Goal: Task Accomplishment & Management: Use online tool/utility

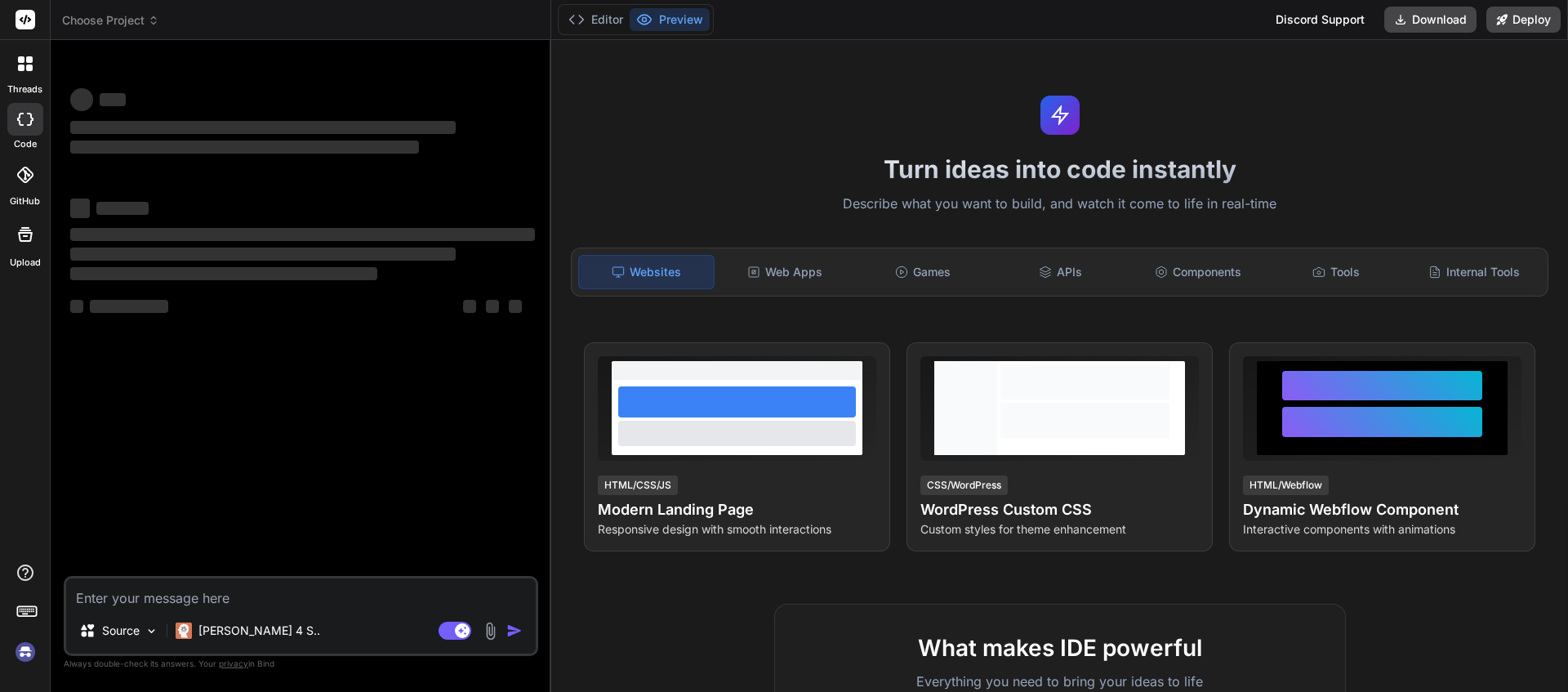
type textarea "x"
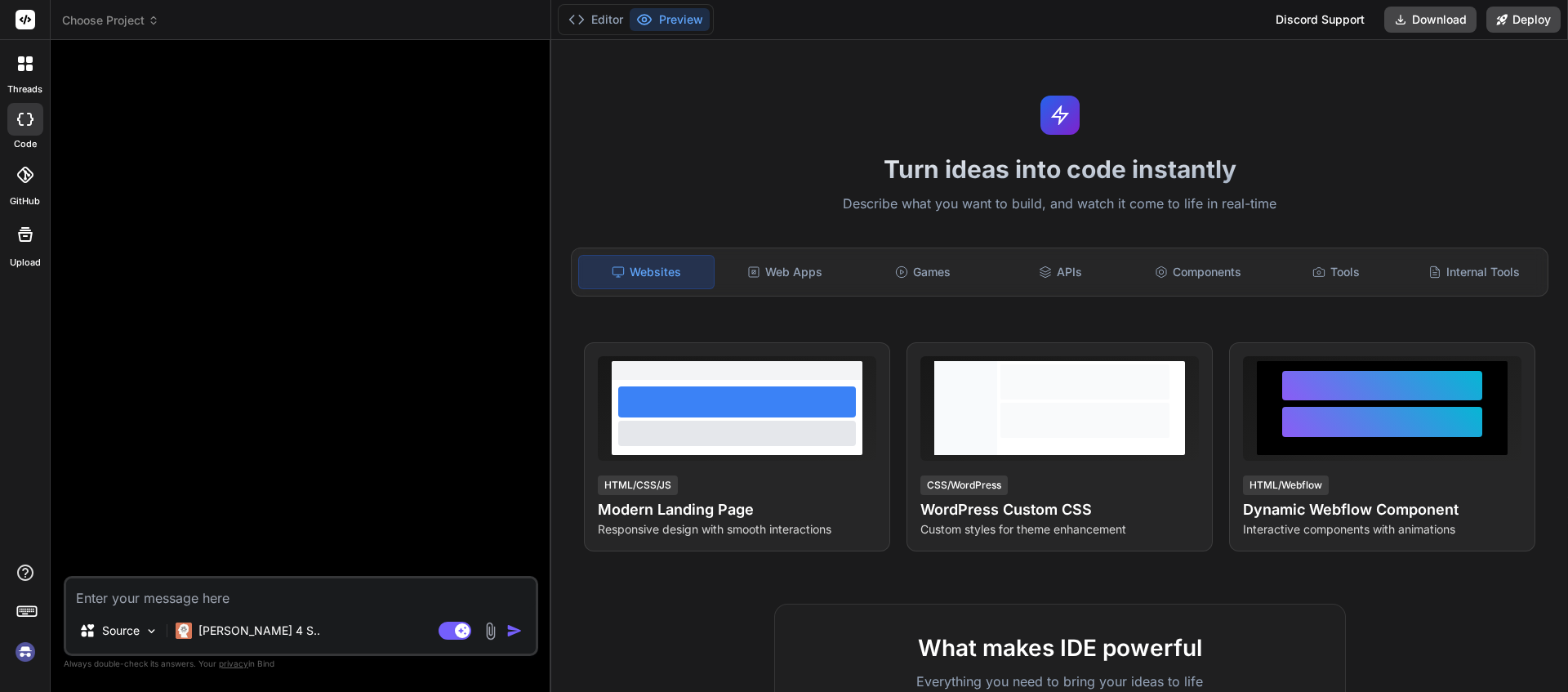
click at [23, 656] on img at bounding box center [25, 652] width 28 height 28
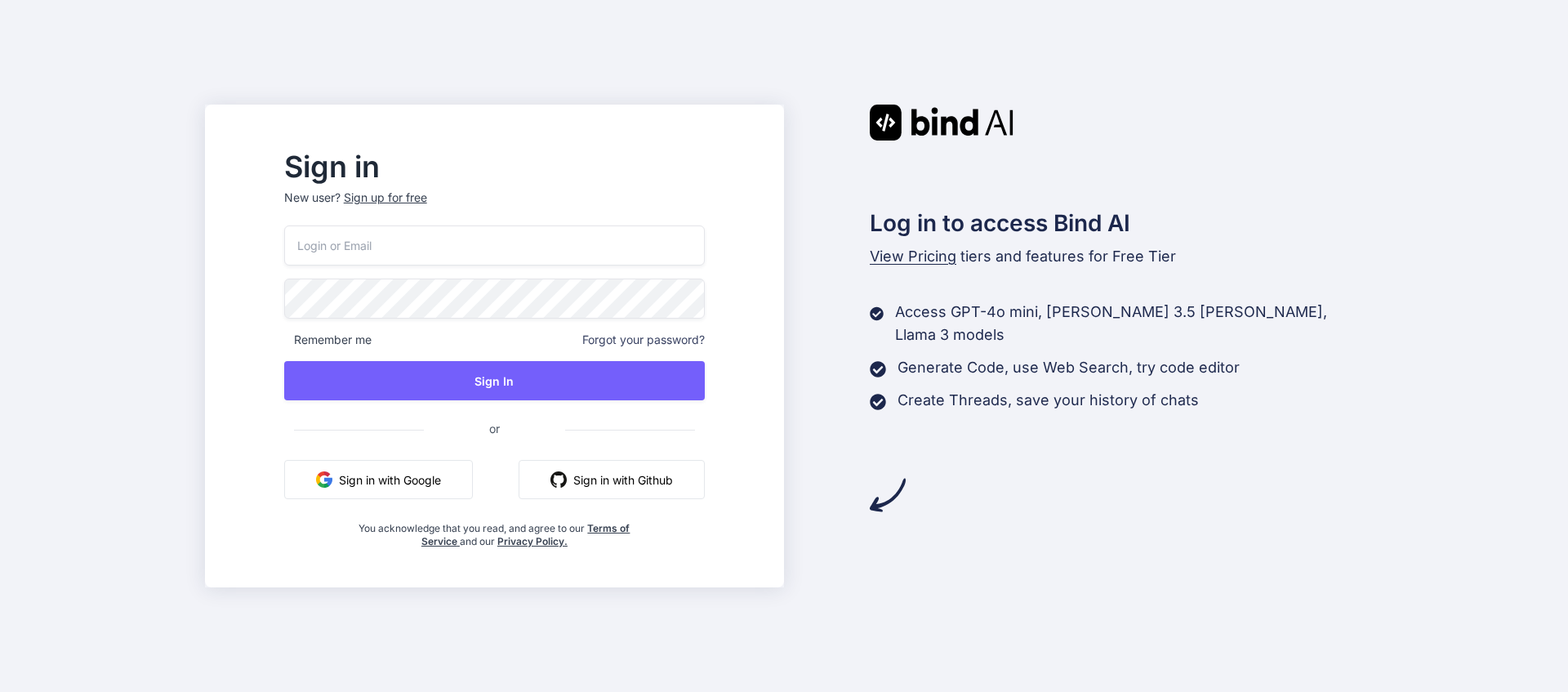
type input "[EMAIL_ADDRESS][DOMAIN_NAME]"
click at [440, 496] on button "Sign in with Google" at bounding box center [378, 479] width 189 height 39
click at [427, 196] on div "Sign up for free" at bounding box center [386, 197] width 84 height 16
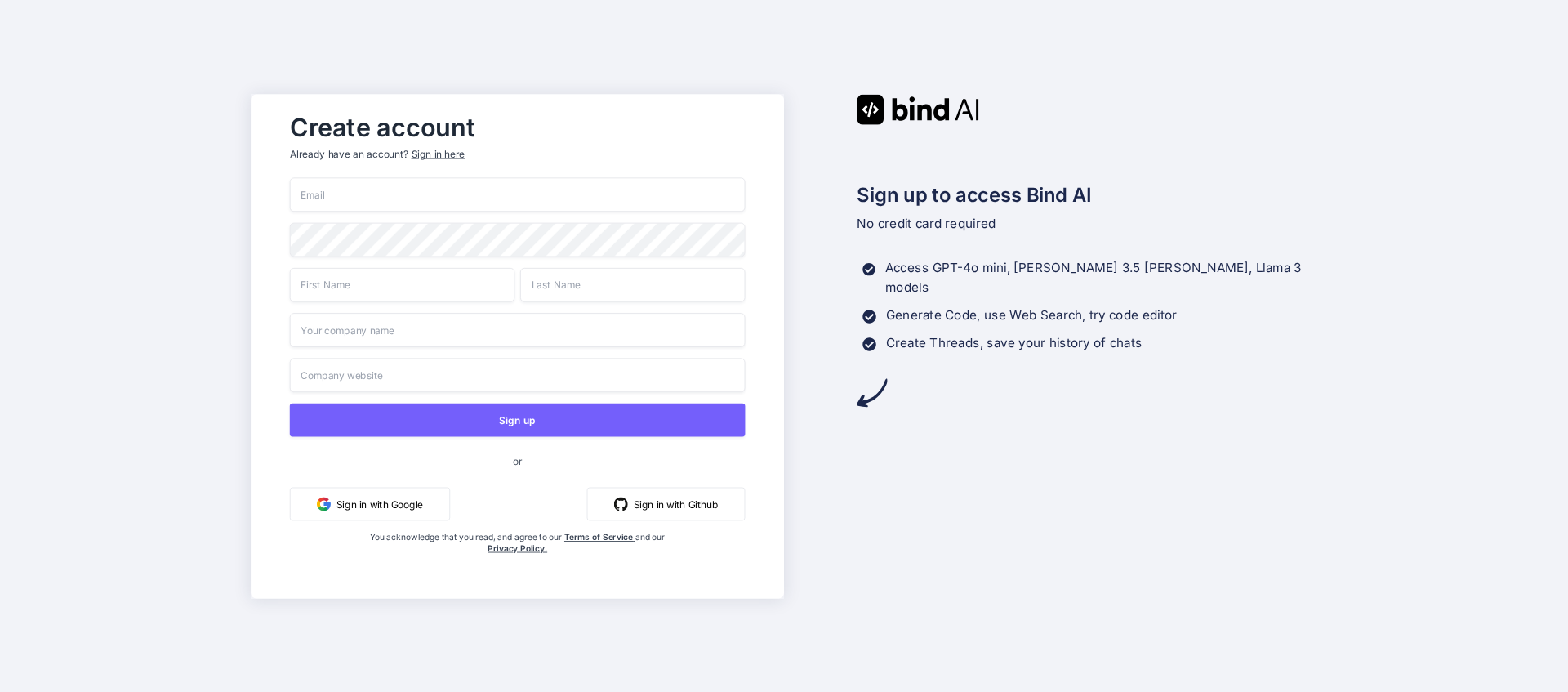
type input "accounts@digitalnetwork.com.au"
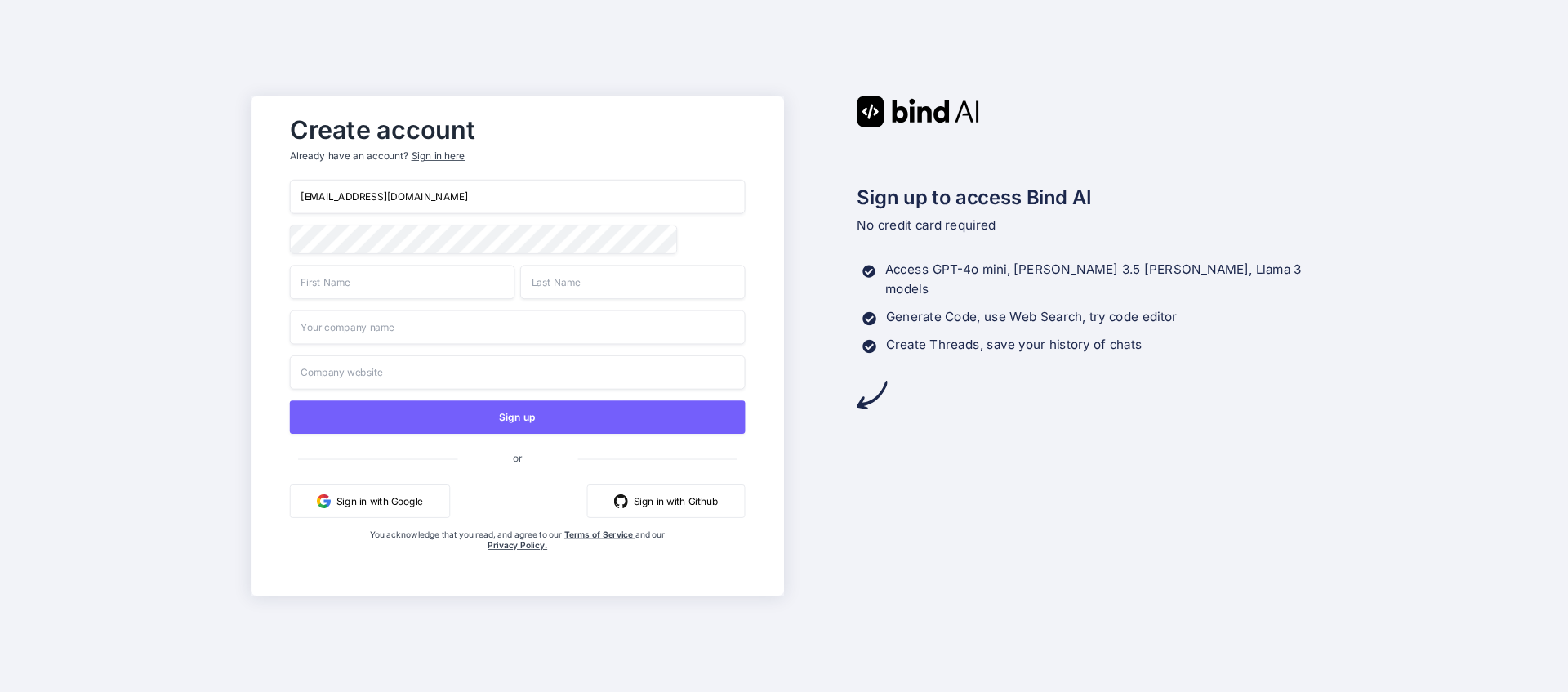
drag, startPoint x: 490, startPoint y: 195, endPoint x: 266, endPoint y: 185, distance: 224.2
click at [266, 185] on div "Create account Already have an account? Sign in here accounts@digitalnetwork.co…" at bounding box center [517, 346] width 534 height 499
click at [307, 224] on div "Sign up or Sign in with Google Sign in with Github You acknowledge that you rea…" at bounding box center [518, 381] width 456 height 404
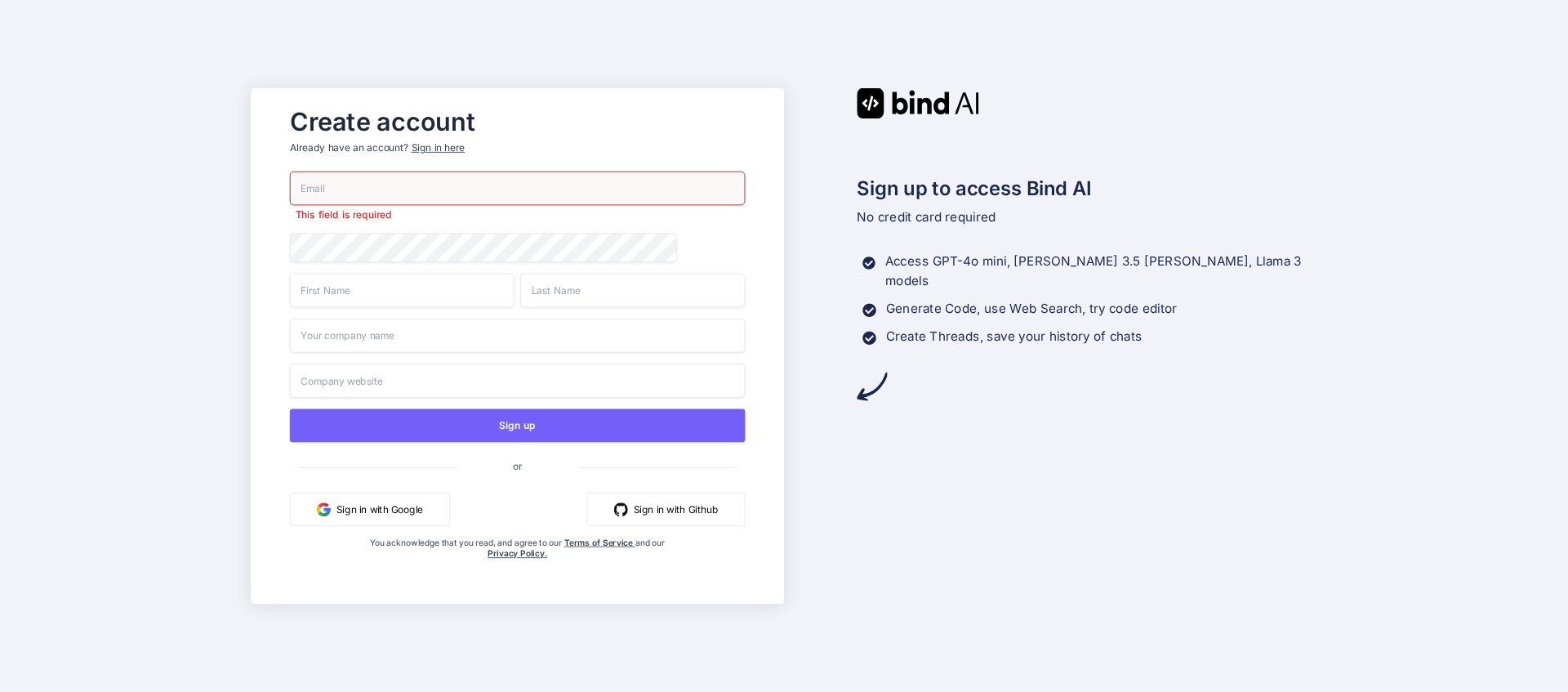
click at [340, 196] on div "This field is required" at bounding box center [518, 196] width 456 height 51
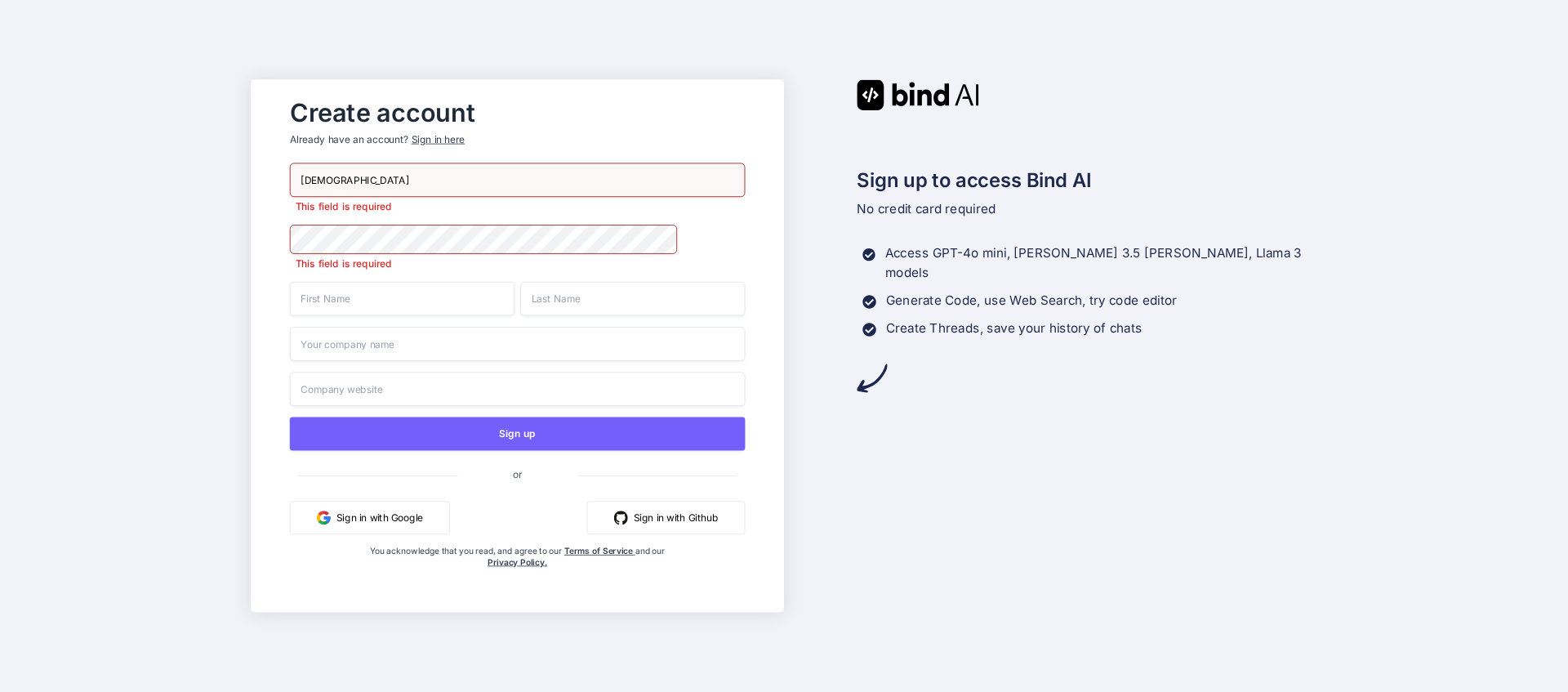
type input "vishnuharidas01@gmail.com"
type input "Vishnu"
type input "Haridas"
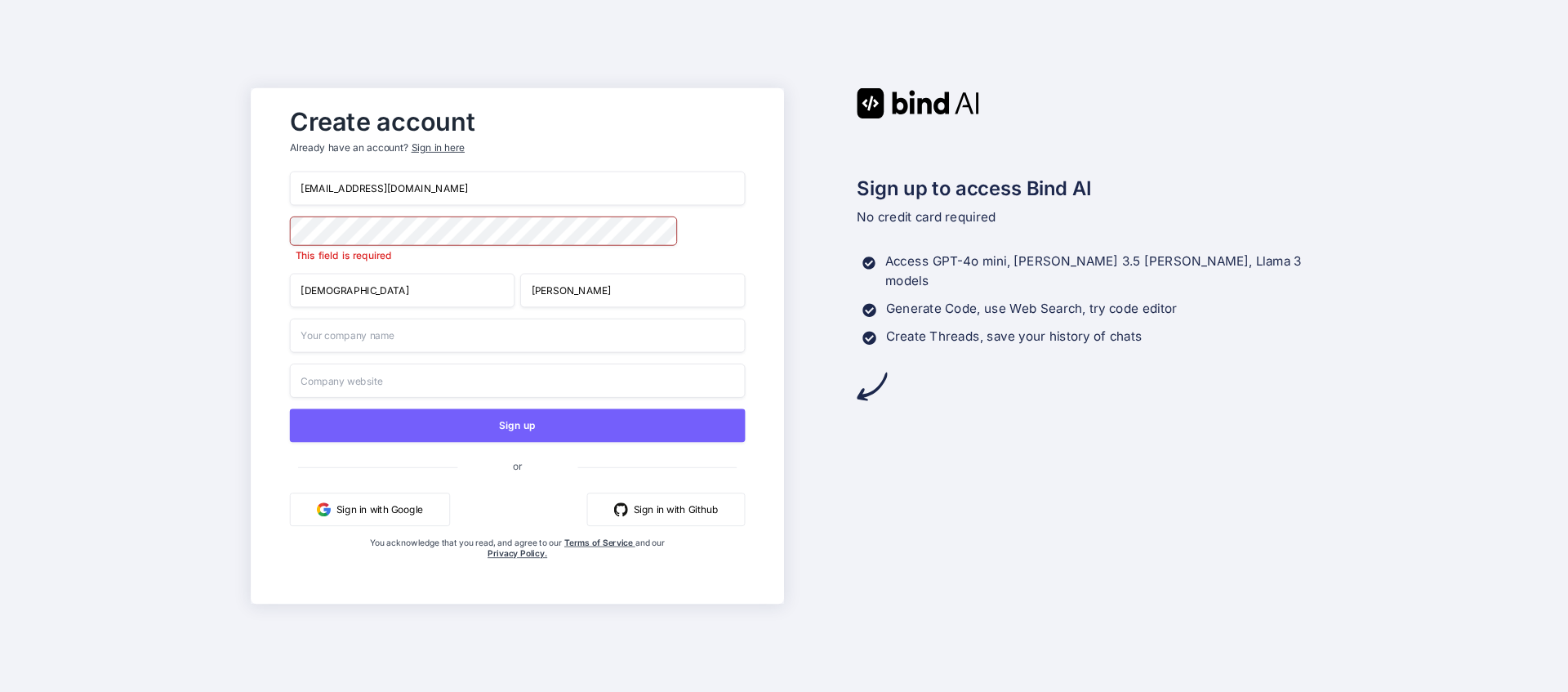
click at [332, 342] on input "text" at bounding box center [518, 335] width 456 height 34
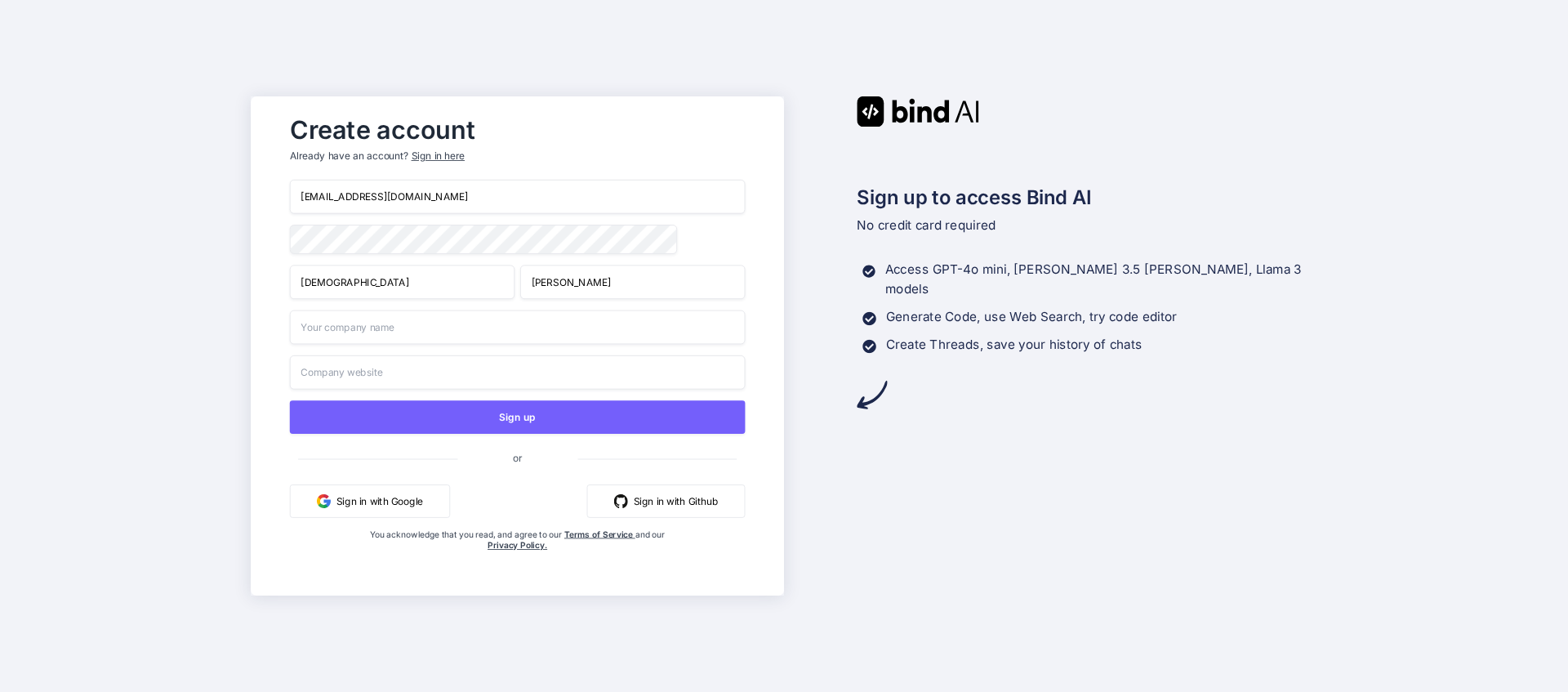
click at [349, 369] on input "text" at bounding box center [518, 372] width 456 height 34
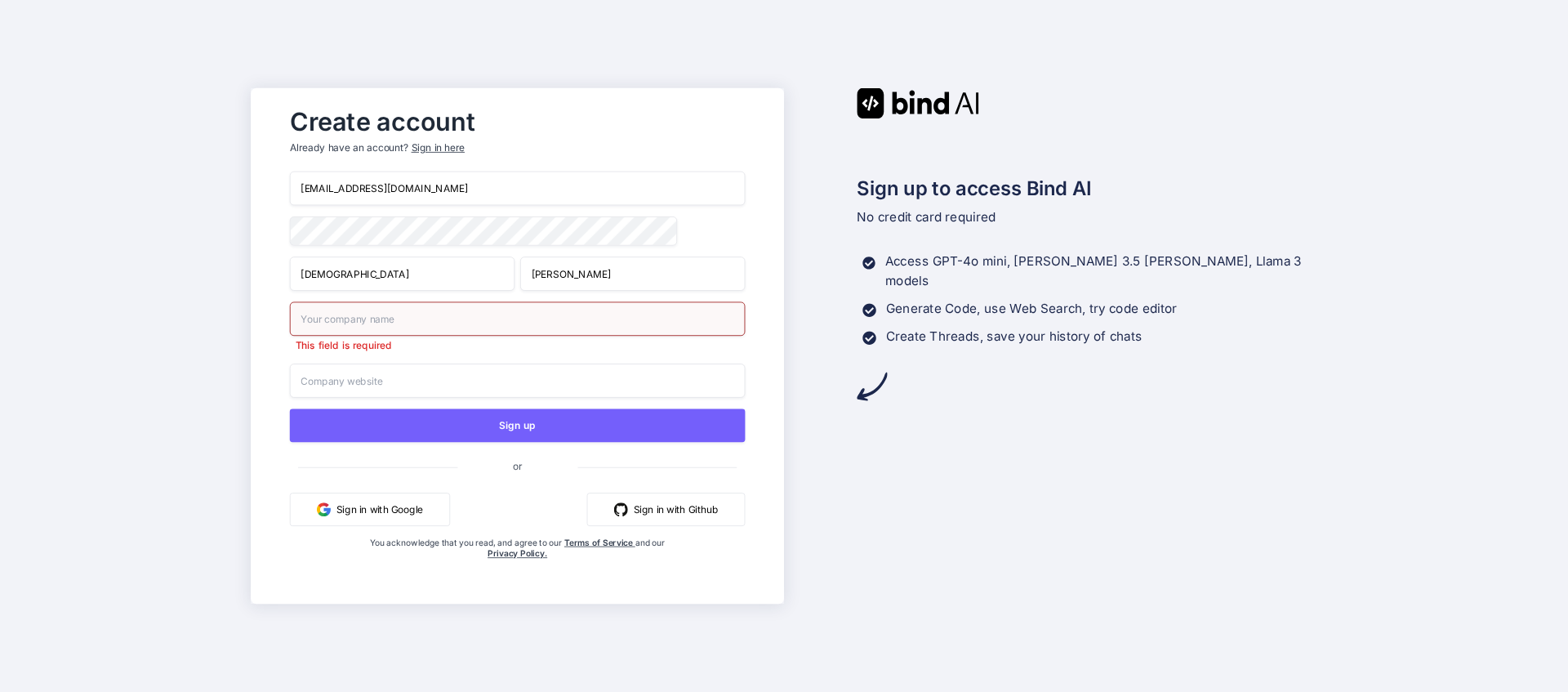
click at [341, 326] on input "text" at bounding box center [518, 318] width 456 height 34
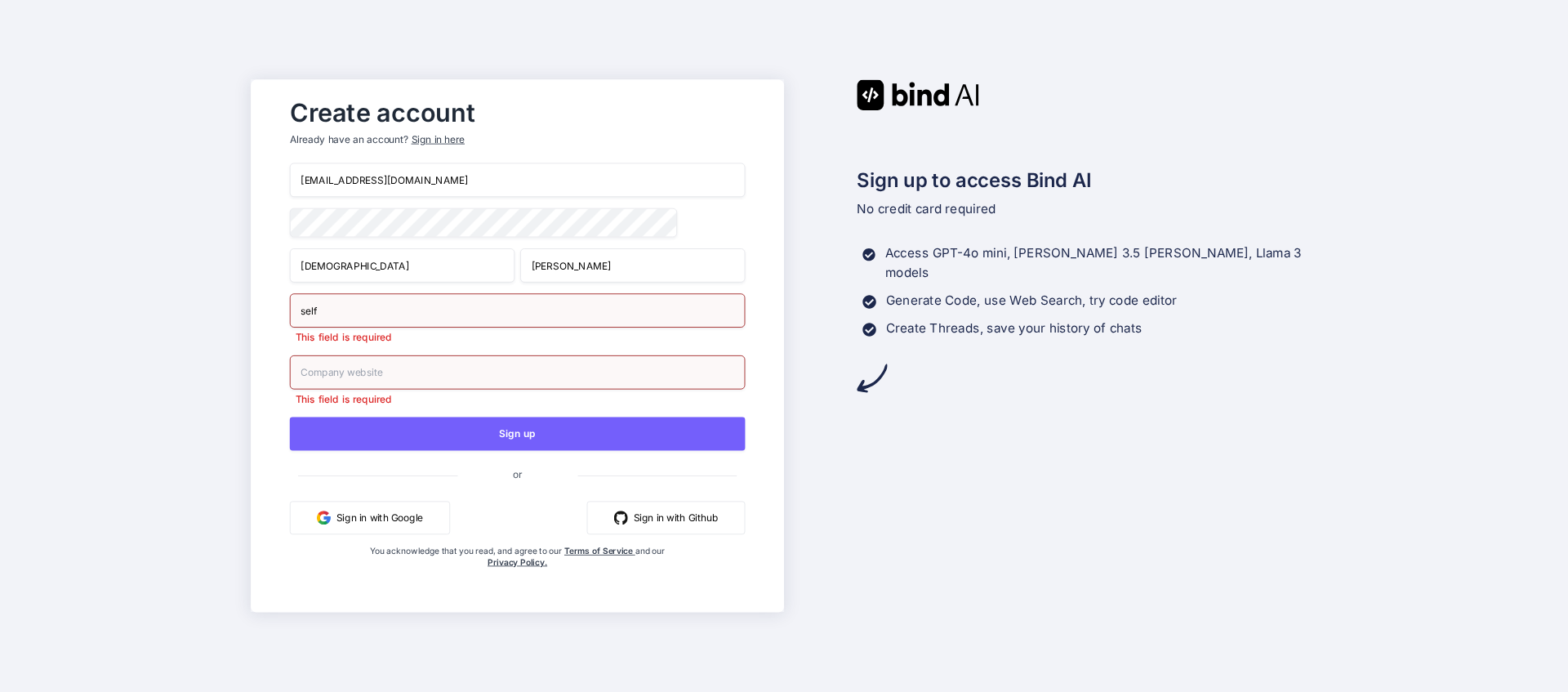
type input "self"
click at [363, 386] on div "This field is required" at bounding box center [518, 380] width 456 height 51
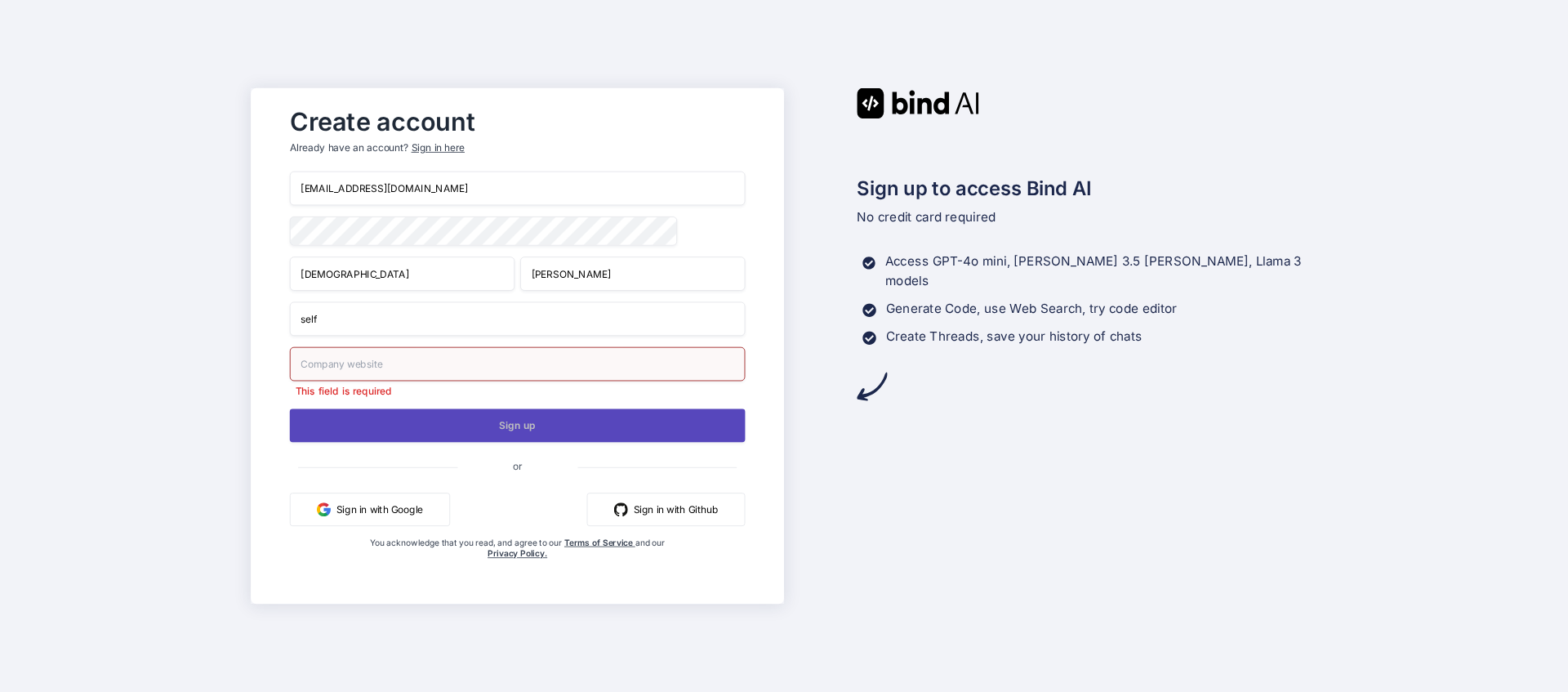
click at [576, 438] on button "Sign up" at bounding box center [518, 425] width 456 height 34
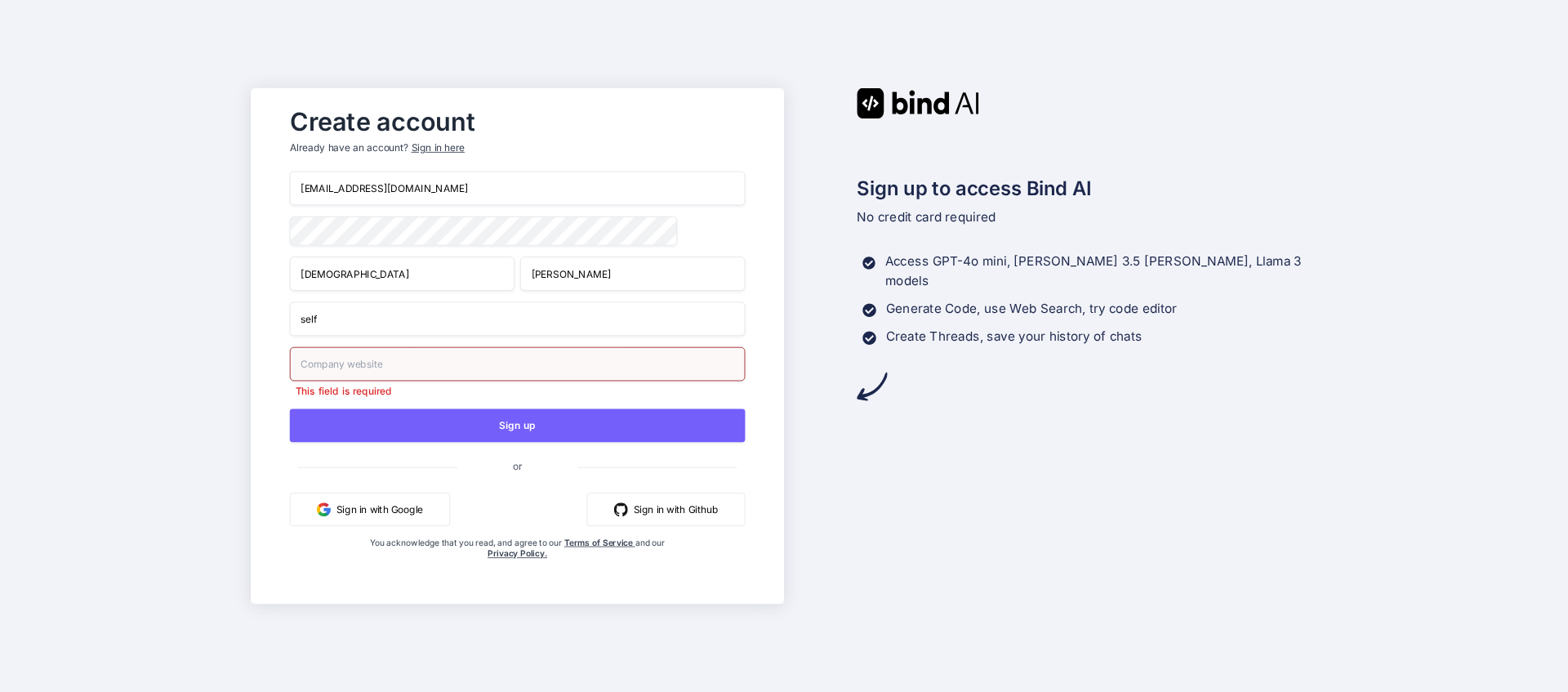
click at [354, 372] on input "text" at bounding box center [518, 364] width 456 height 34
type input "w"
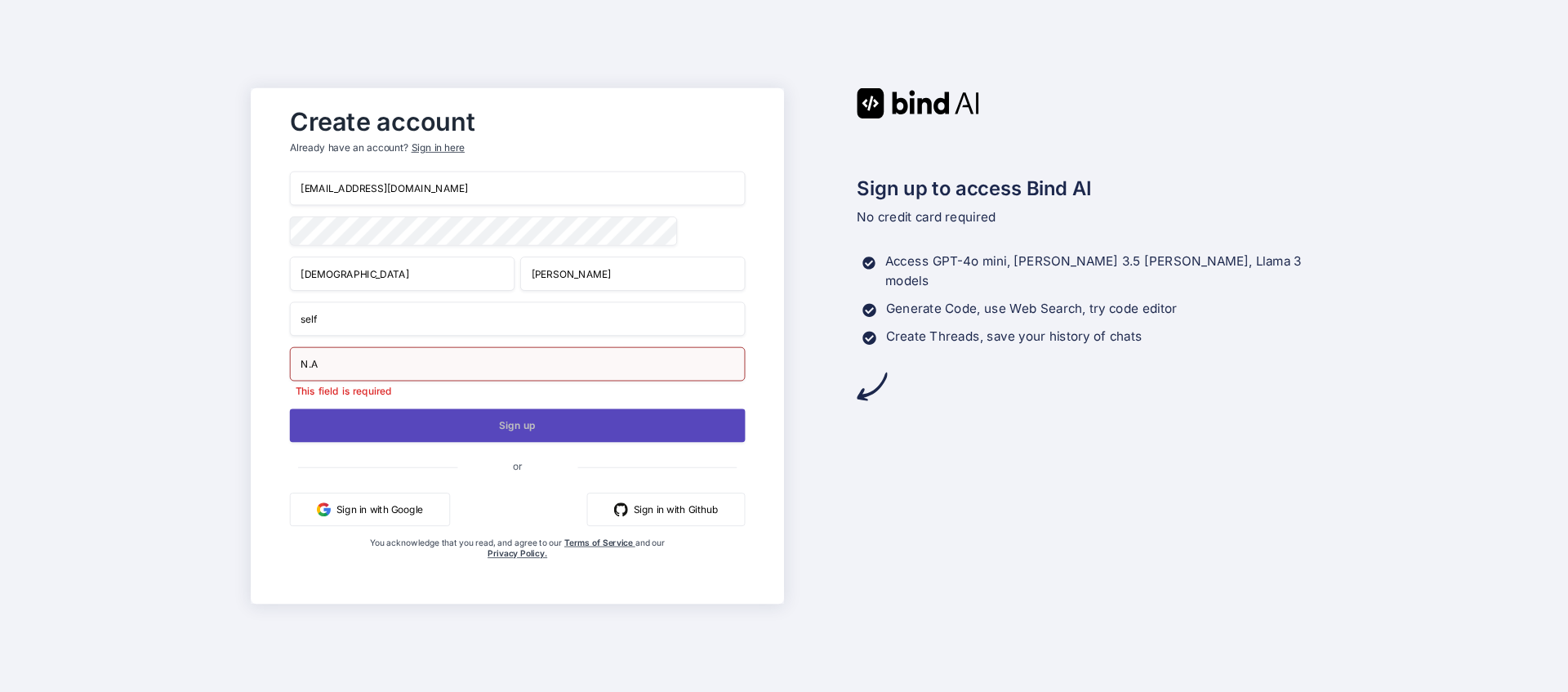
type input "N.A"
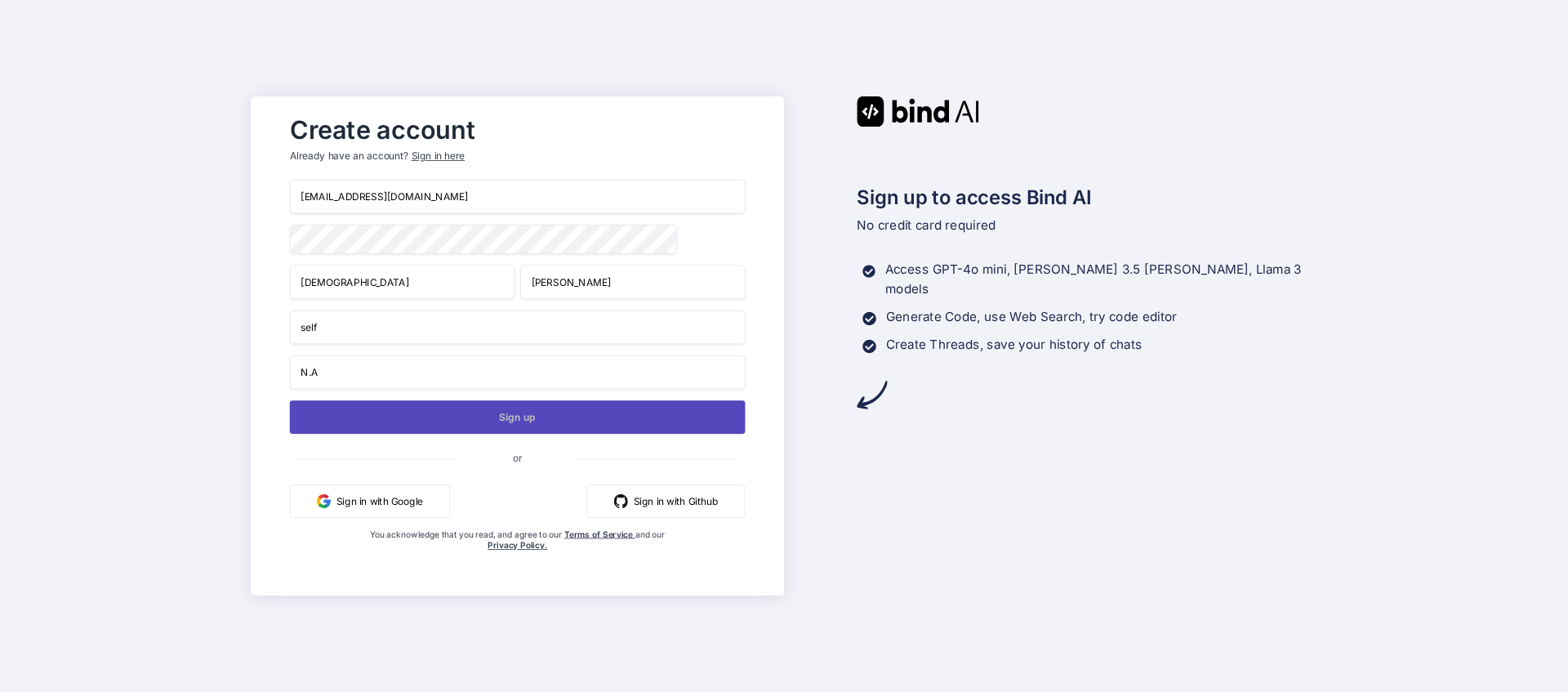
click at [467, 423] on button "Sign up" at bounding box center [518, 417] width 456 height 34
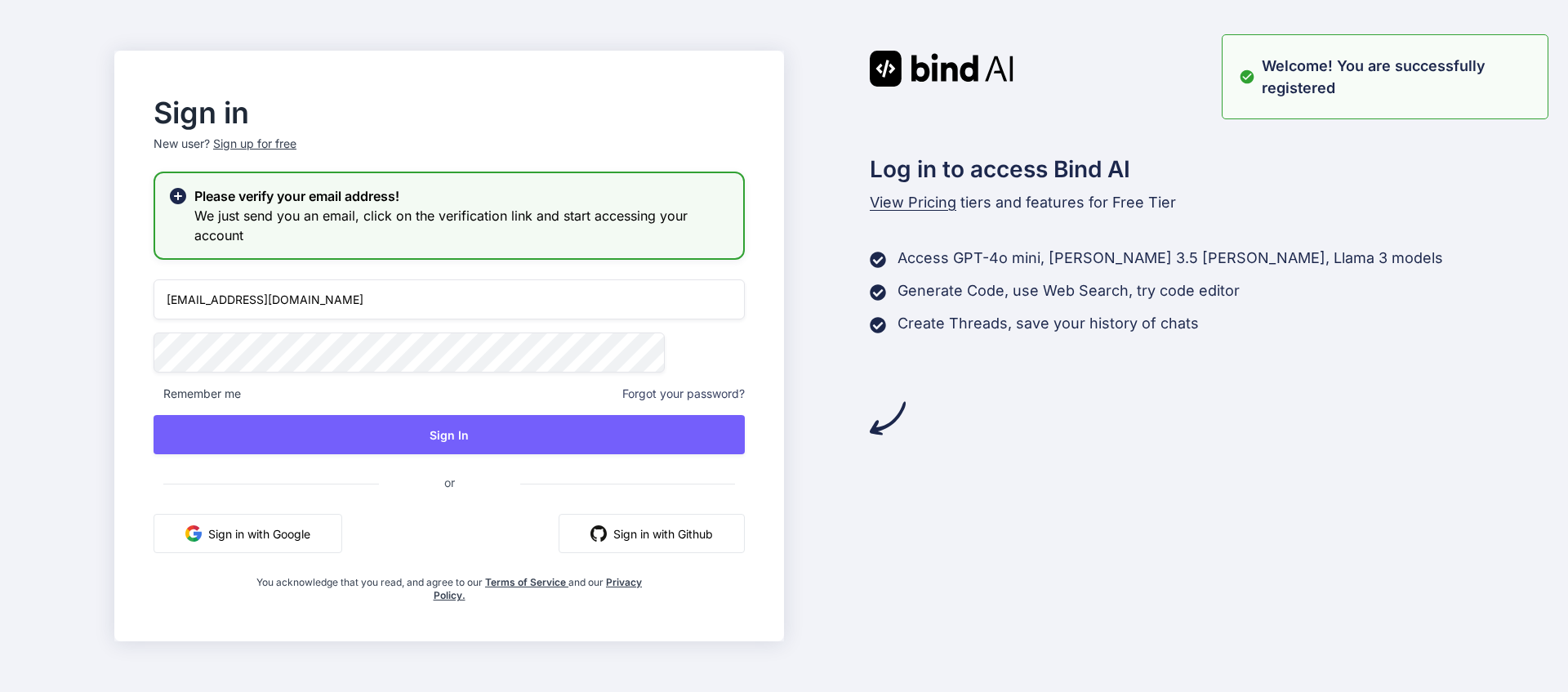
type input "vishnuharidas01@gmail.com"
click at [237, 390] on span "Remember me" at bounding box center [197, 394] width 88 height 16
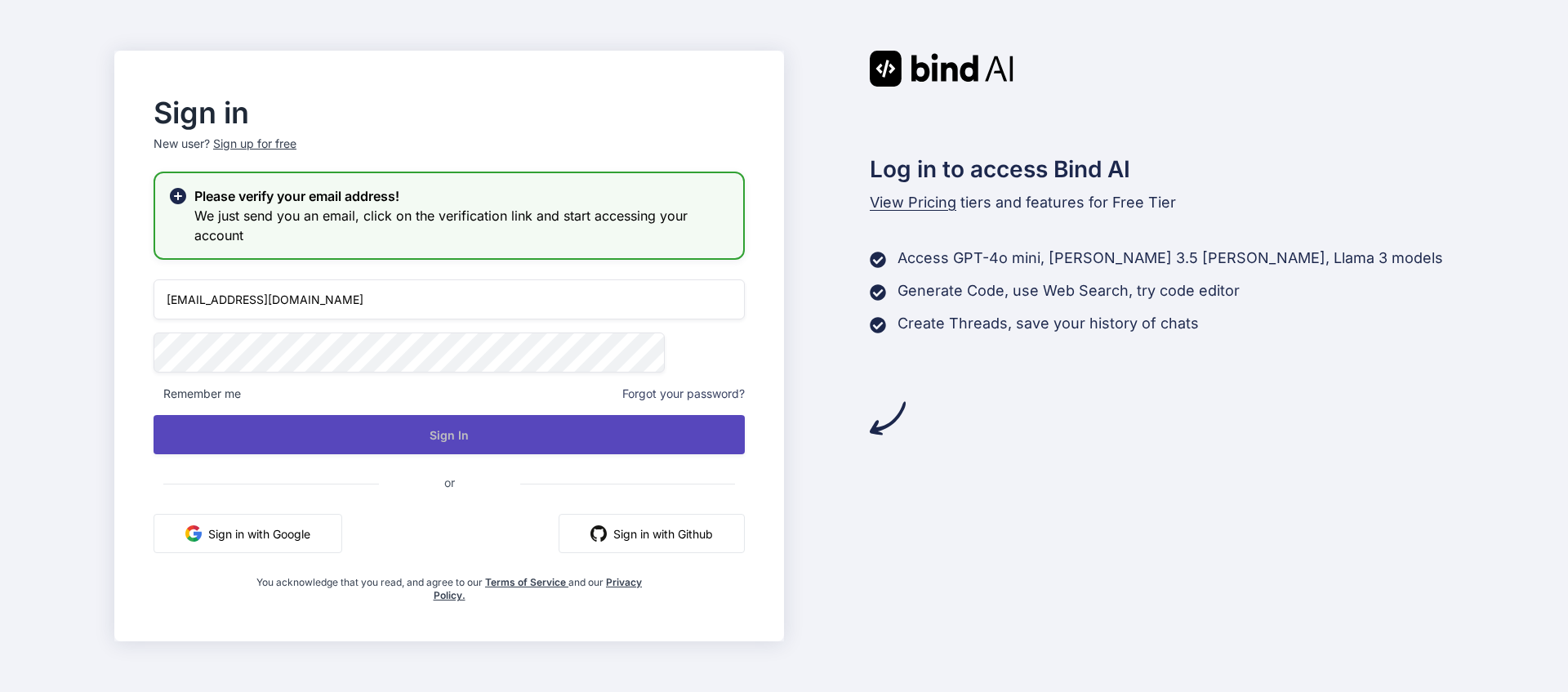
click at [318, 443] on button "Sign In" at bounding box center [449, 434] width 591 height 39
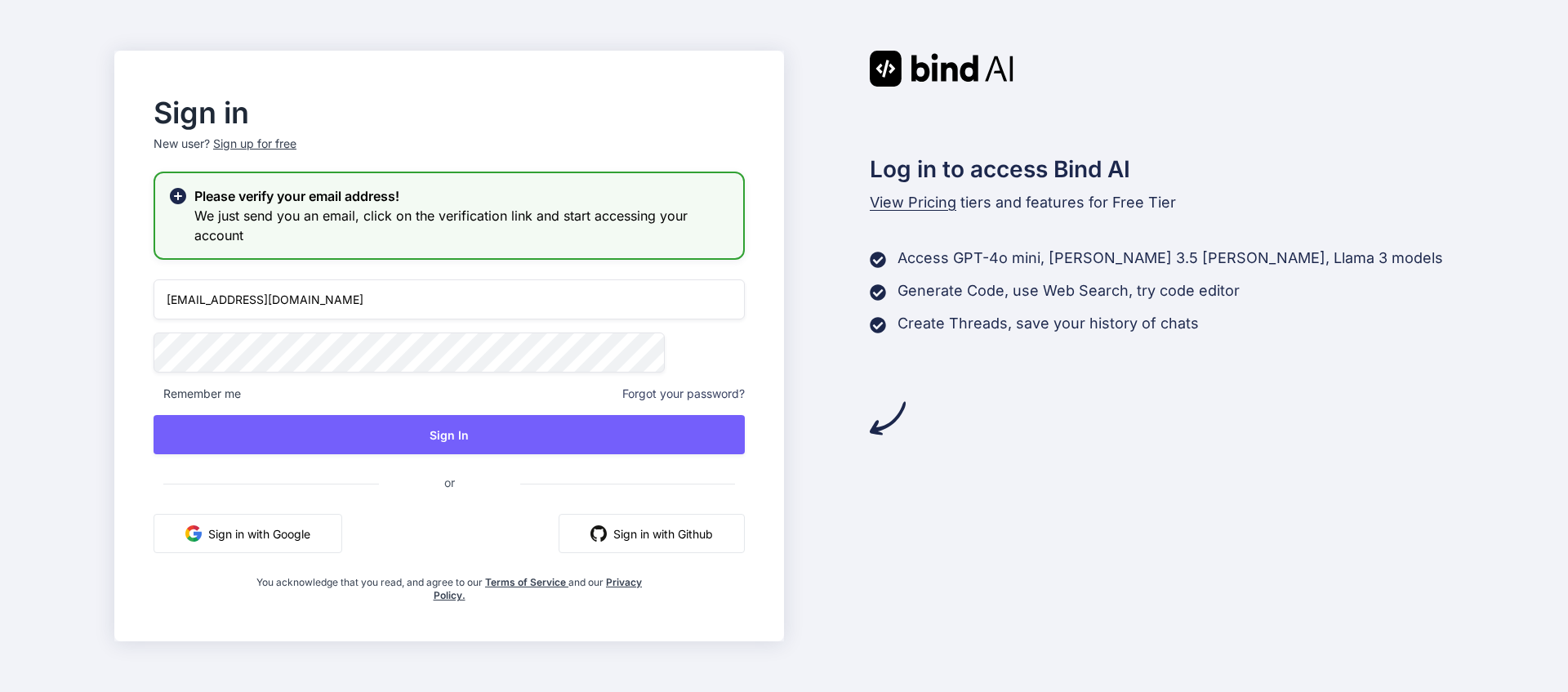
click at [241, 395] on span "Remember me" at bounding box center [197, 394] width 88 height 16
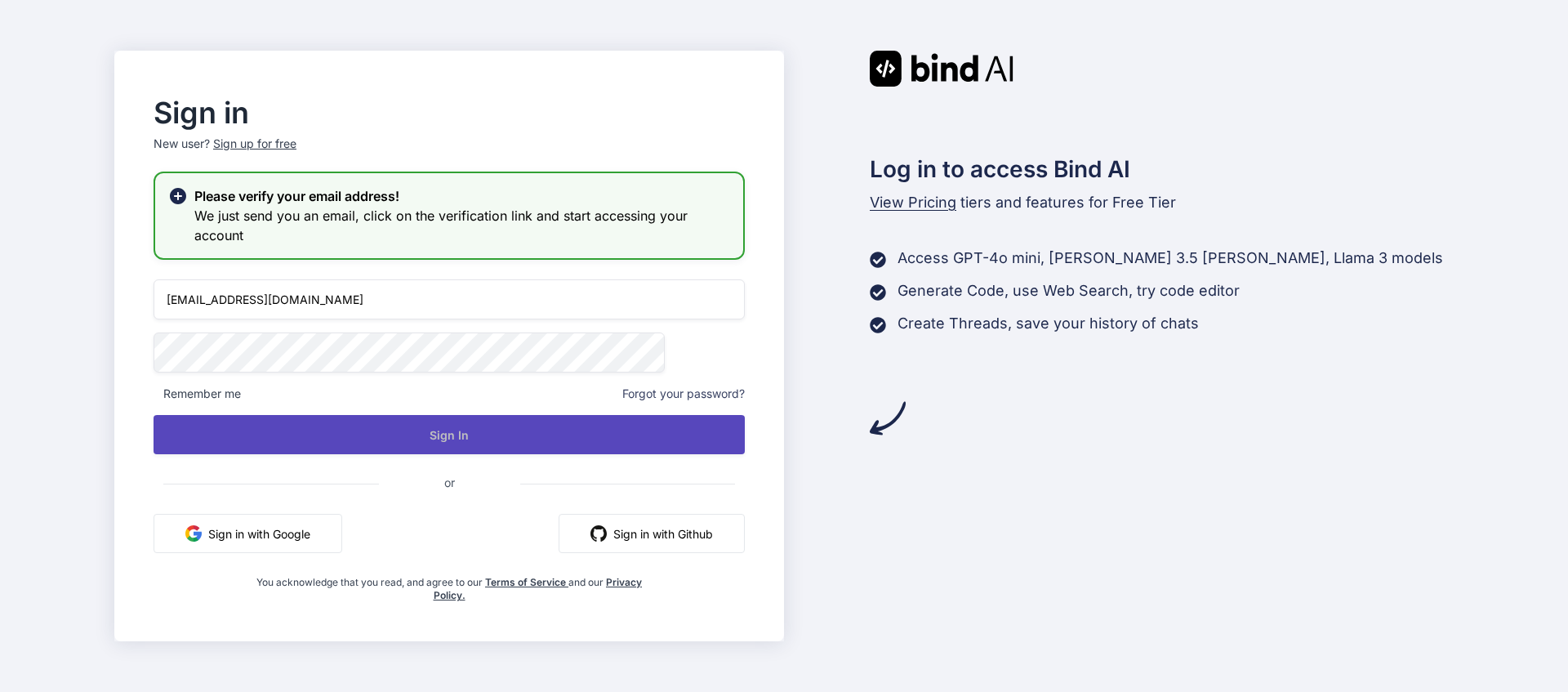
click at [334, 437] on button "Sign In" at bounding box center [449, 434] width 591 height 39
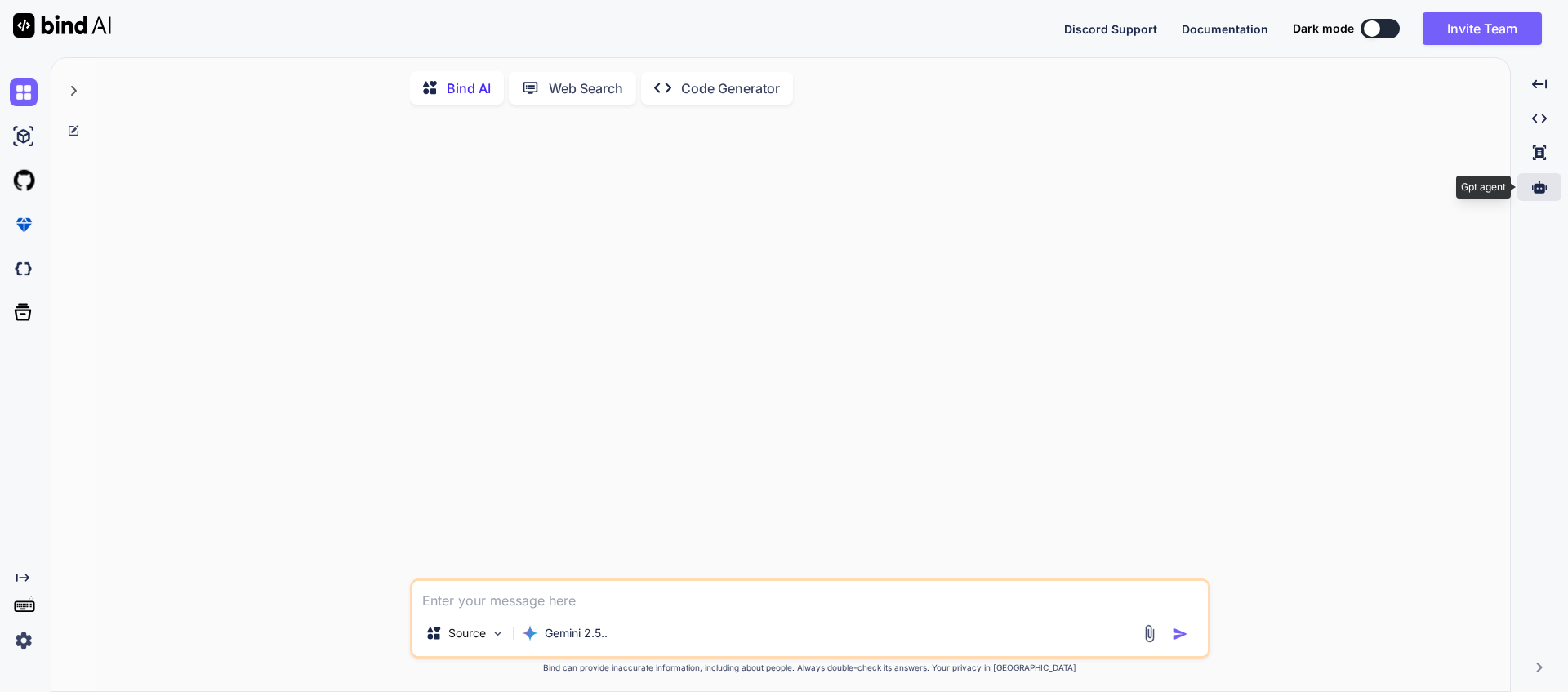
click at [1540, 184] on icon at bounding box center [1539, 186] width 15 height 12
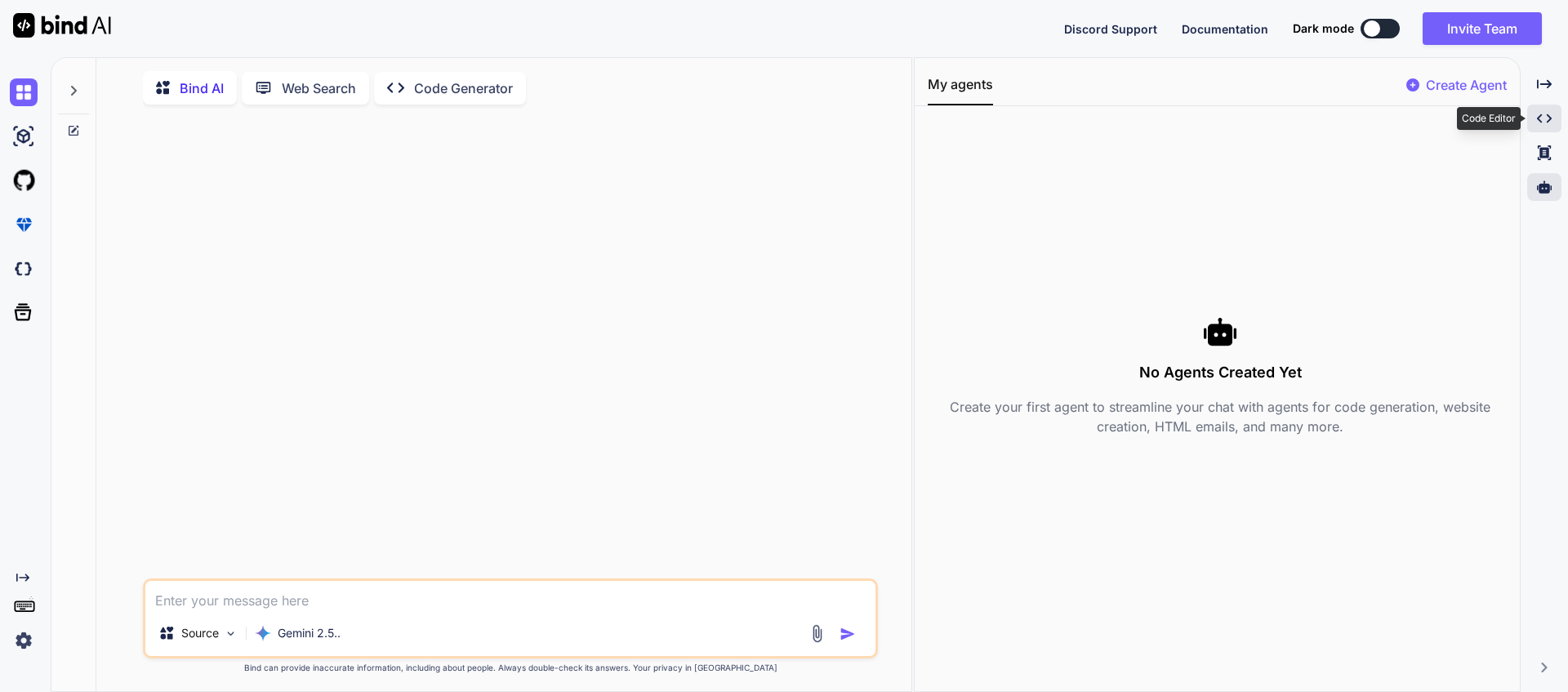
click at [1542, 123] on icon "Created with Pixso." at bounding box center [1544, 118] width 15 height 15
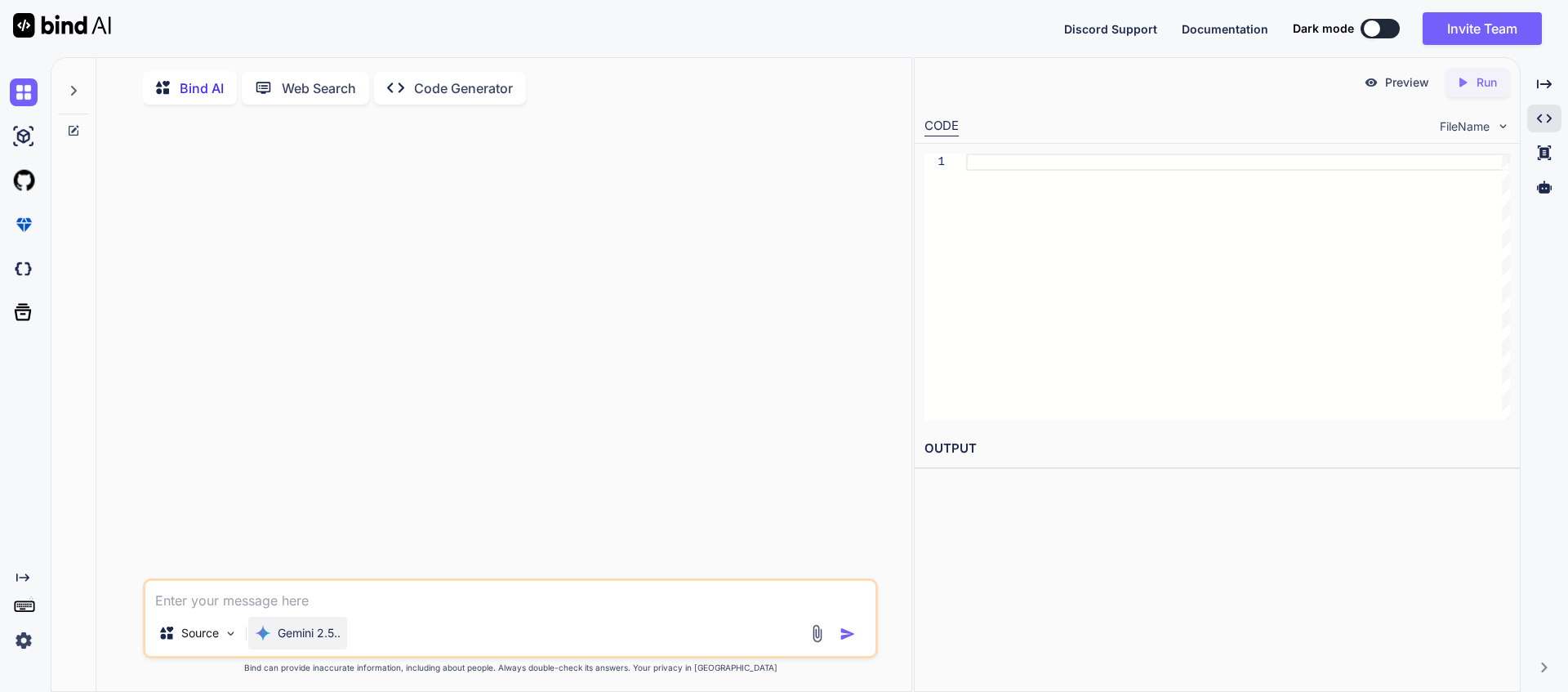
click at [297, 634] on p "Gemini 2.5.." at bounding box center [308, 633] width 63 height 16
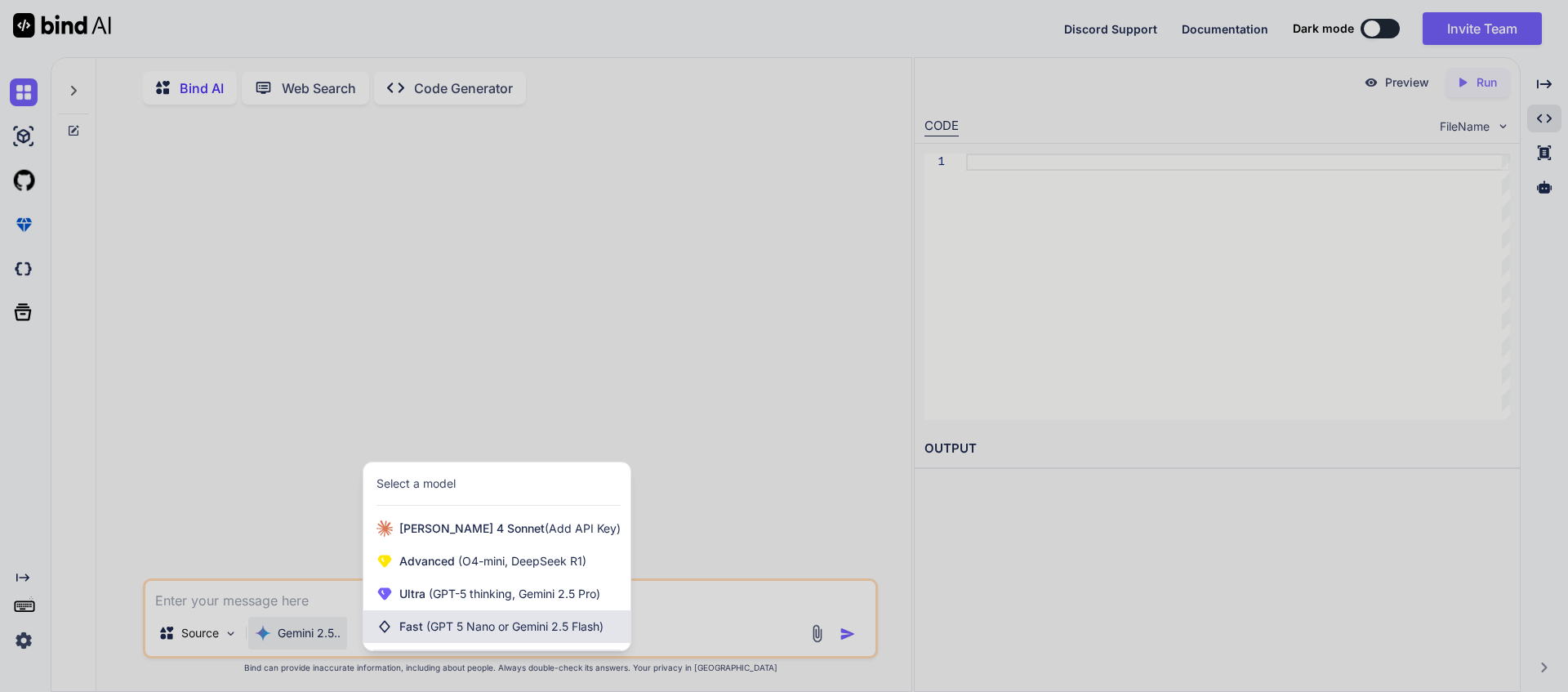
click at [437, 633] on span "(GPT 5 Nano or Gemini 2.5 Flash)" at bounding box center [516, 626] width 178 height 14
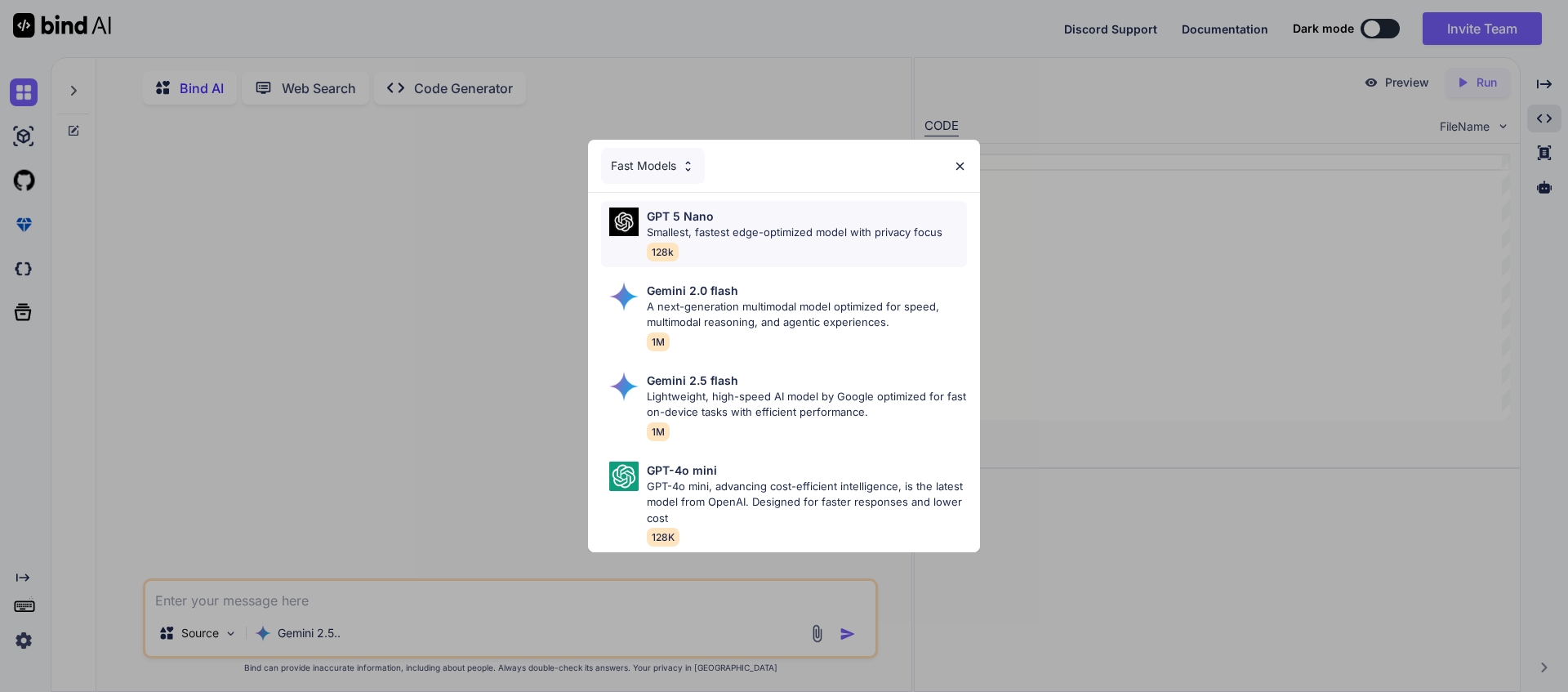
click at [701, 238] on div "GPT 5 Nano Smallest, fastest edge-optimized model with privacy focus 128k" at bounding box center [795, 233] width 295 height 53
type textarea "x"
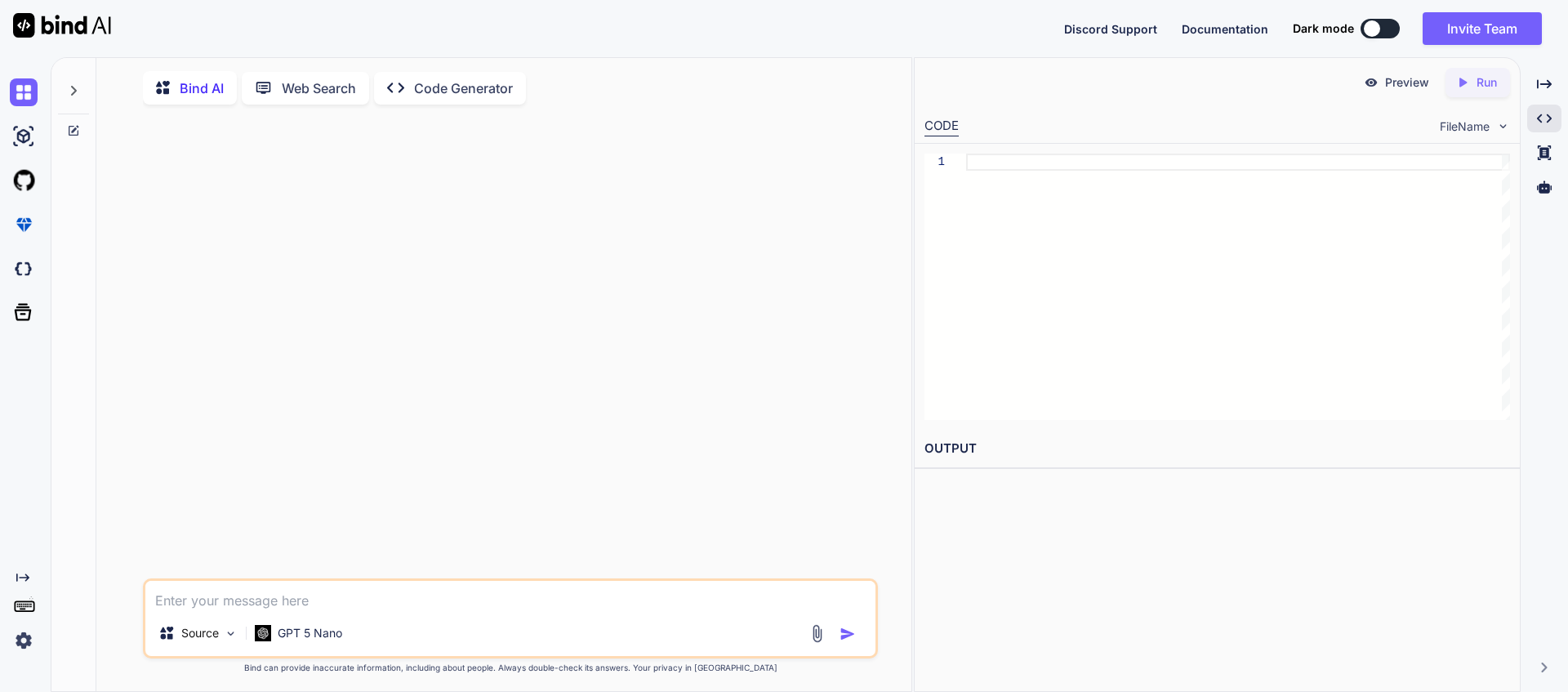
click at [371, 602] on textarea at bounding box center [511, 594] width 730 height 29
paste textarea "Build a personal portfolio website for Vishnu Haridas, a Mobile Applications De…"
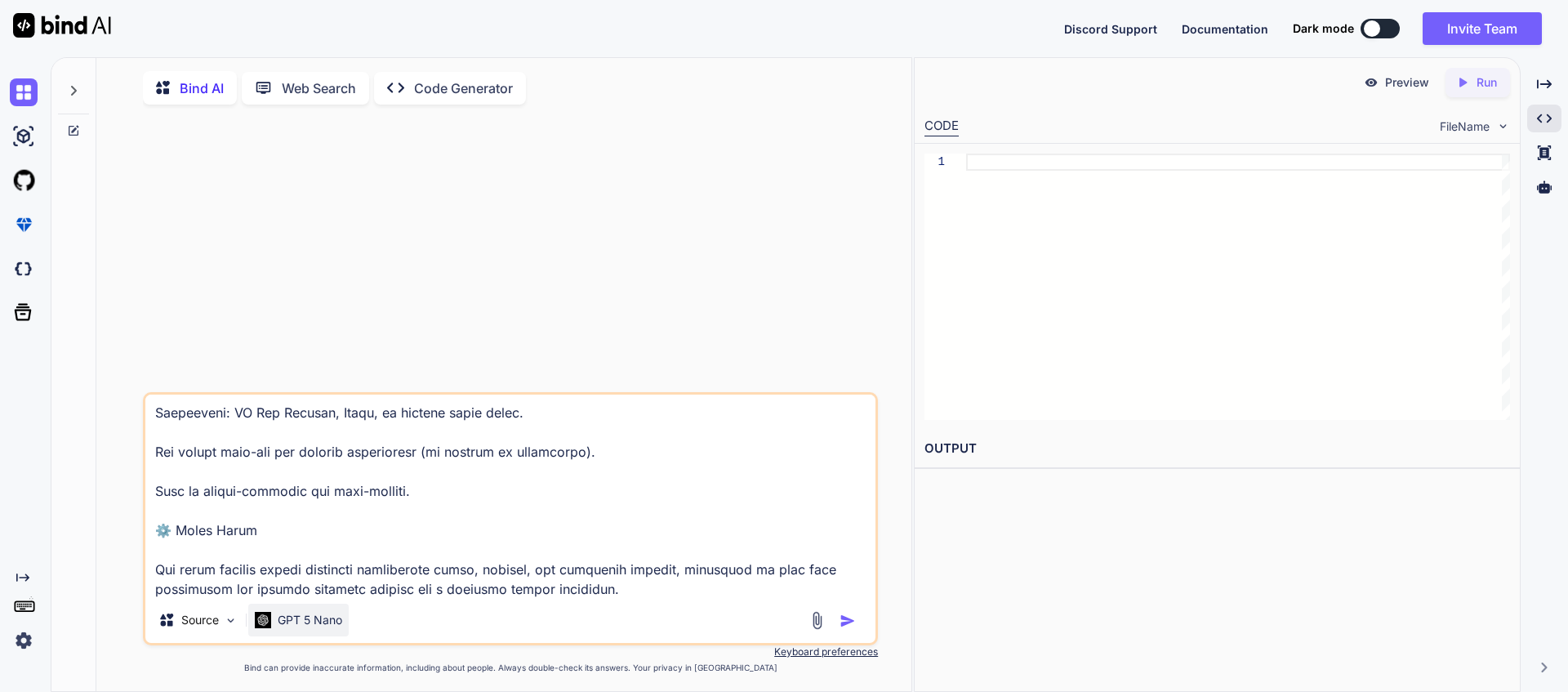
type textarea "Build a personal portfolio website for Vishnu Haridas, a Mobile Applications De…"
click at [332, 628] on p "GPT 5 Nano" at bounding box center [309, 619] width 65 height 16
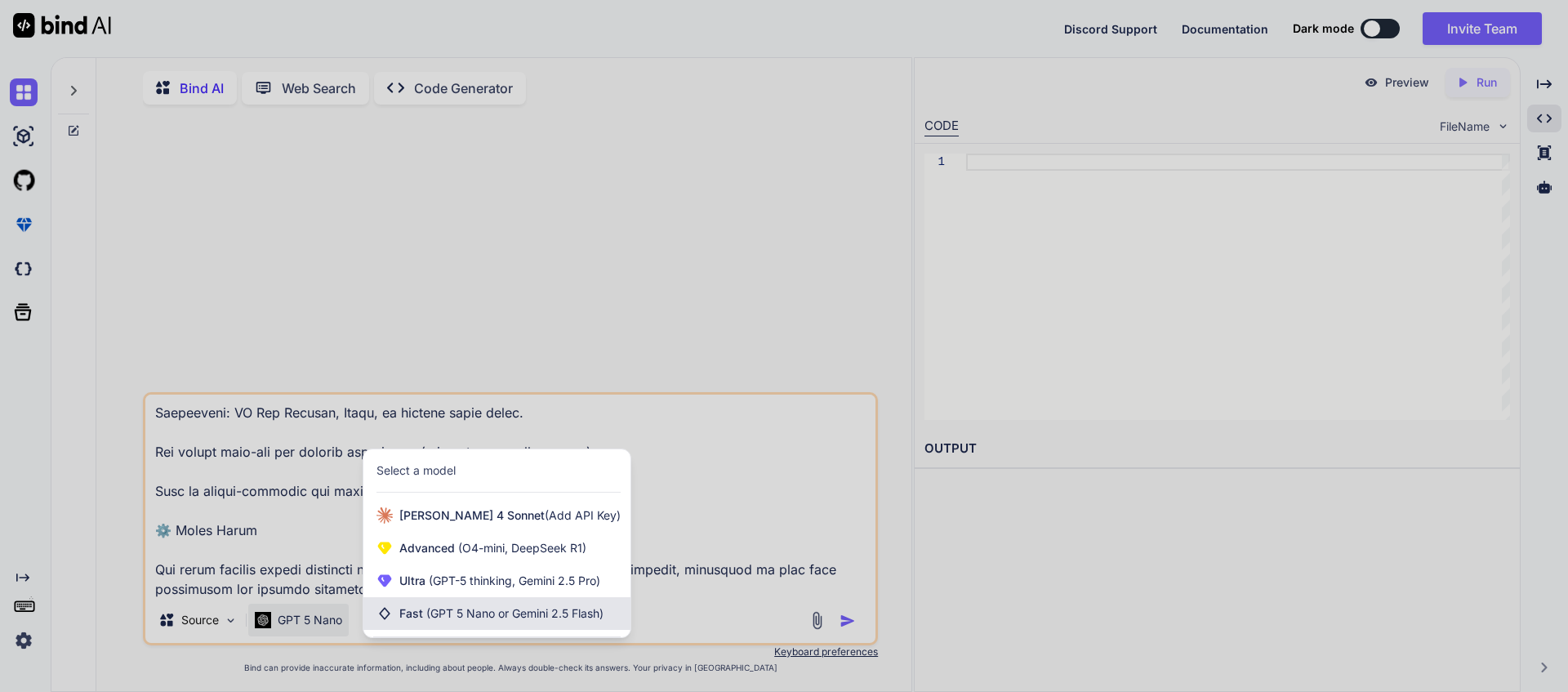
click at [527, 621] on span "Fast (GPT 5 Nano or Gemini 2.5 Flash)" at bounding box center [501, 613] width 204 height 16
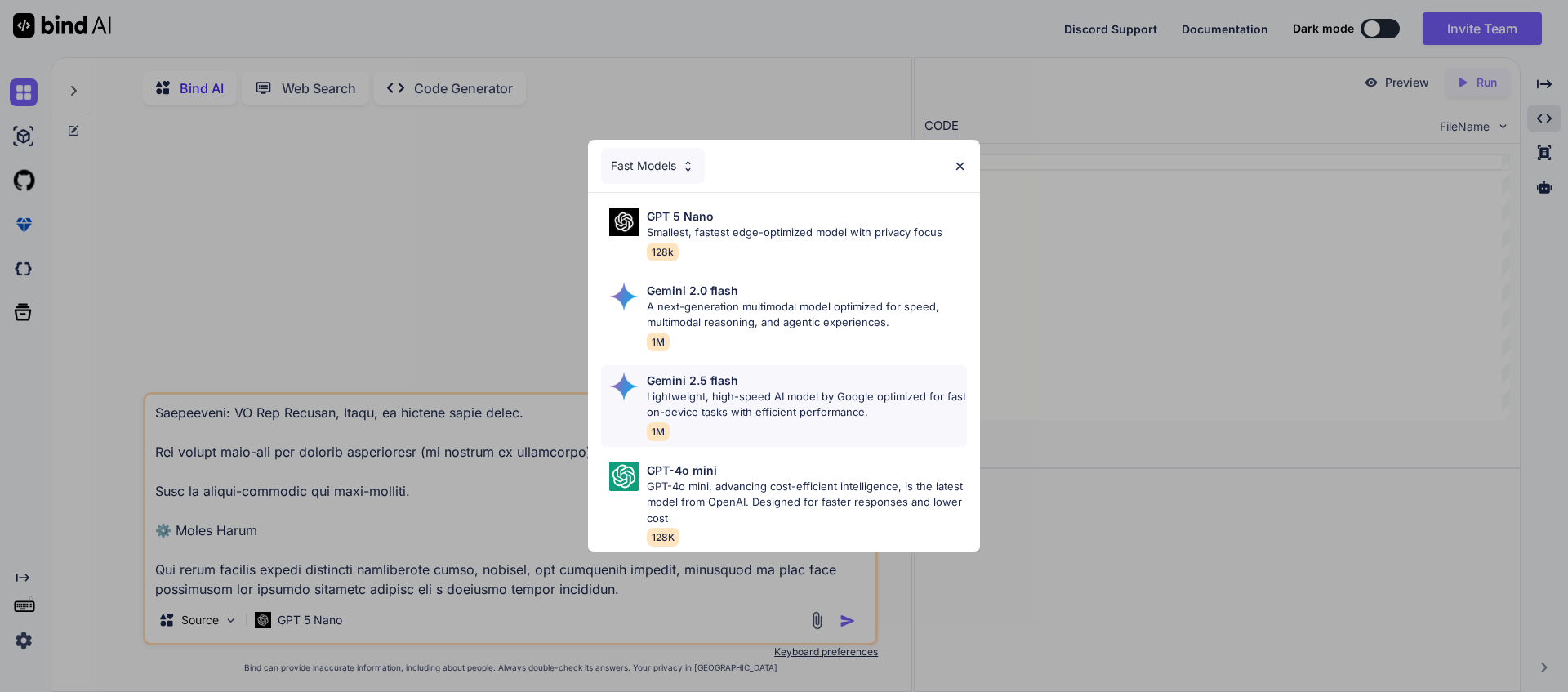
click at [715, 390] on p "Lightweight, high-speed AI model by Google optimized for fast on-device tasks w…" at bounding box center [807, 405] width 320 height 32
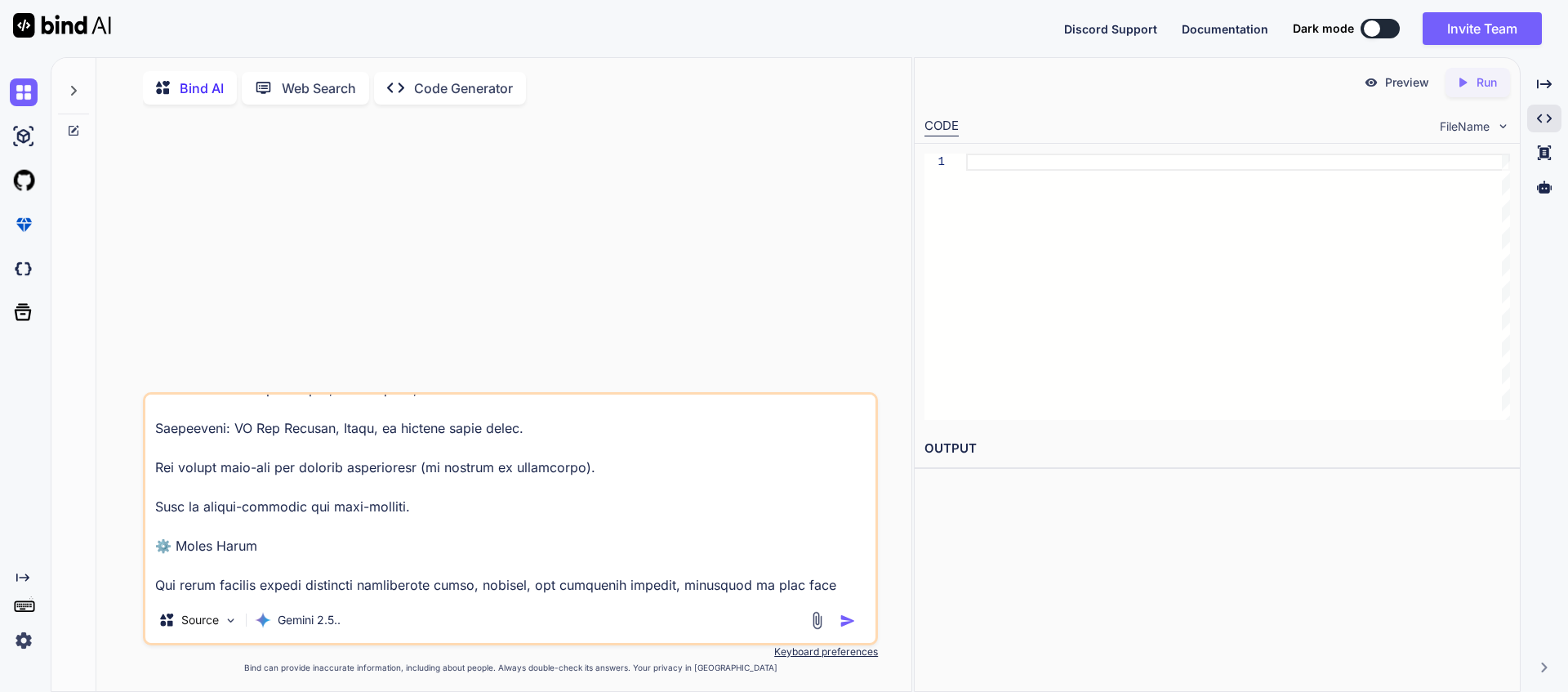
scroll to position [1846, 0]
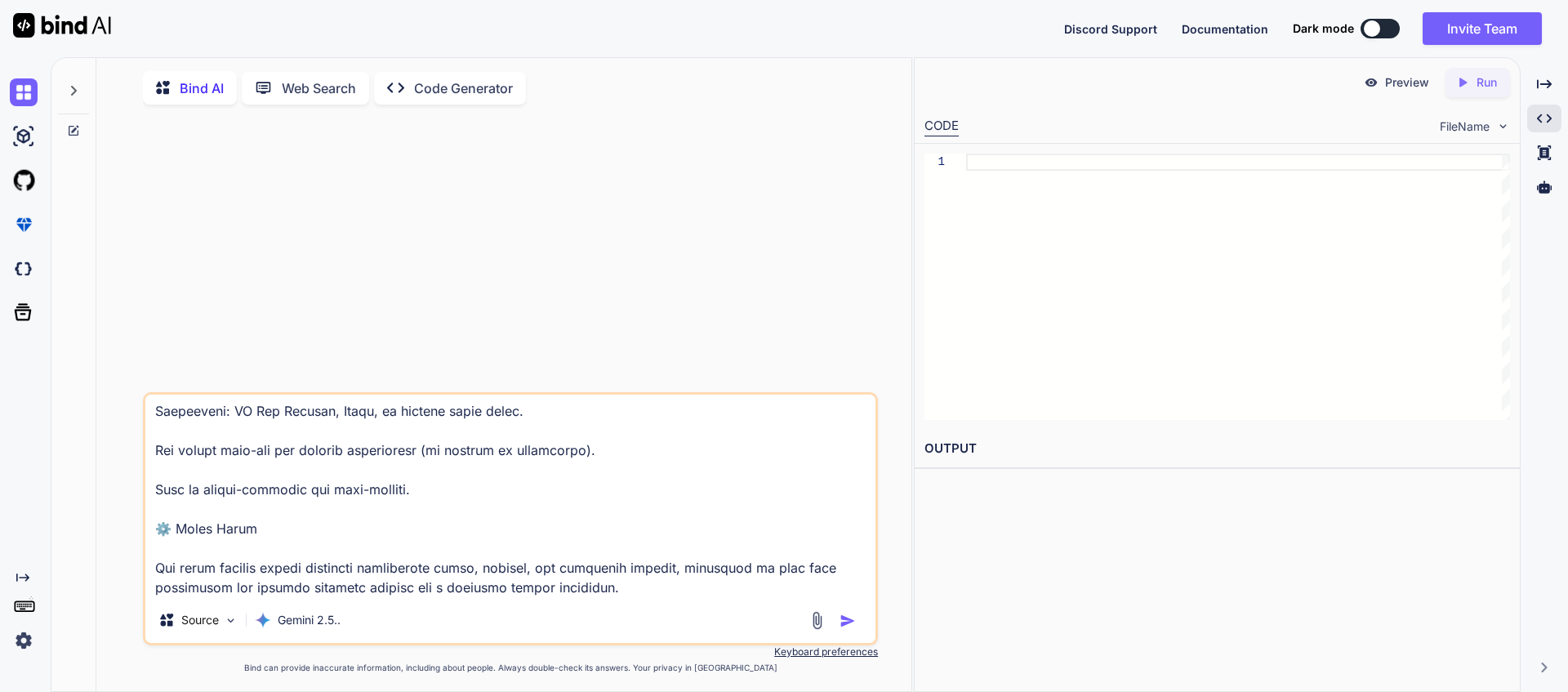
click at [613, 593] on textarea at bounding box center [511, 496] width 730 height 202
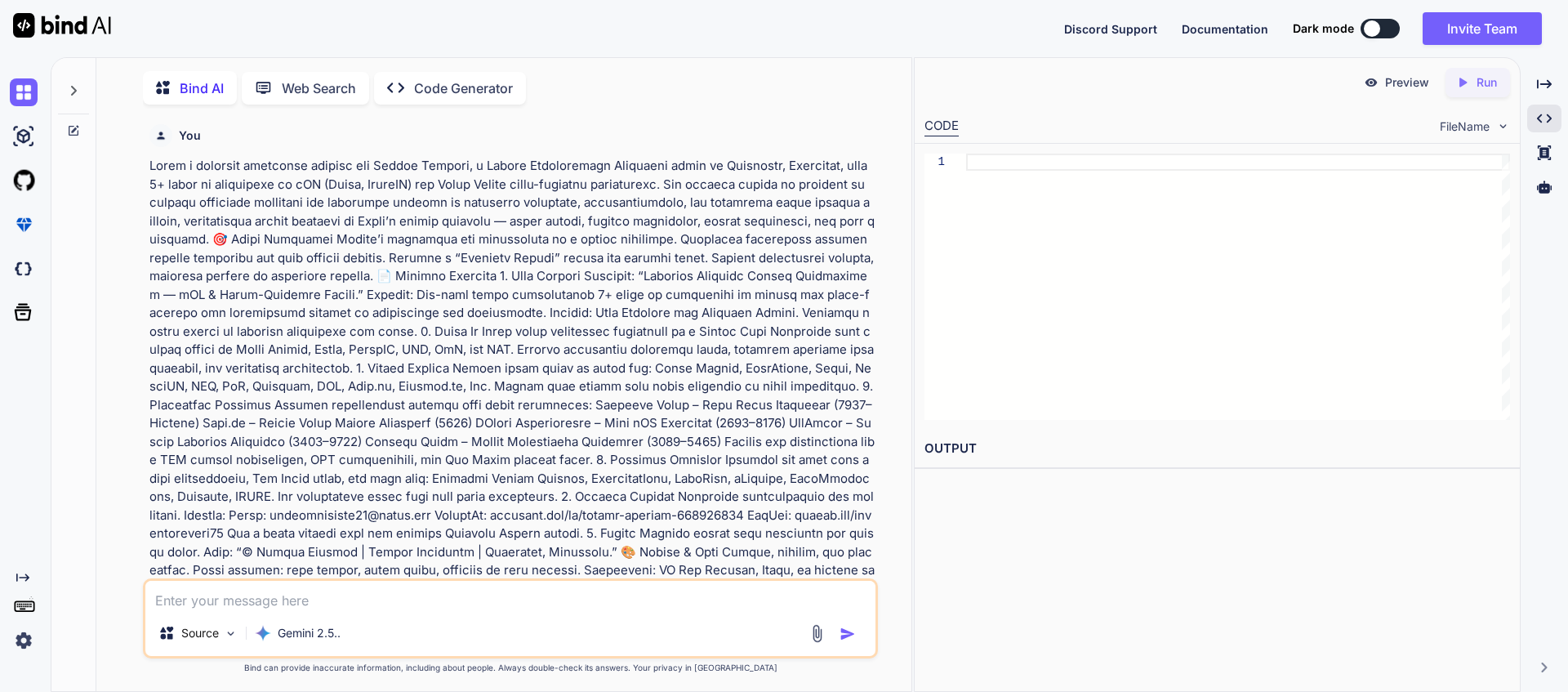
scroll to position [7, 0]
paste textarea "Tagline: “Vishnu Haridas — Senior iOS & React Native Developer | Crafting High-…"
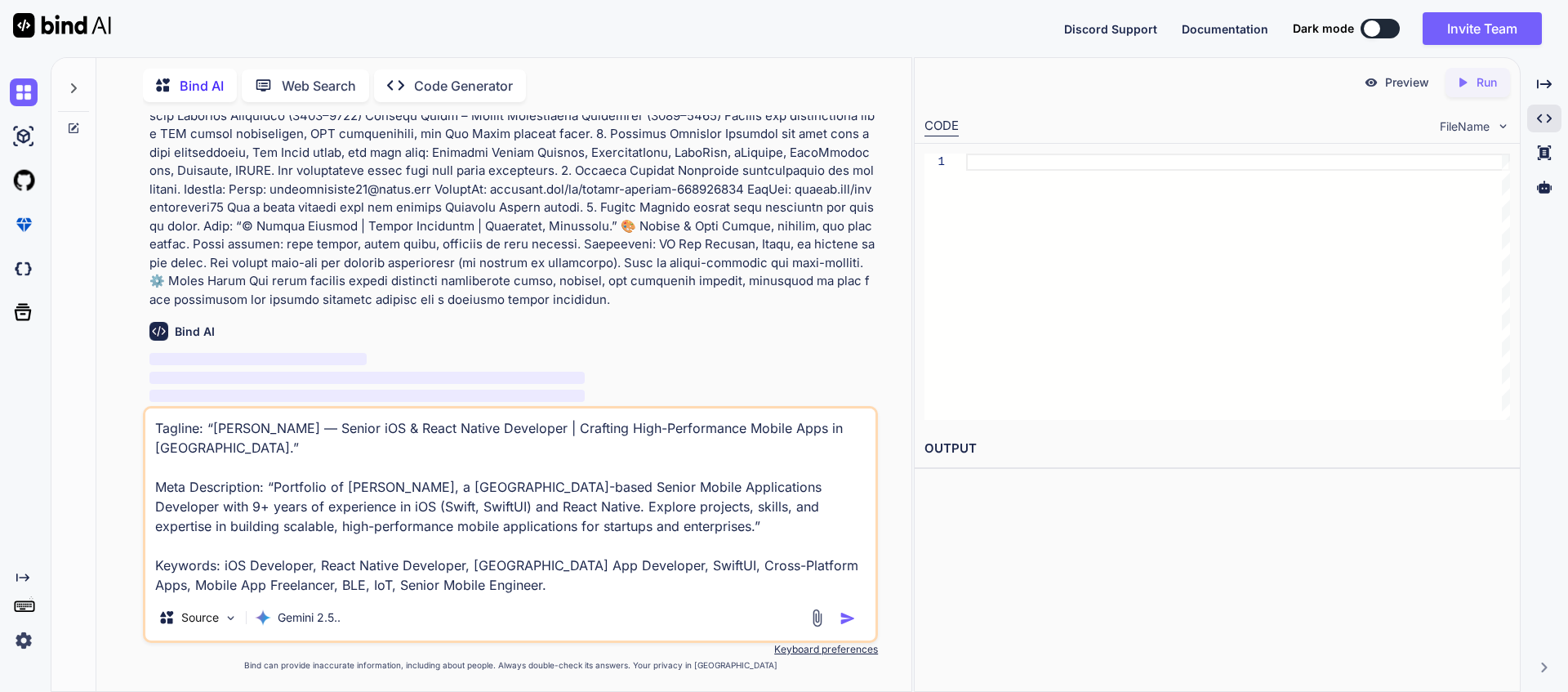
scroll to position [310, 0]
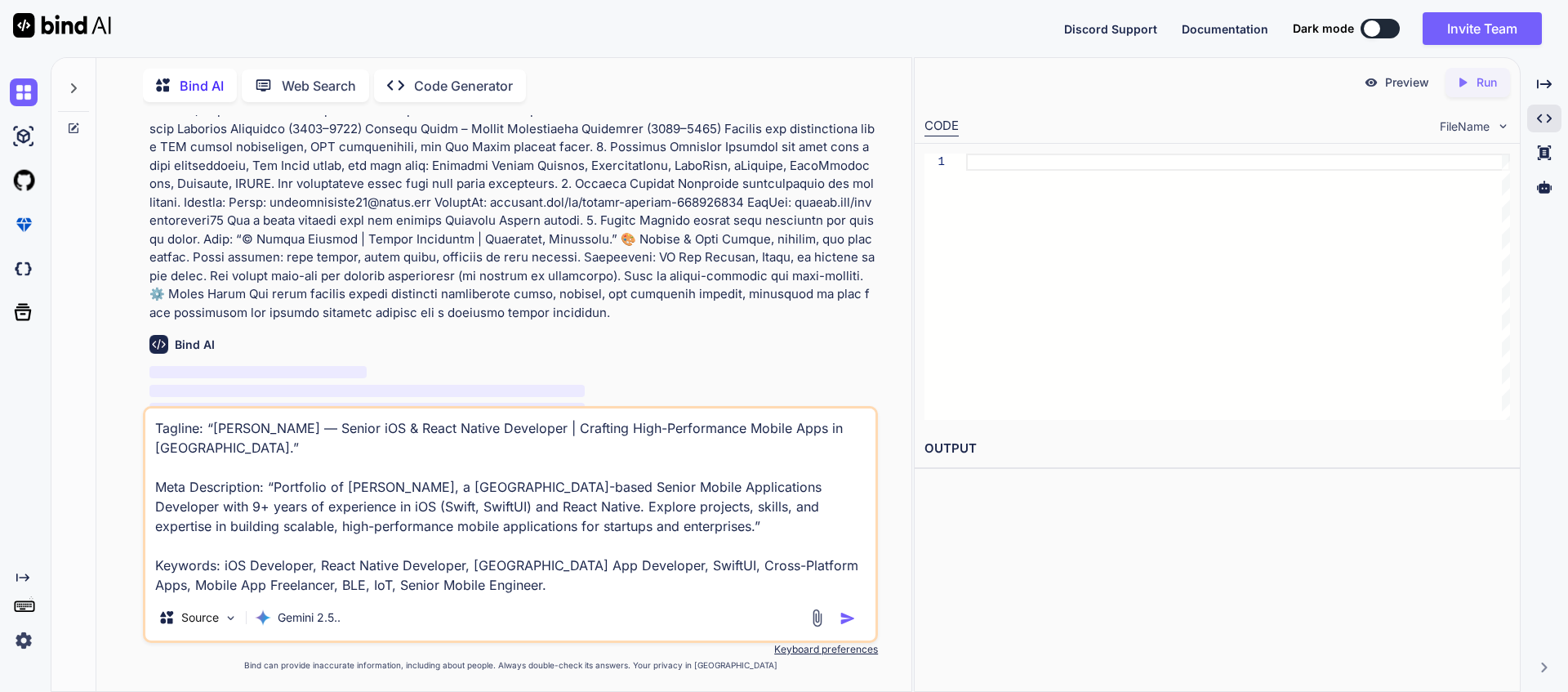
type textarea "Tagline: “Vishnu Haridas — Senior iOS & React Native Developer | Crafting High-…"
click at [845, 617] on img "button" at bounding box center [848, 618] width 16 height 16
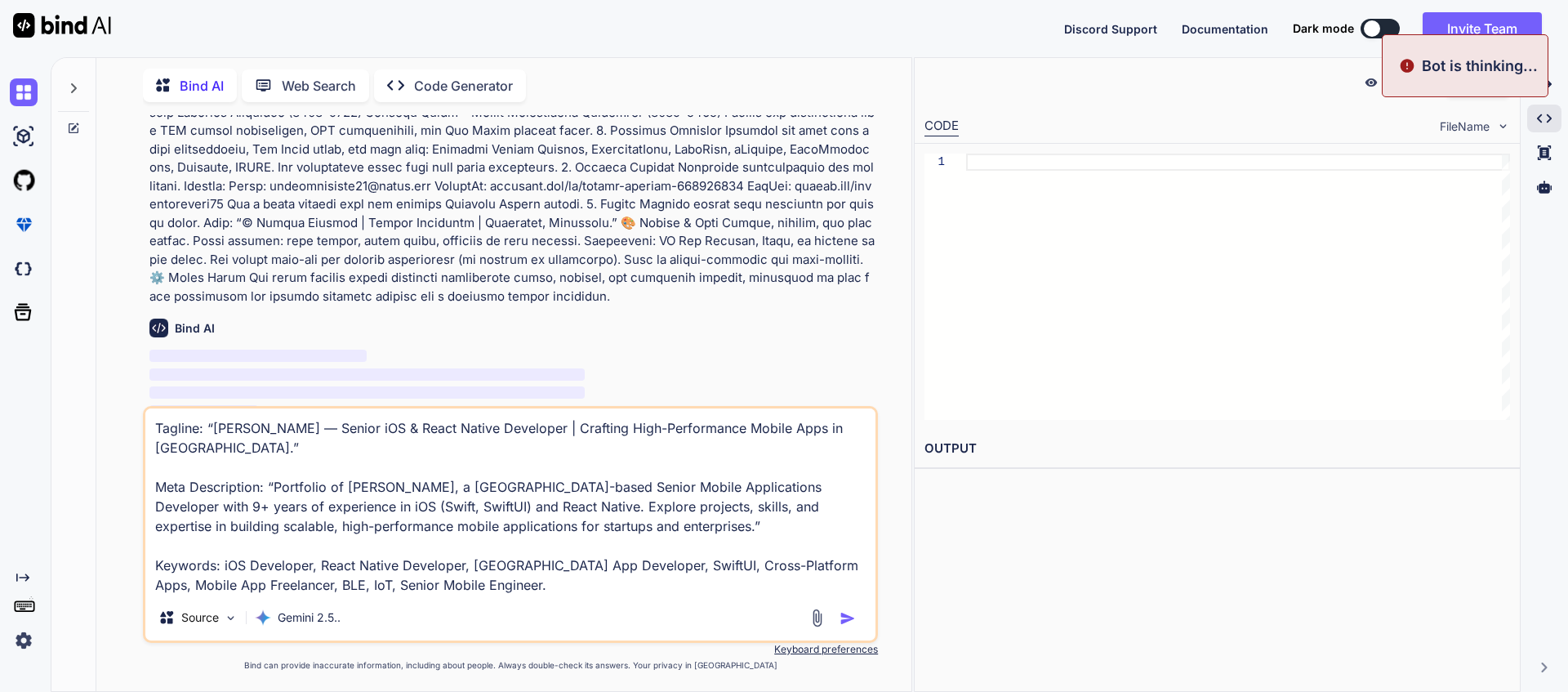
scroll to position [341, 0]
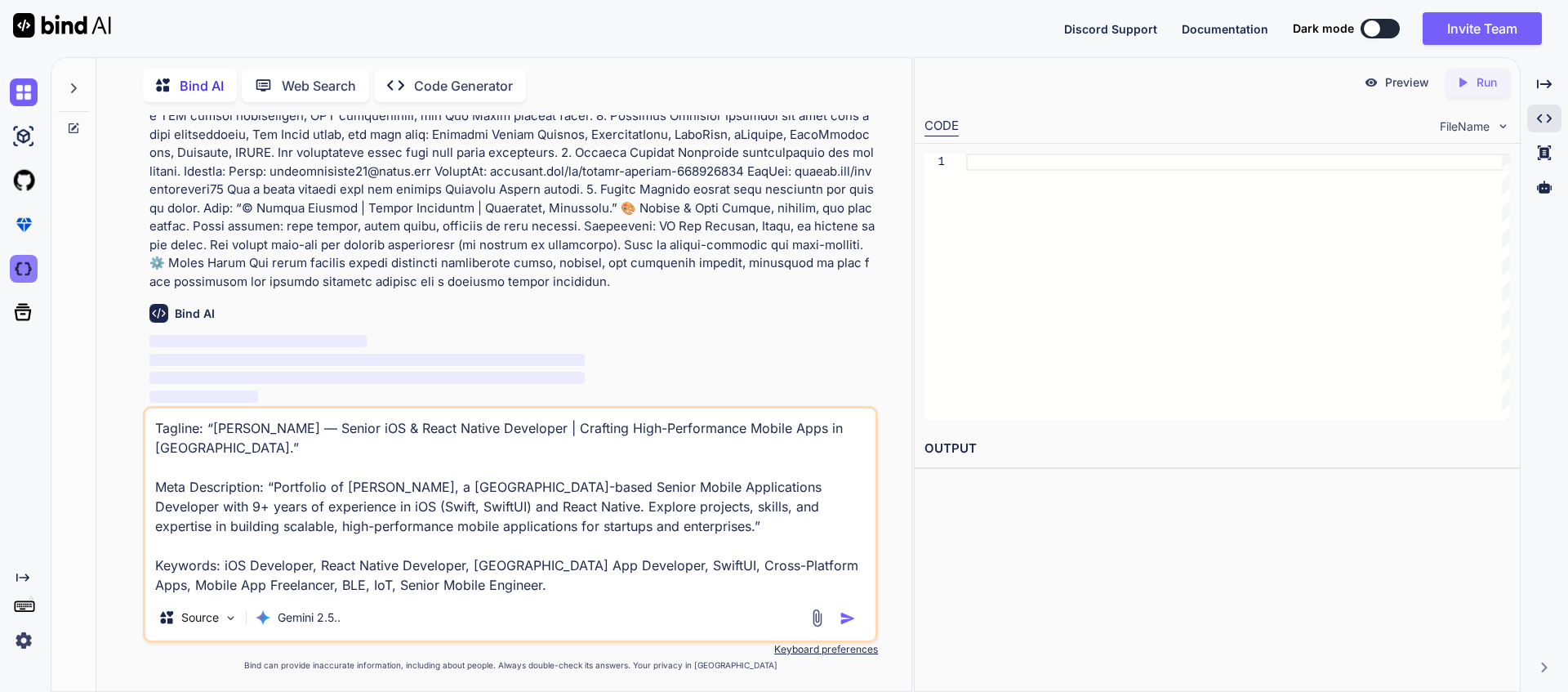
click at [21, 275] on img at bounding box center [24, 269] width 28 height 28
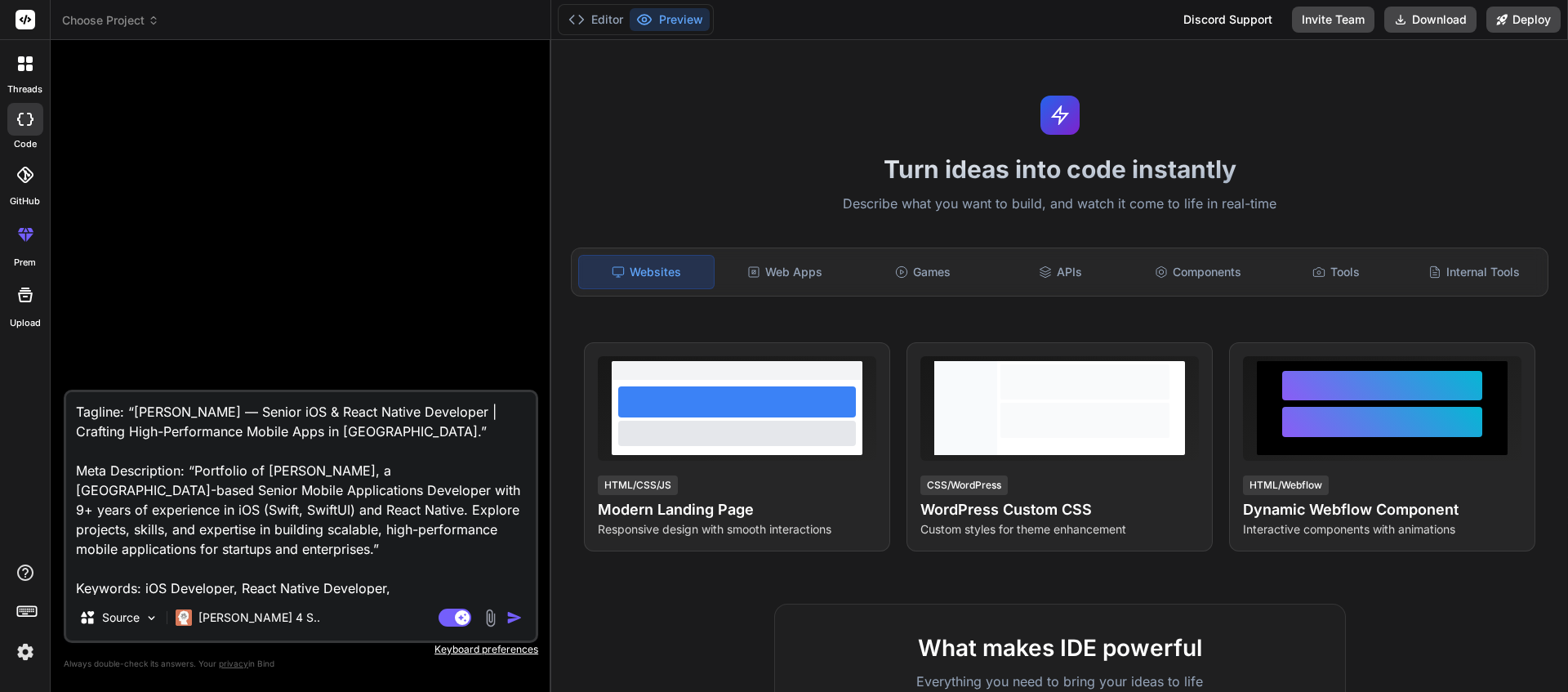
type textarea "x"
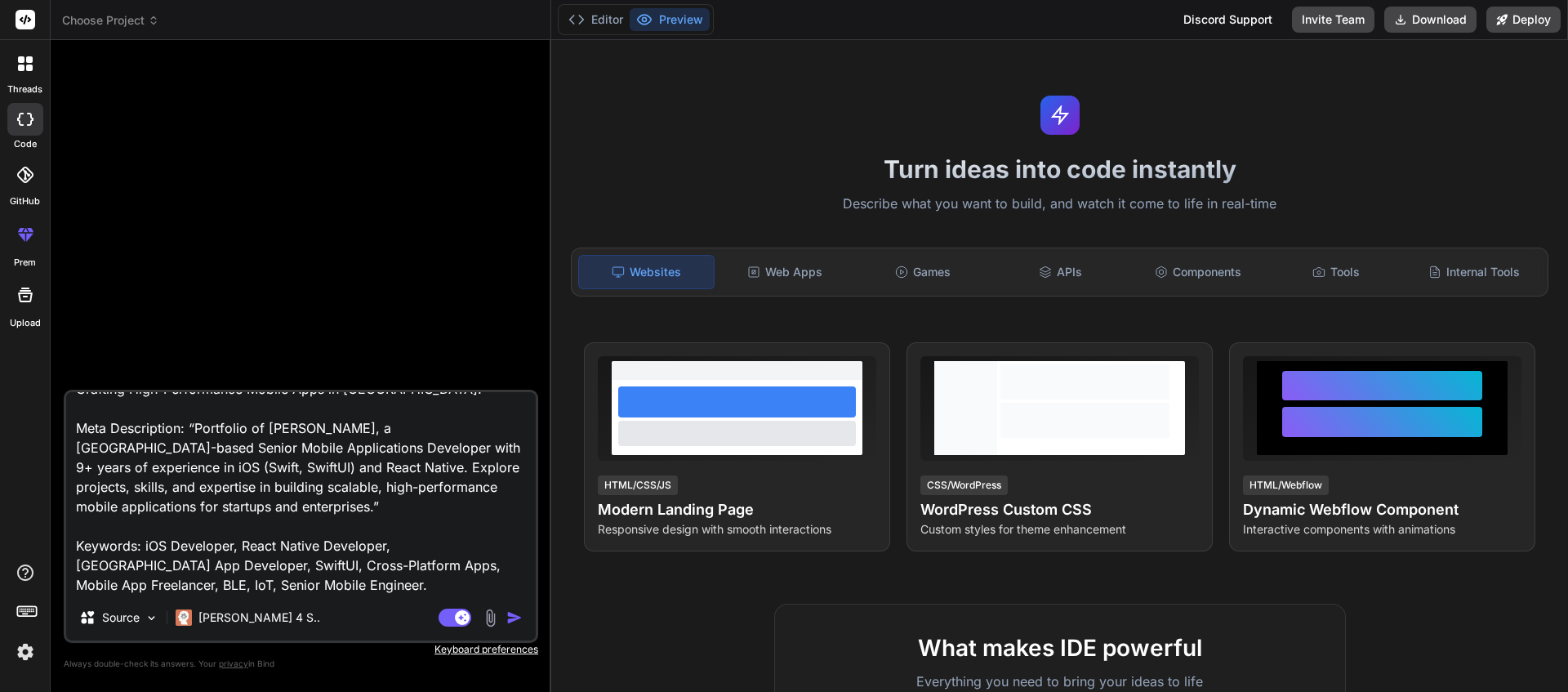
click at [313, 577] on textarea "Tagline: “Vishnu Haridas — Senior iOS & React Native Developer | Crafting High-…" at bounding box center [300, 493] width 470 height 202
type textarea "Tagline: “Vishnu Haridas — Senior iOS & React Native Developer | Crafting High-…"
type textarea "x"
type textarea "Tagline: “Vishnu Haridas — Senior iOS & React Native Developer | Crafting High-…"
type textarea "x"
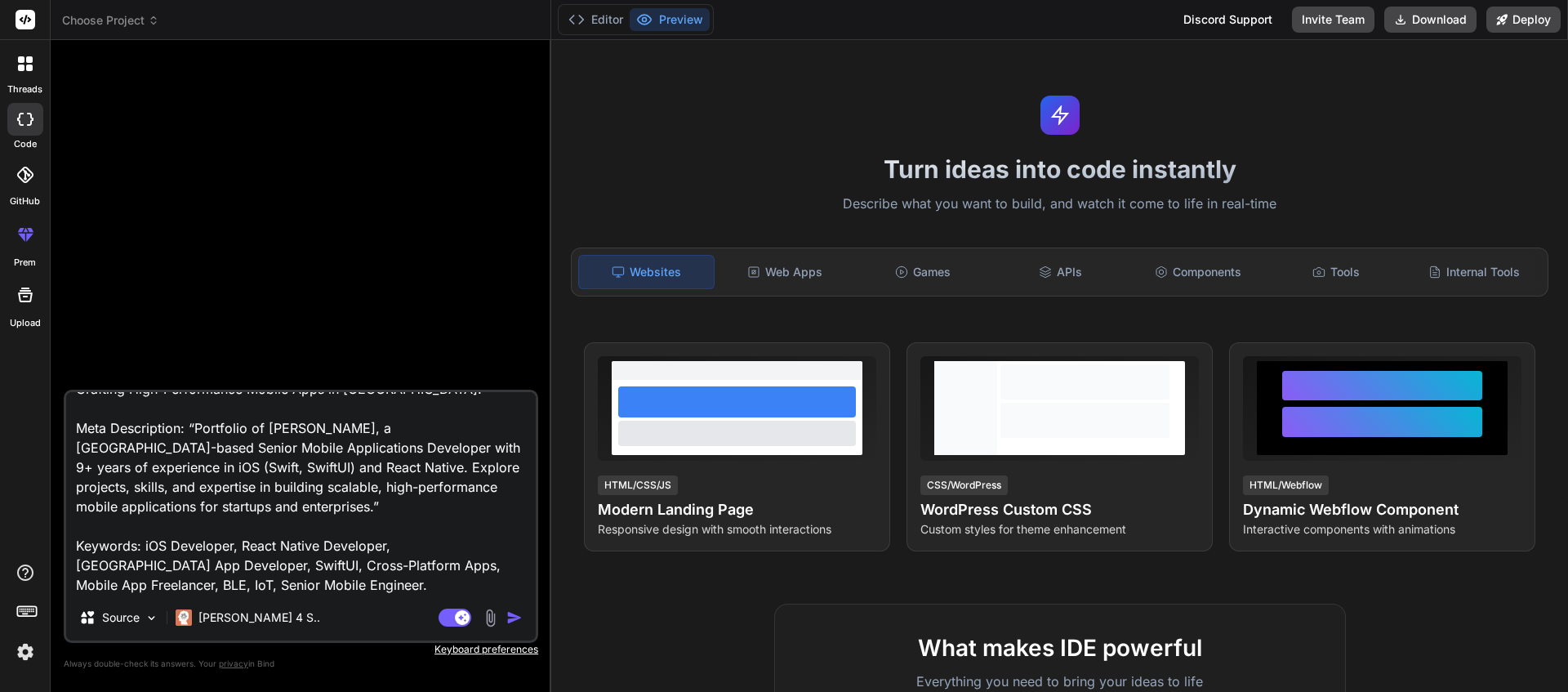
type textarea "Tagline: “Vishnu Haridas — Senior iOS & React Native Developer | Crafting High-…"
type textarea "x"
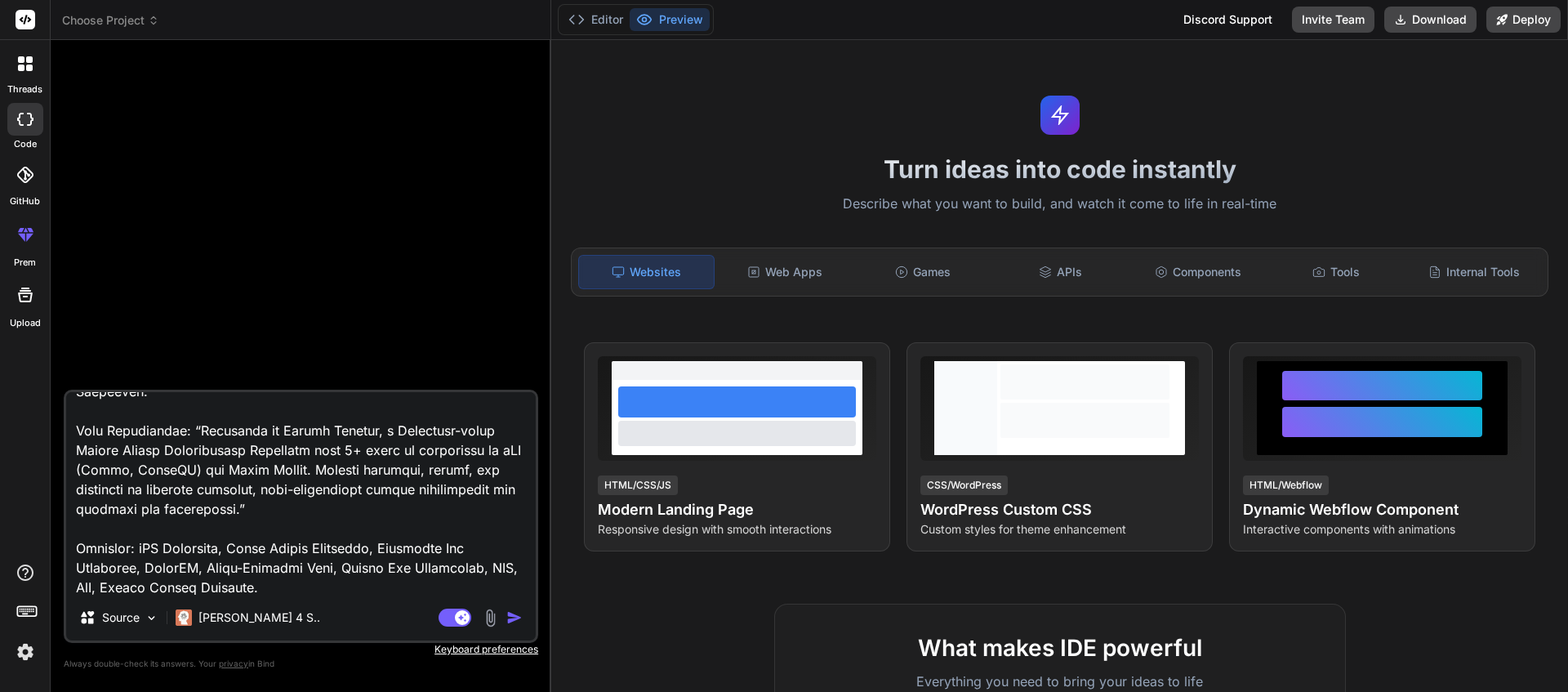
scroll to position [277, 0]
type textarea "Tagline: “Vishnu Haridas — Senior iOS & React Native Developer | Crafting High-…"
click at [29, 128] on div at bounding box center [25, 119] width 36 height 33
click at [25, 75] on div at bounding box center [25, 64] width 34 height 34
type textarea "x"
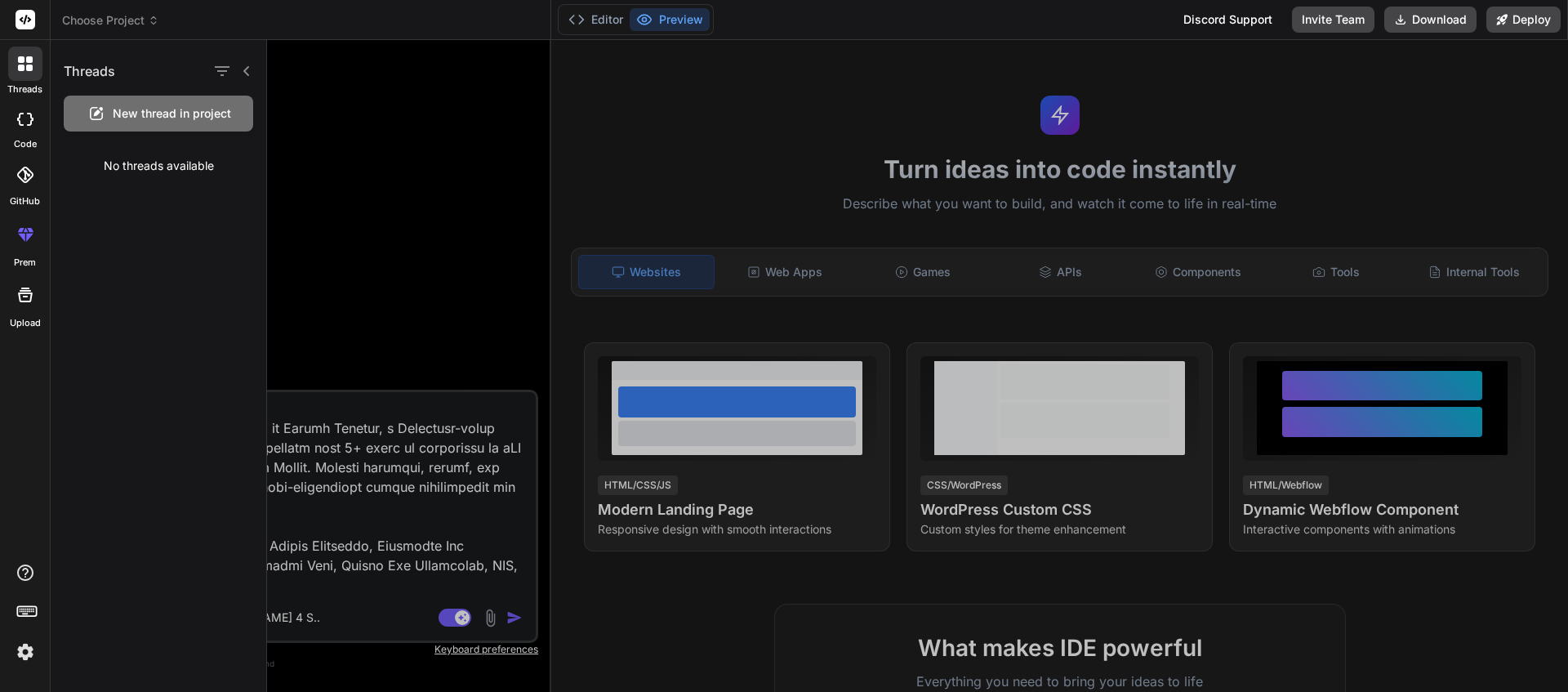
click at [30, 65] on icon at bounding box center [29, 68] width 7 height 7
click at [25, 19] on icon at bounding box center [26, 20] width 12 height 10
click at [368, 521] on div at bounding box center [918, 366] width 1302 height 652
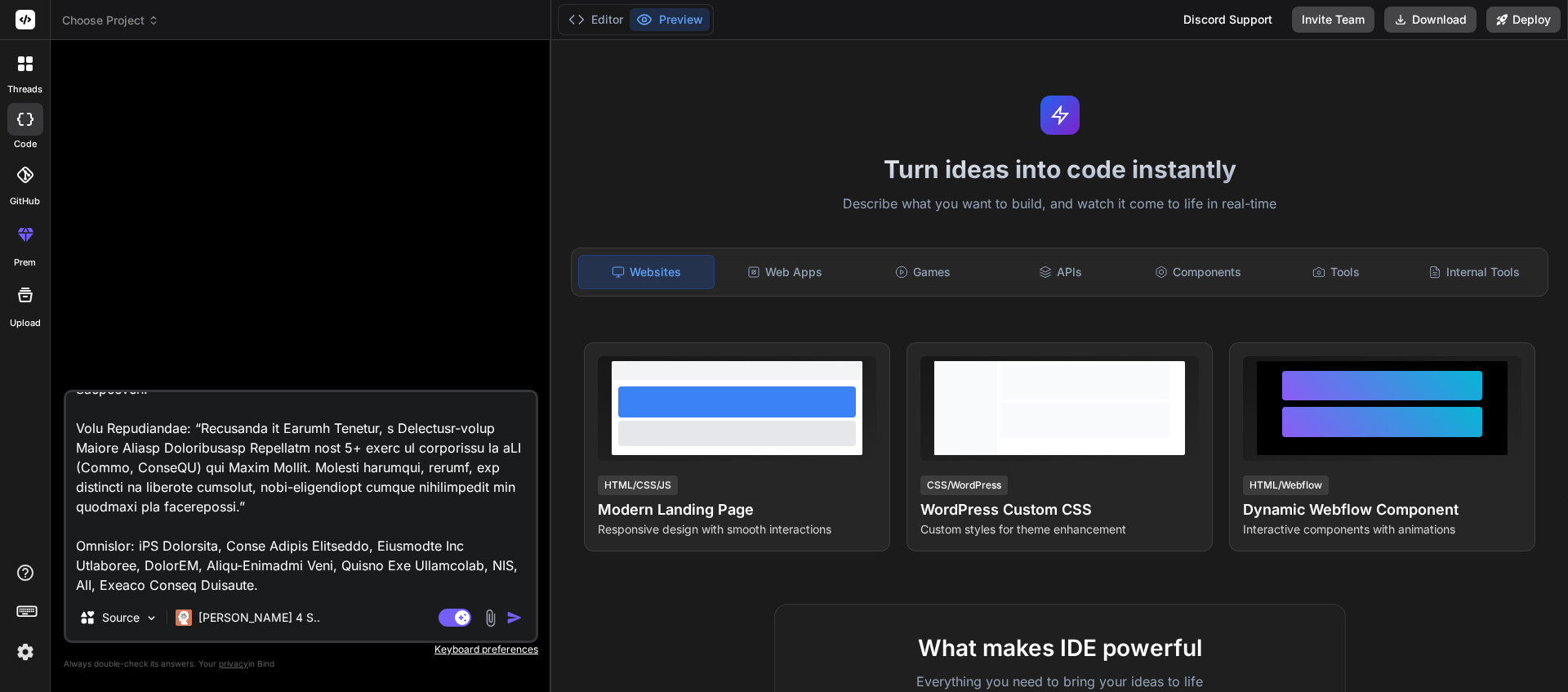
scroll to position [0, 0]
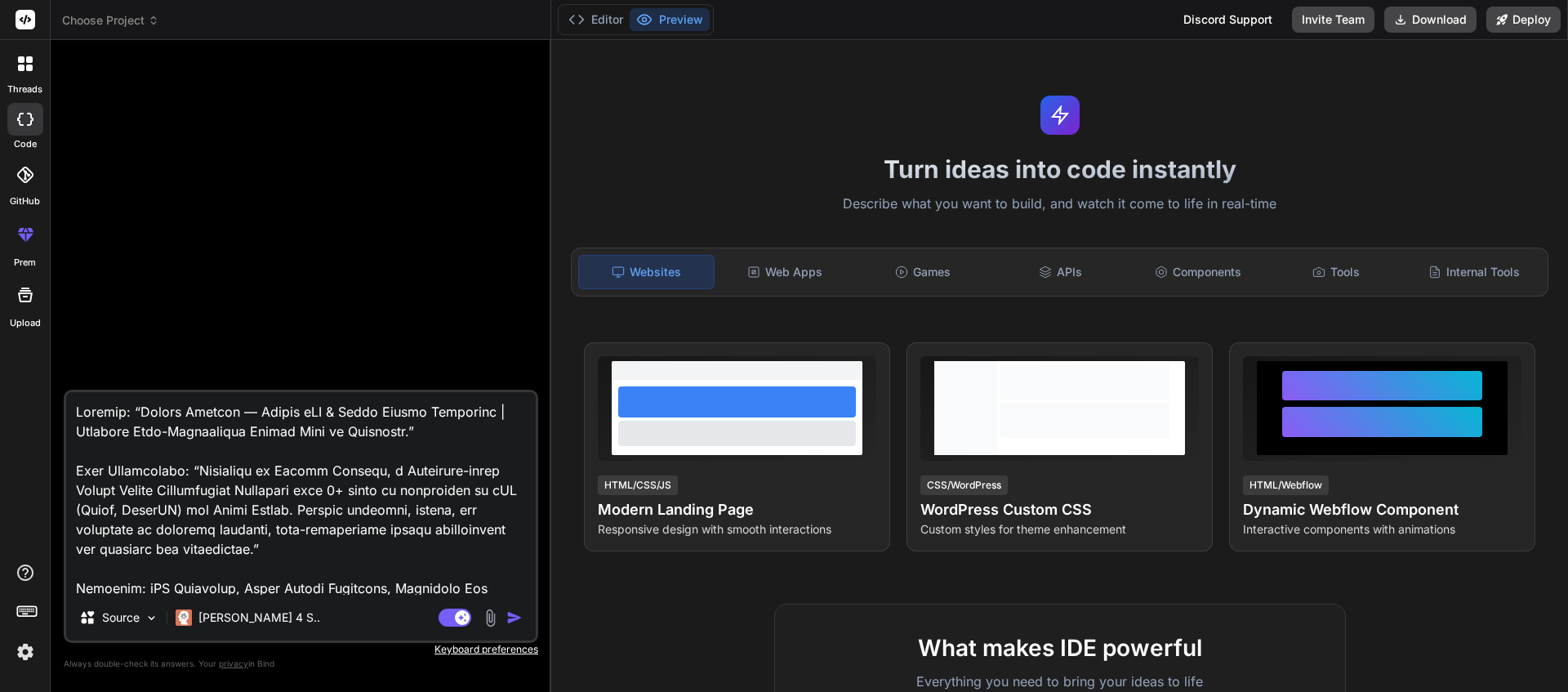
click at [79, 410] on textarea at bounding box center [300, 493] width 470 height 202
paste textarea "Build a personal portfolio website for Vishnu Haridas, a Mobile Applications De…"
type textarea "Build a personal portfolio website for Vishnu Haridas, a Mobile Applications De…"
type textarea "x"
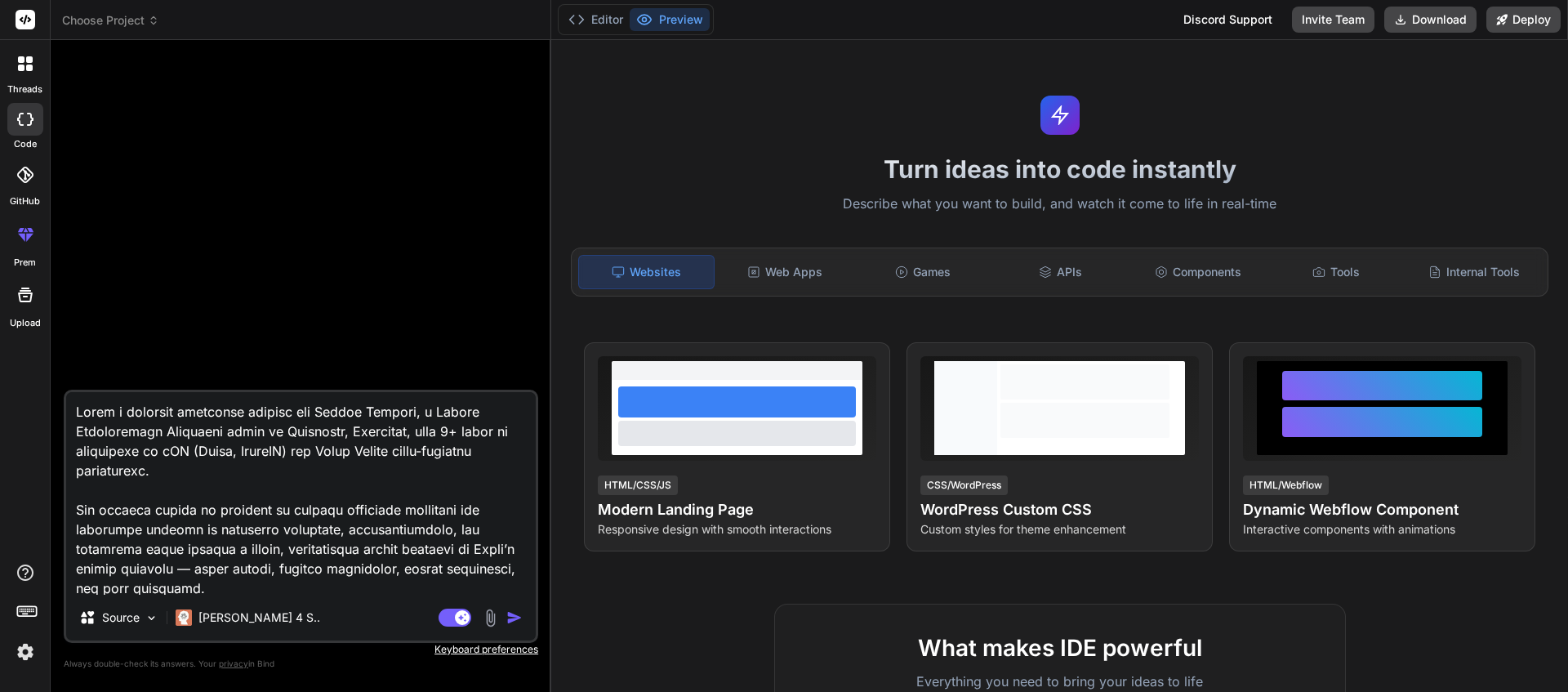
scroll to position [2079, 0]
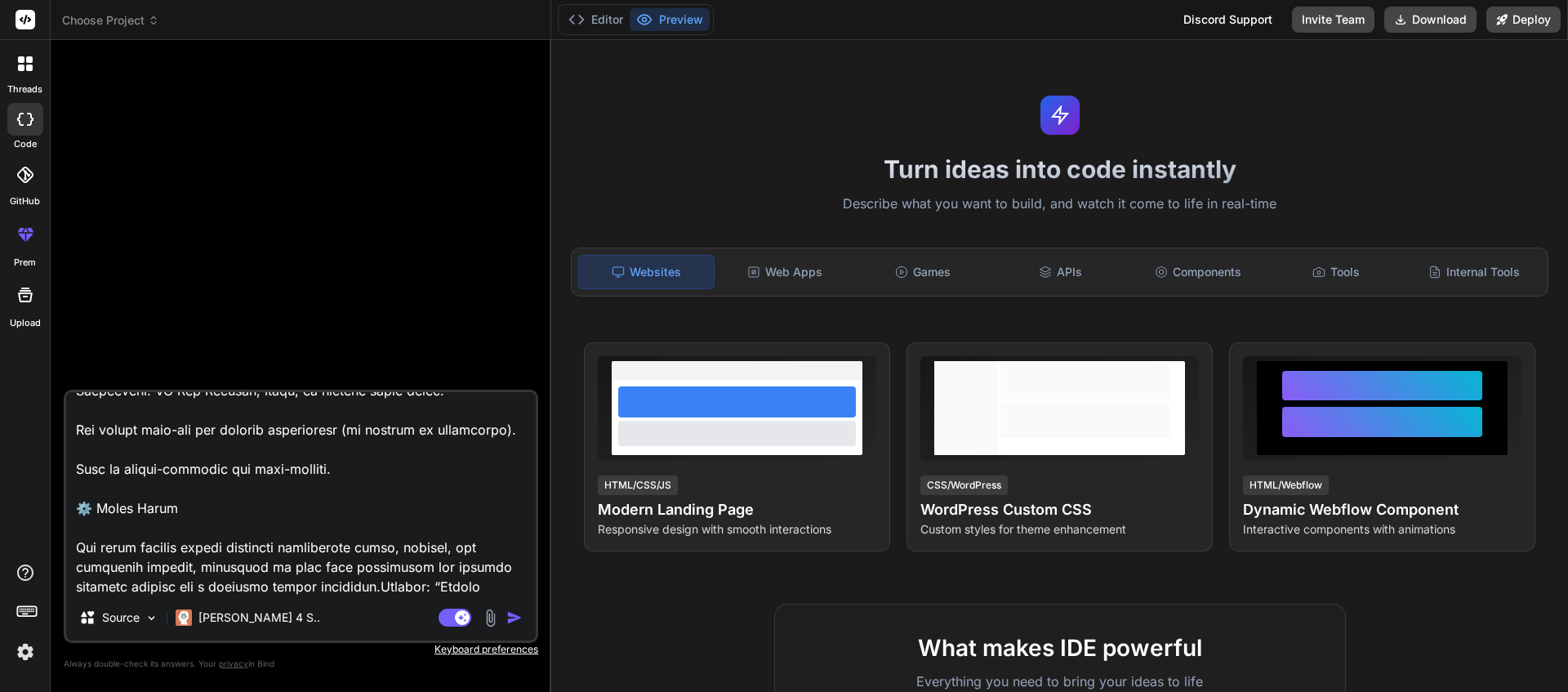
type textarea "Build a personal portfolio website for Vishnu Haridas, a Mobile Applications De…"
click at [512, 618] on img "button" at bounding box center [515, 617] width 16 height 16
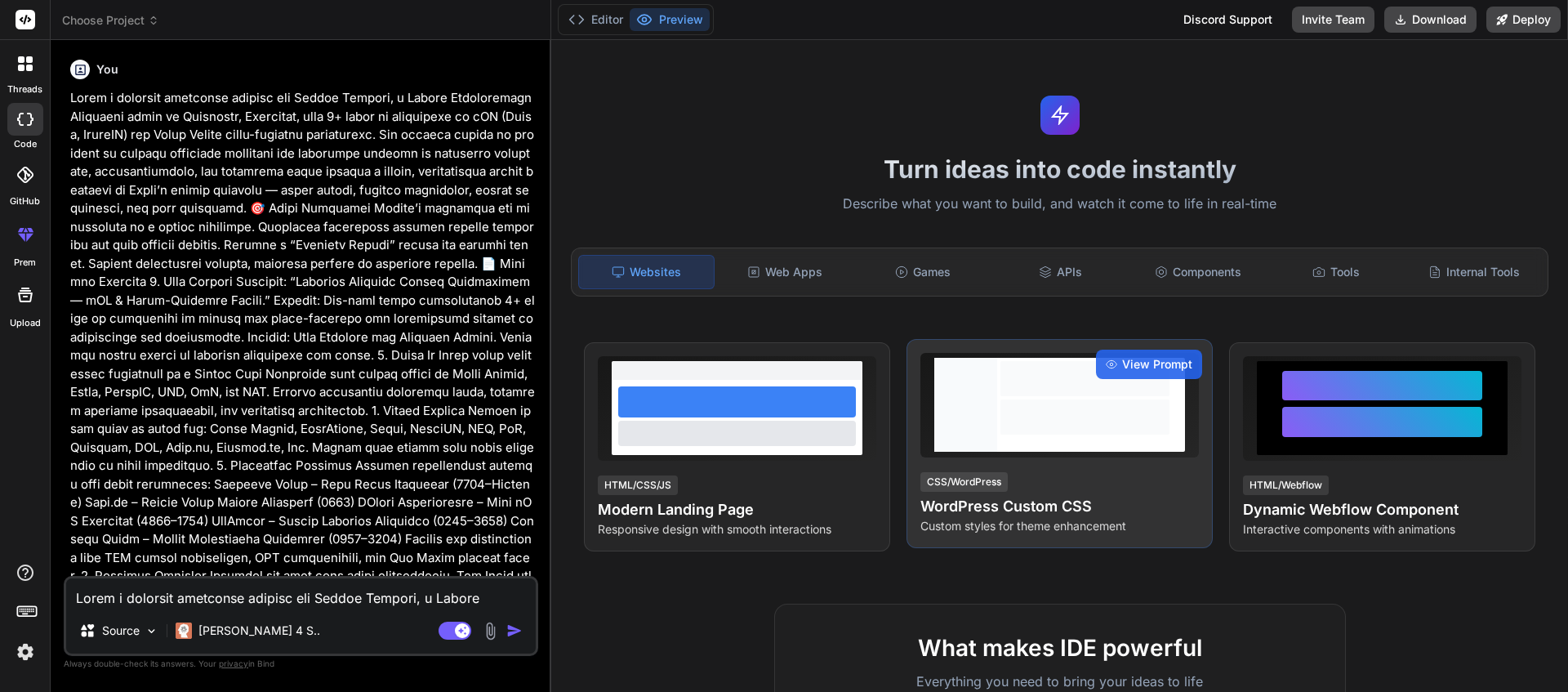
type textarea "x"
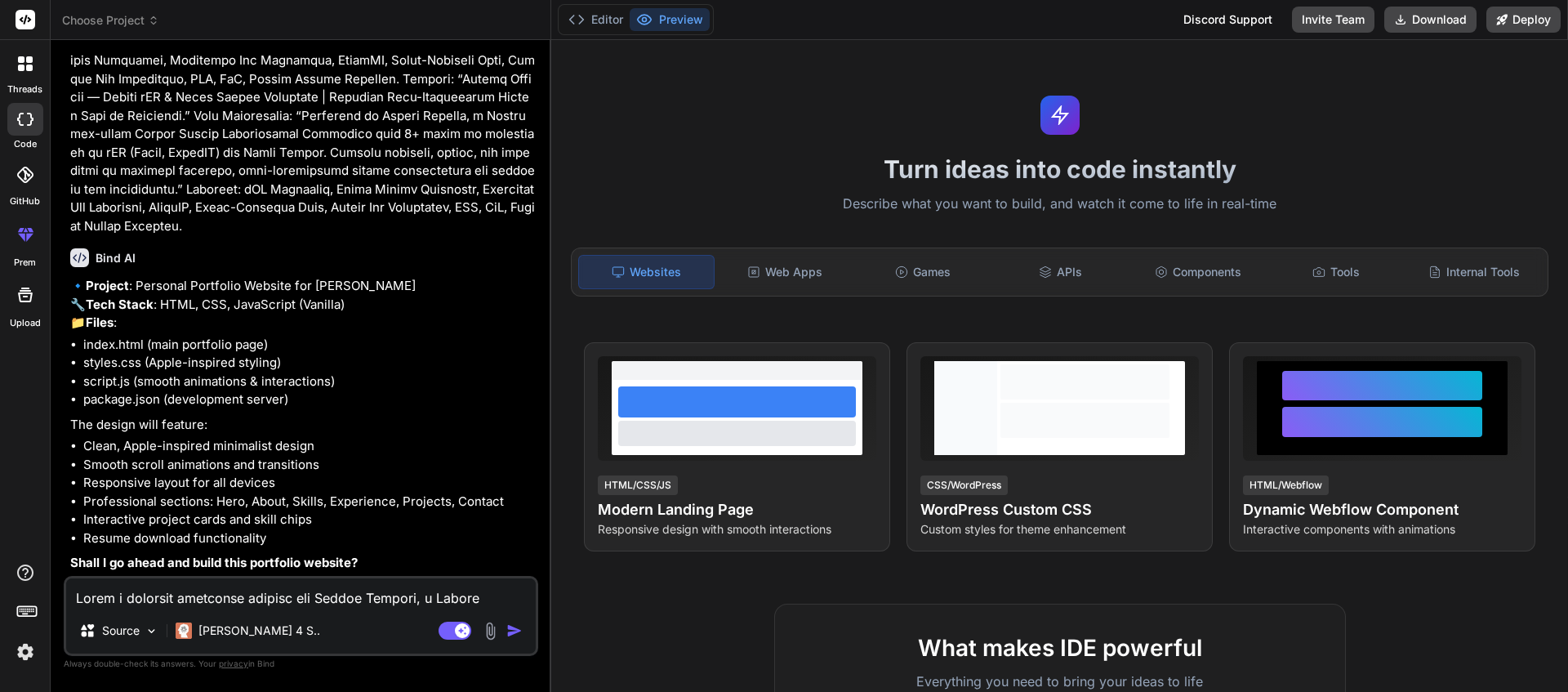
scroll to position [900, 0]
click at [201, 598] on textarea at bounding box center [300, 592] width 470 height 29
type textarea "Y"
type textarea "x"
type textarea "Ye"
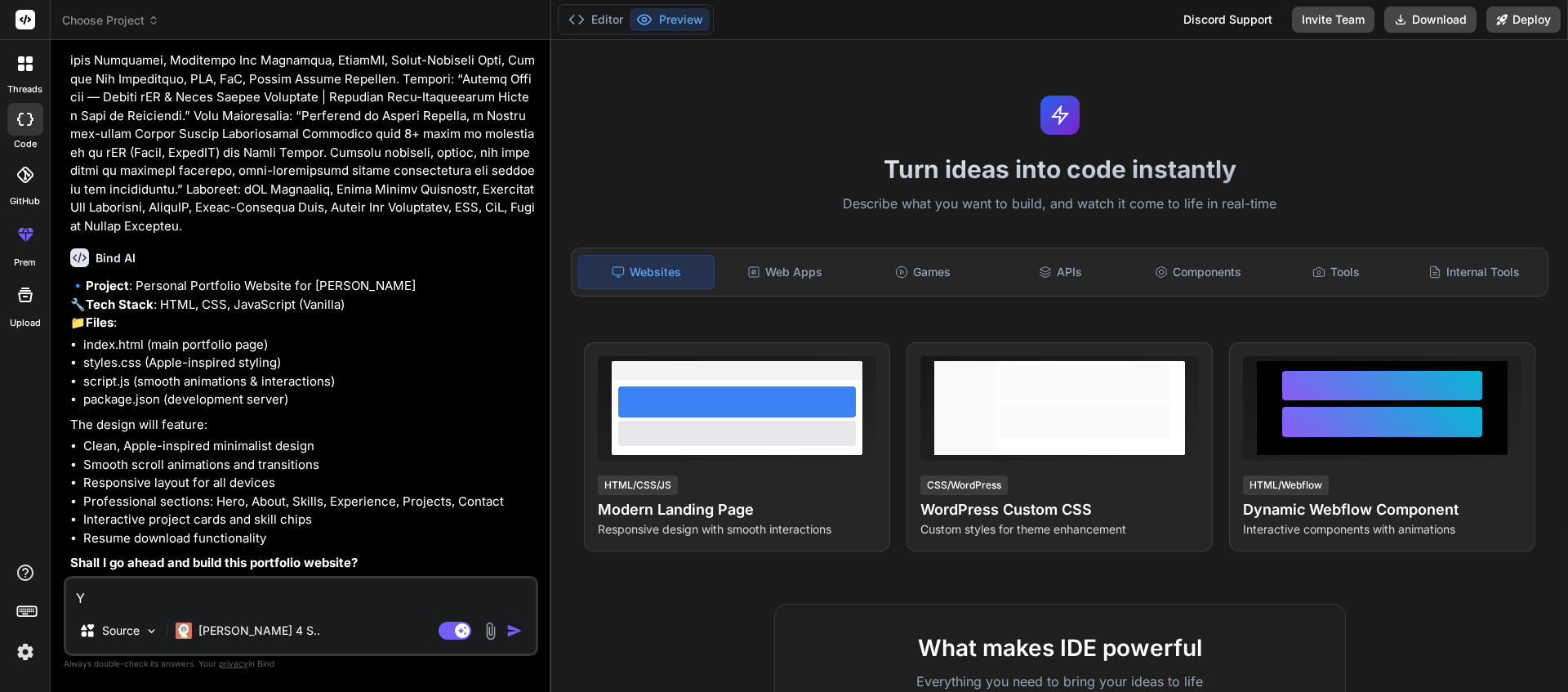
type textarea "x"
type textarea "Yes"
type textarea "x"
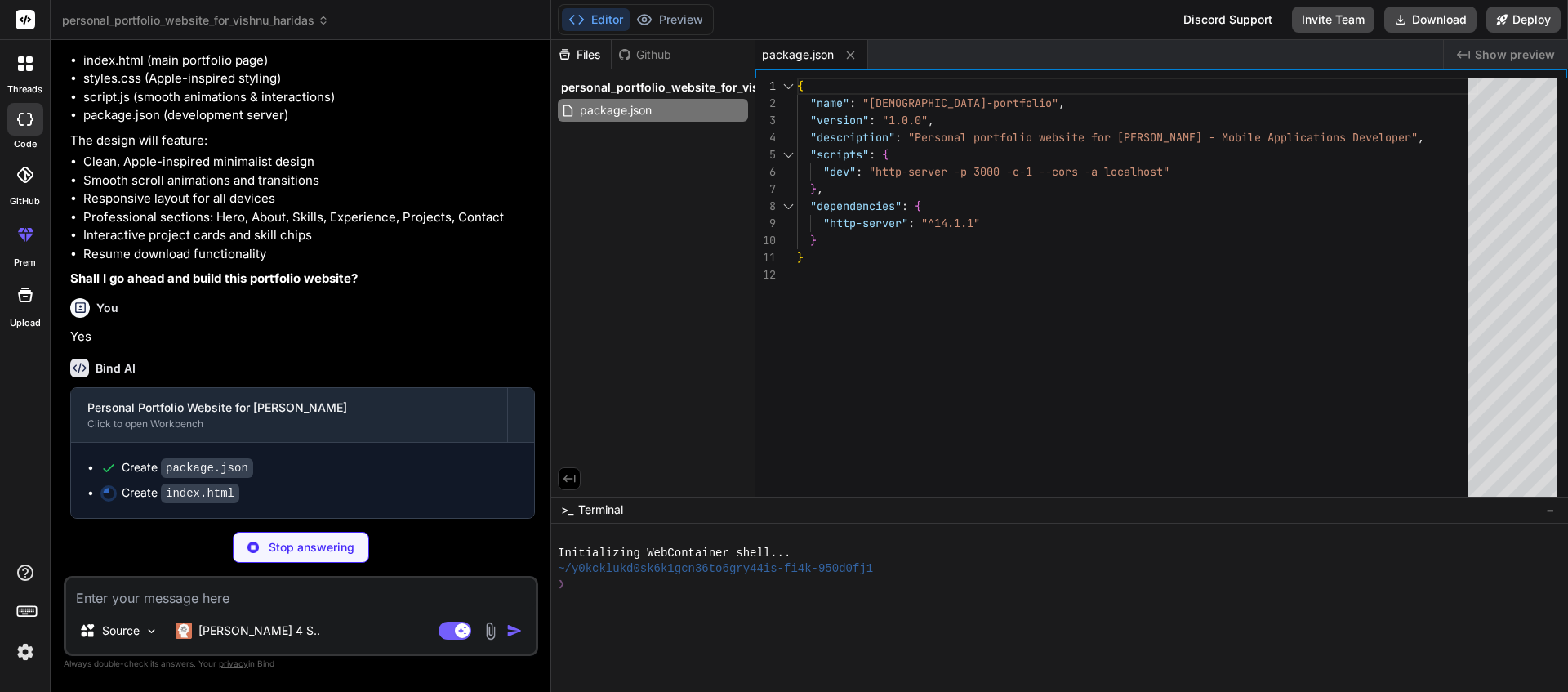
scroll to position [1185, 0]
type textarea "x"
type textarea "</footer> <script src="script.js"></script> </body> </html>"
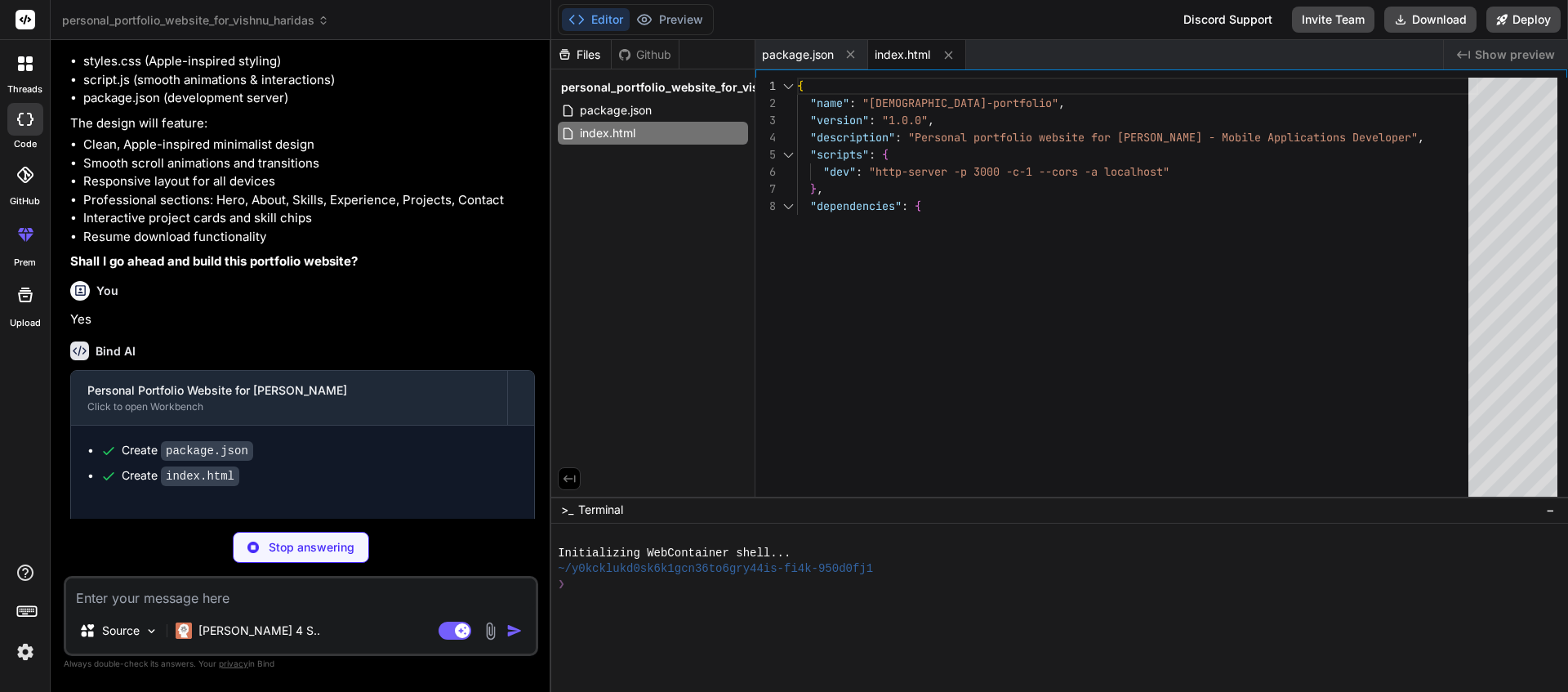
type textarea "x"
type textarea ".contact-form { padding: 24px; } }"
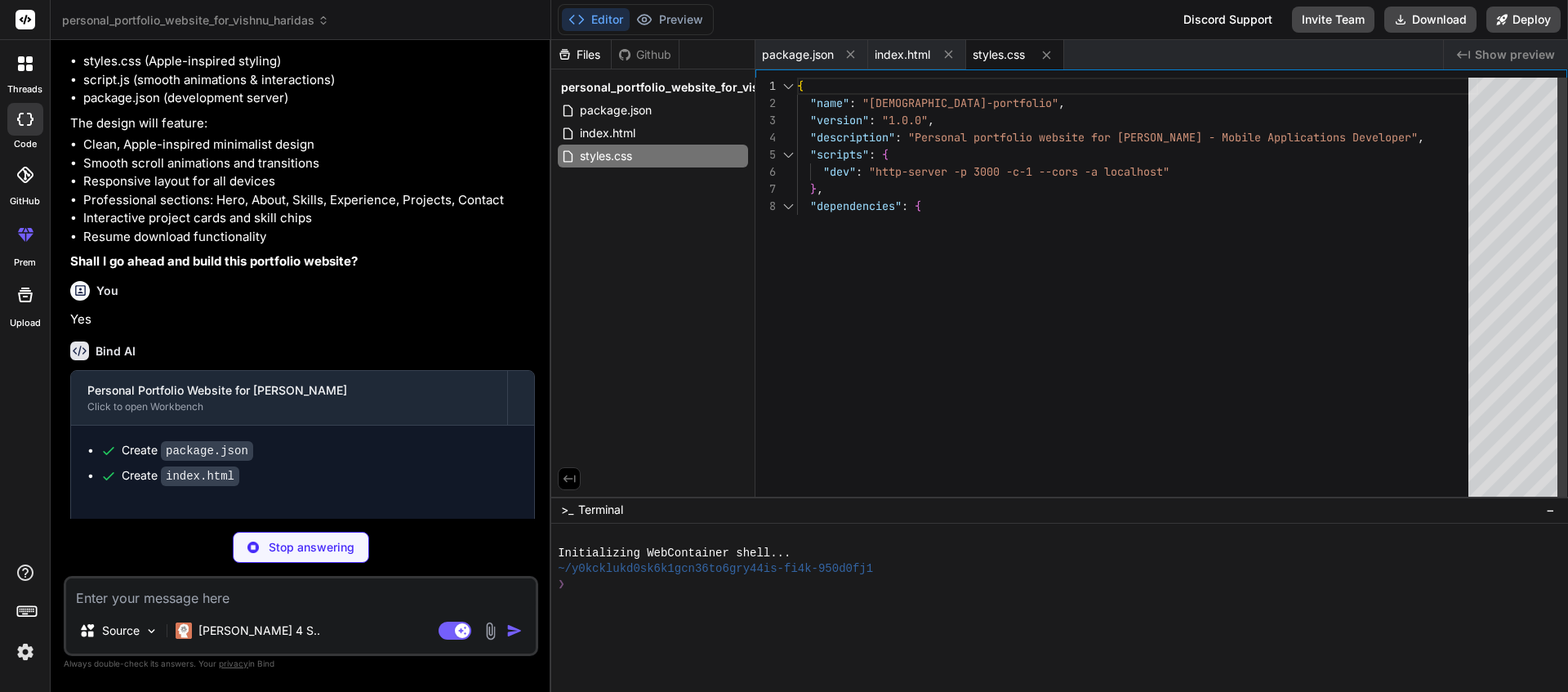
type textarea "x"
type textarea "document.head.appendChild(style); // Initialize scroll reveal when DOM is loade…"
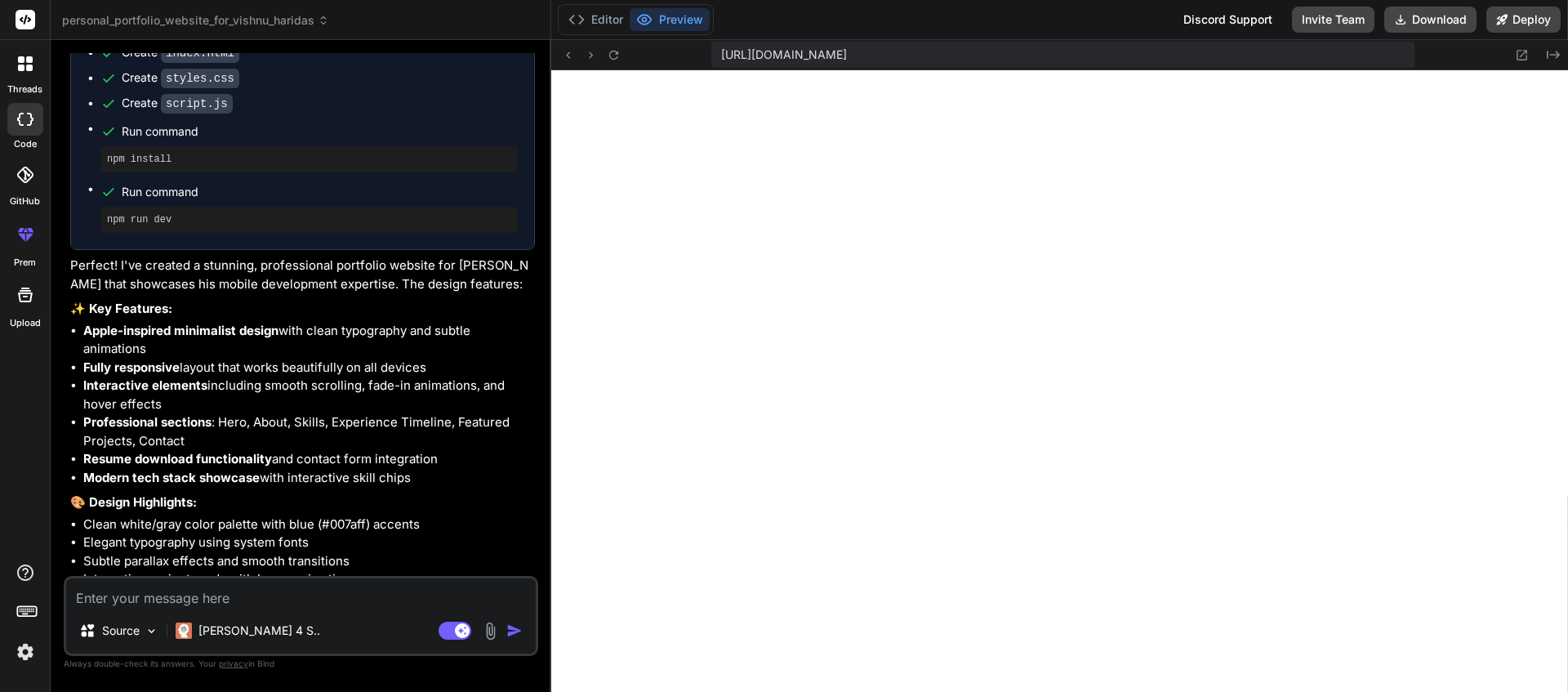
scroll to position [1798, 0]
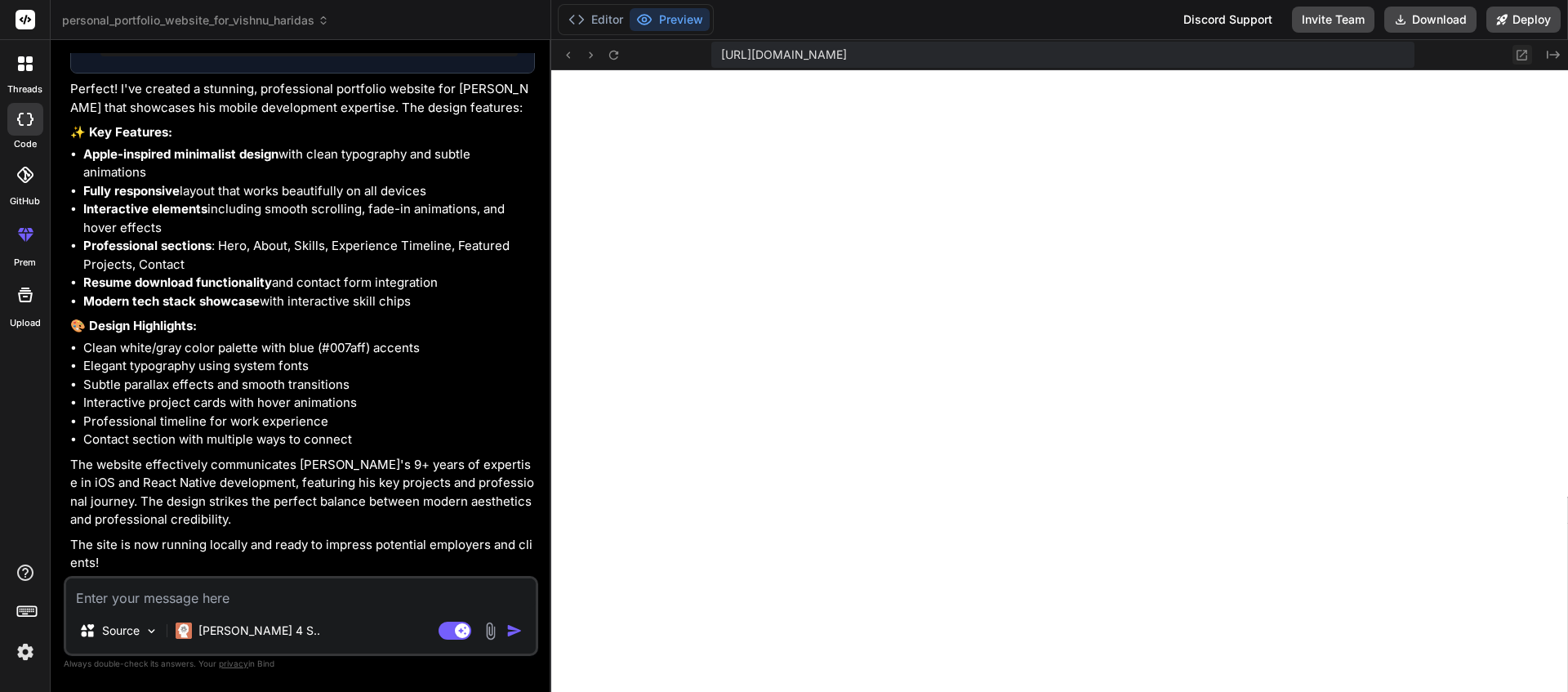
click at [1522, 57] on icon at bounding box center [1522, 55] width 14 height 14
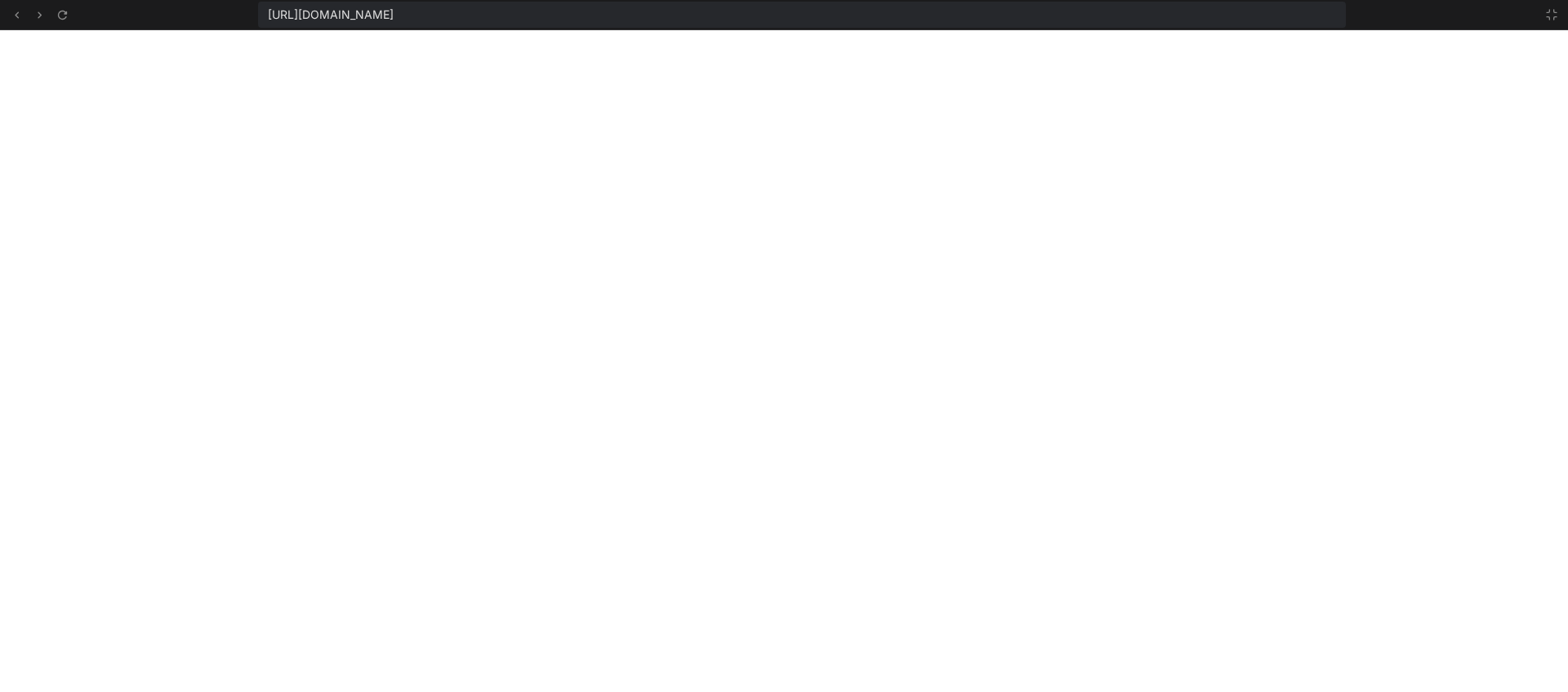
scroll to position [776, 0]
click at [1551, 13] on icon at bounding box center [1551, 14] width 13 height 13
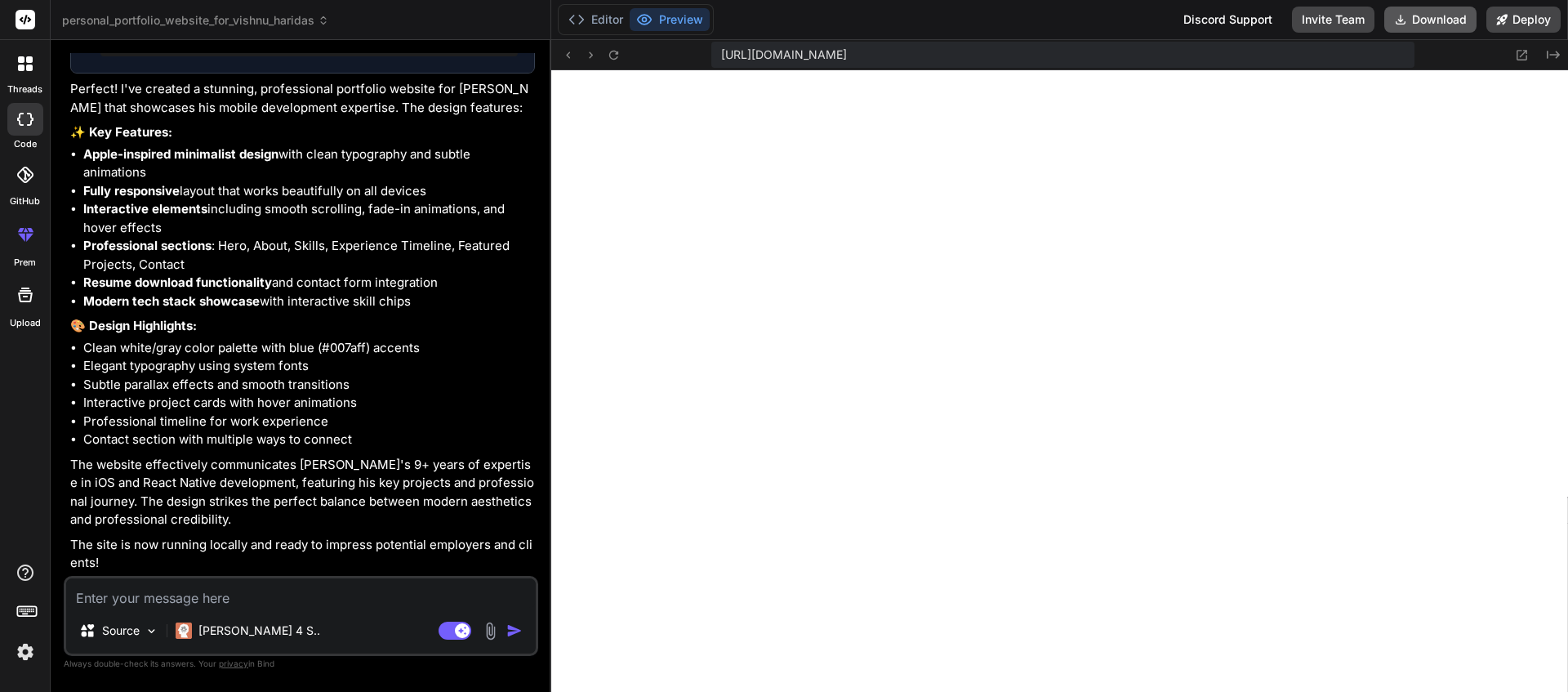
click at [1432, 21] on button "Download" at bounding box center [1430, 20] width 93 height 26
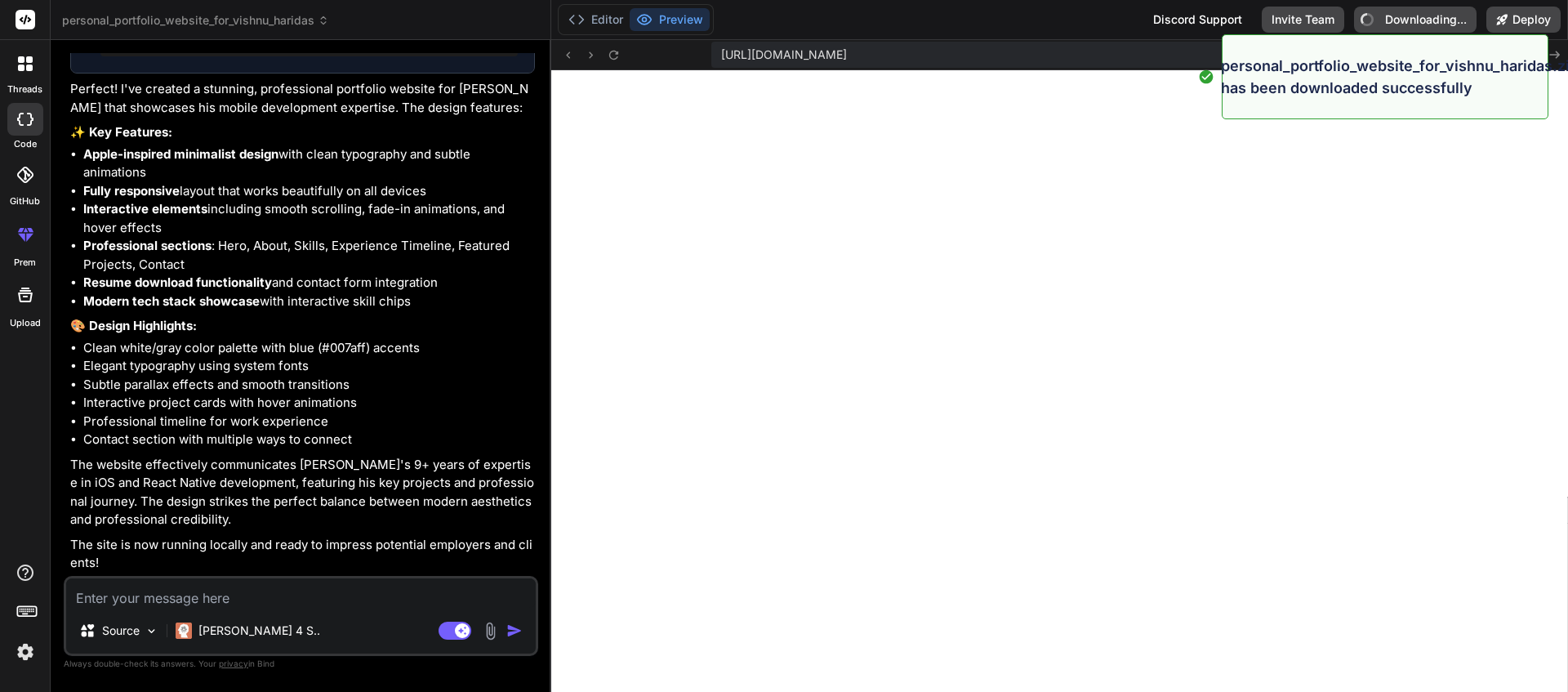
type textarea "x"
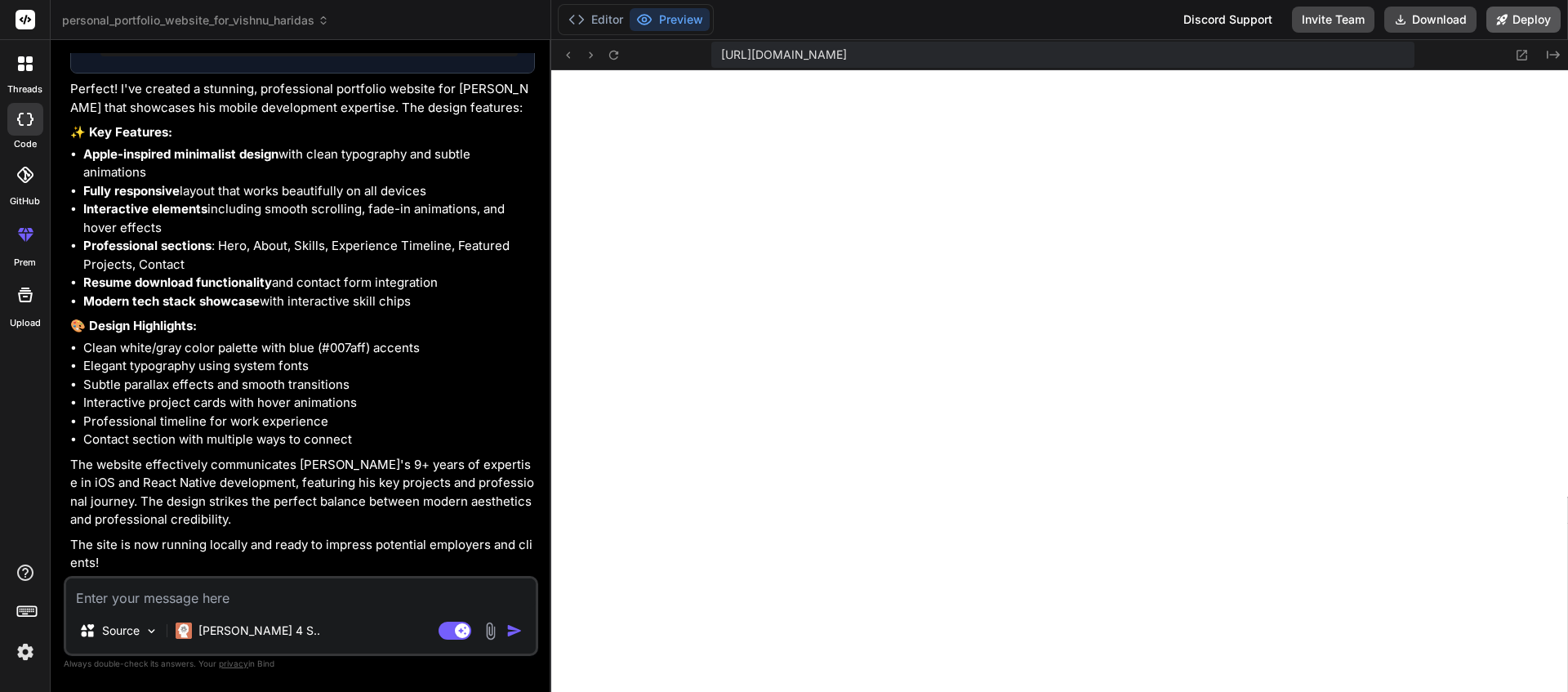
click at [1497, 24] on icon at bounding box center [1501, 19] width 11 height 11
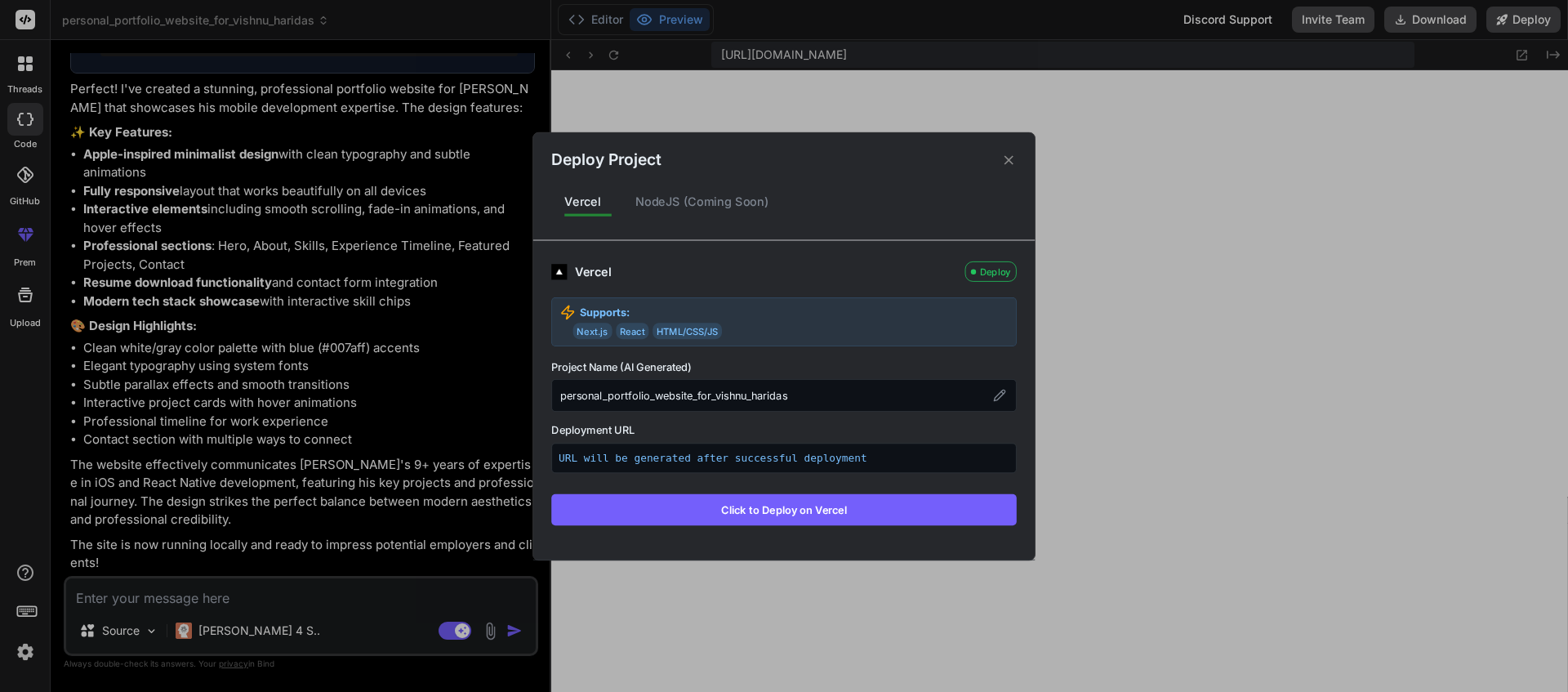
click at [742, 205] on div "NodeJS (Coming Soon)" at bounding box center [702, 201] width 161 height 34
click at [1010, 164] on icon at bounding box center [1009, 160] width 16 height 16
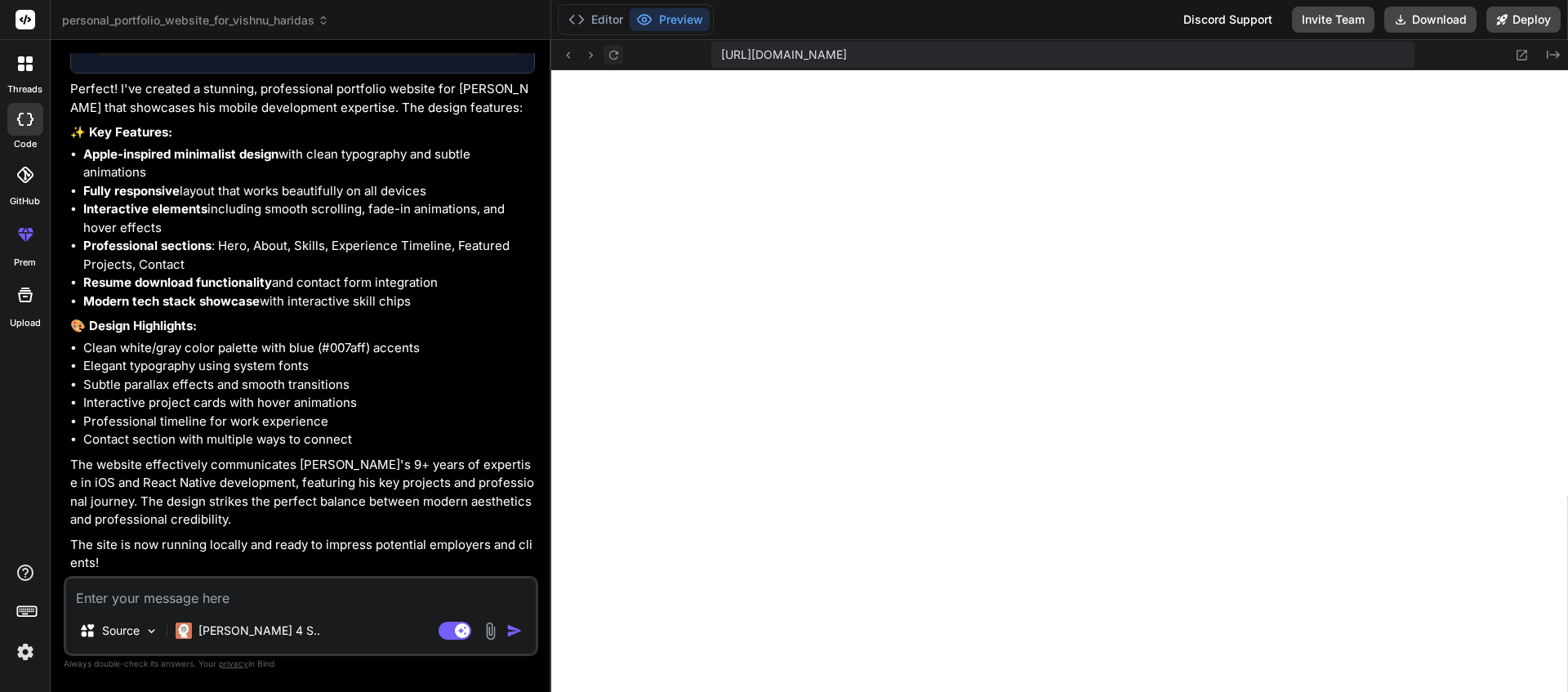
click at [616, 52] on icon at bounding box center [612, 54] width 9 height 9
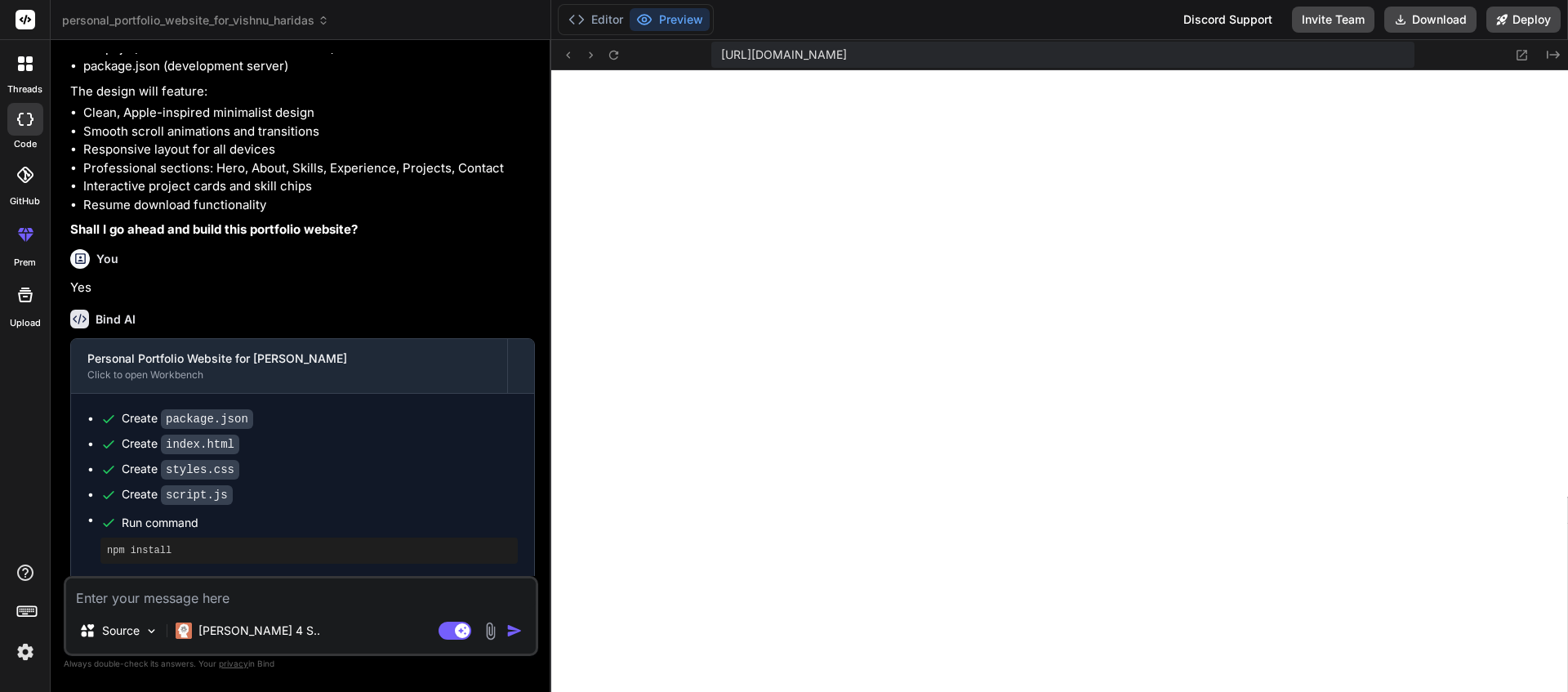
scroll to position [1219, 0]
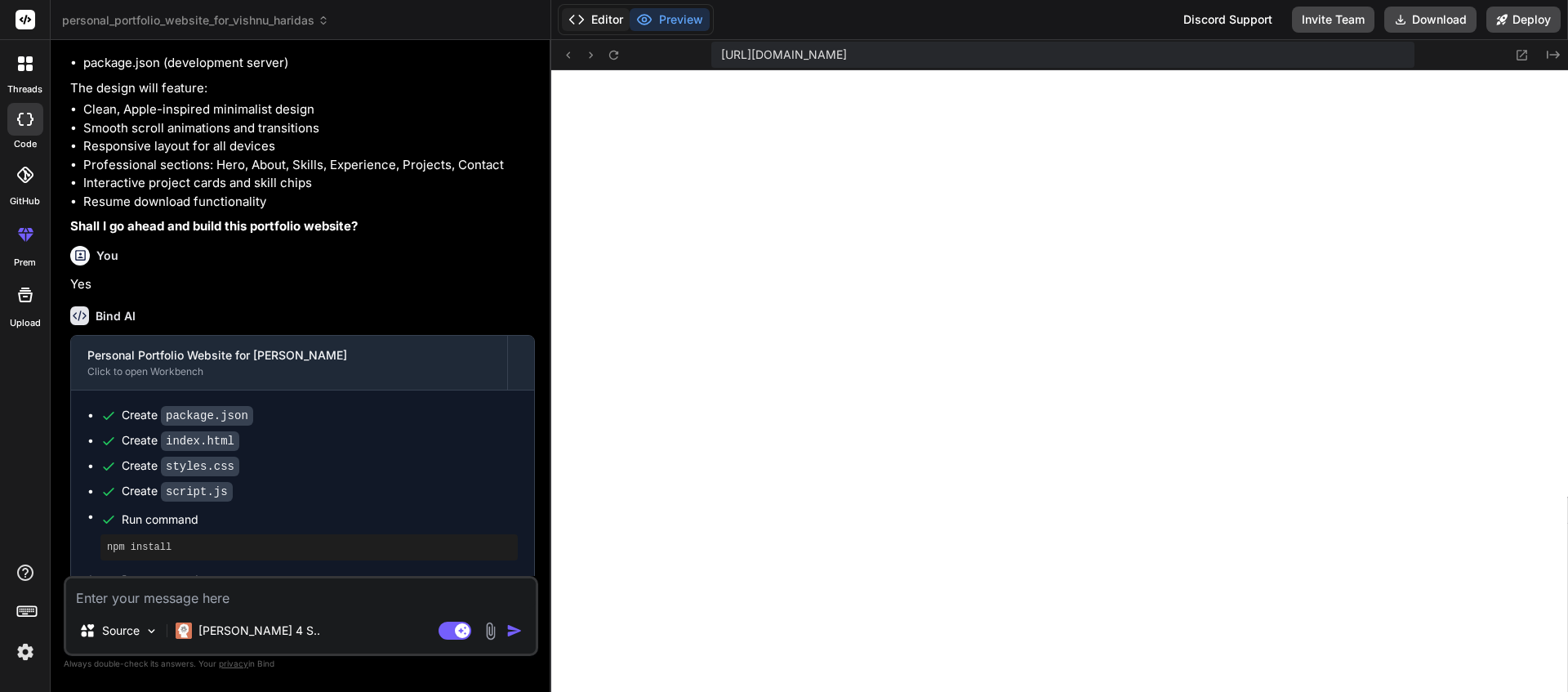
click at [600, 20] on button "Editor" at bounding box center [595, 19] width 68 height 23
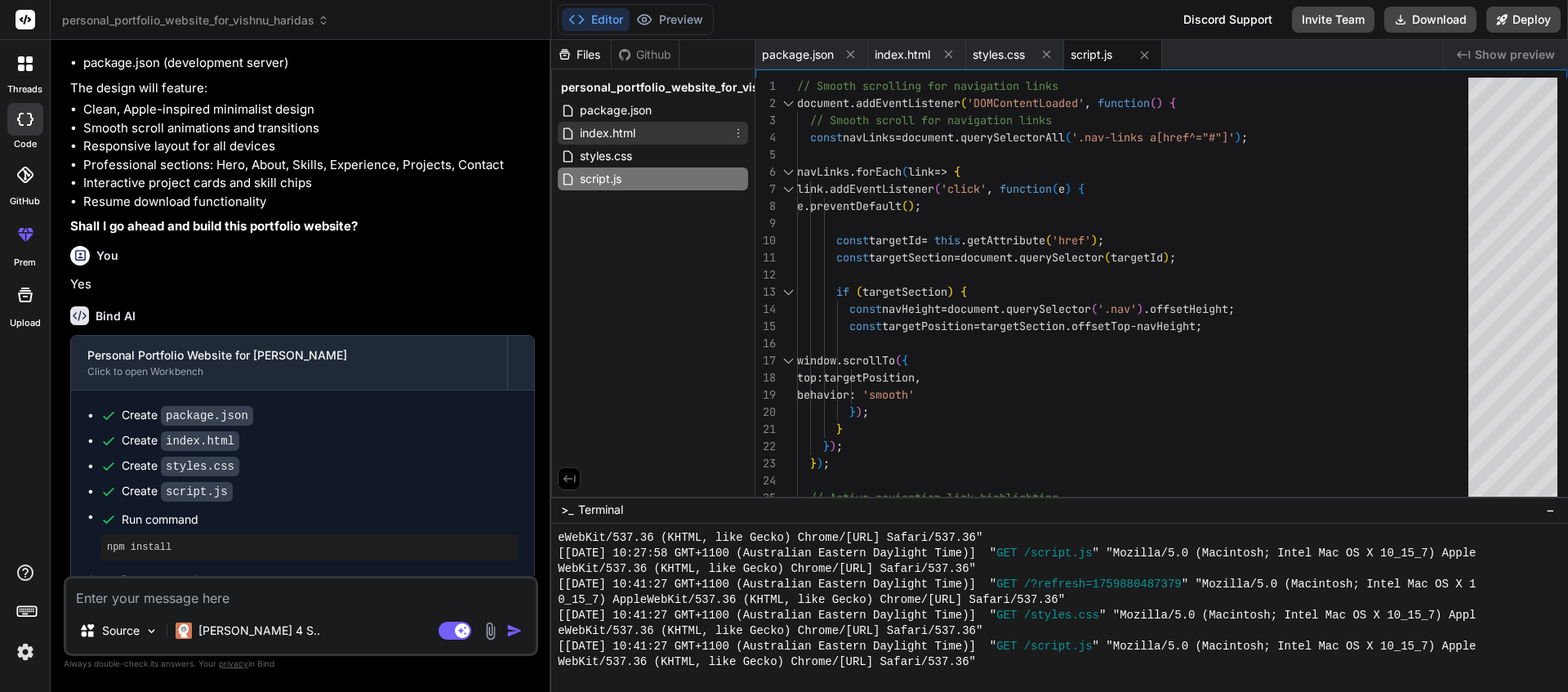
click at [643, 132] on div "index.html" at bounding box center [652, 133] width 191 height 23
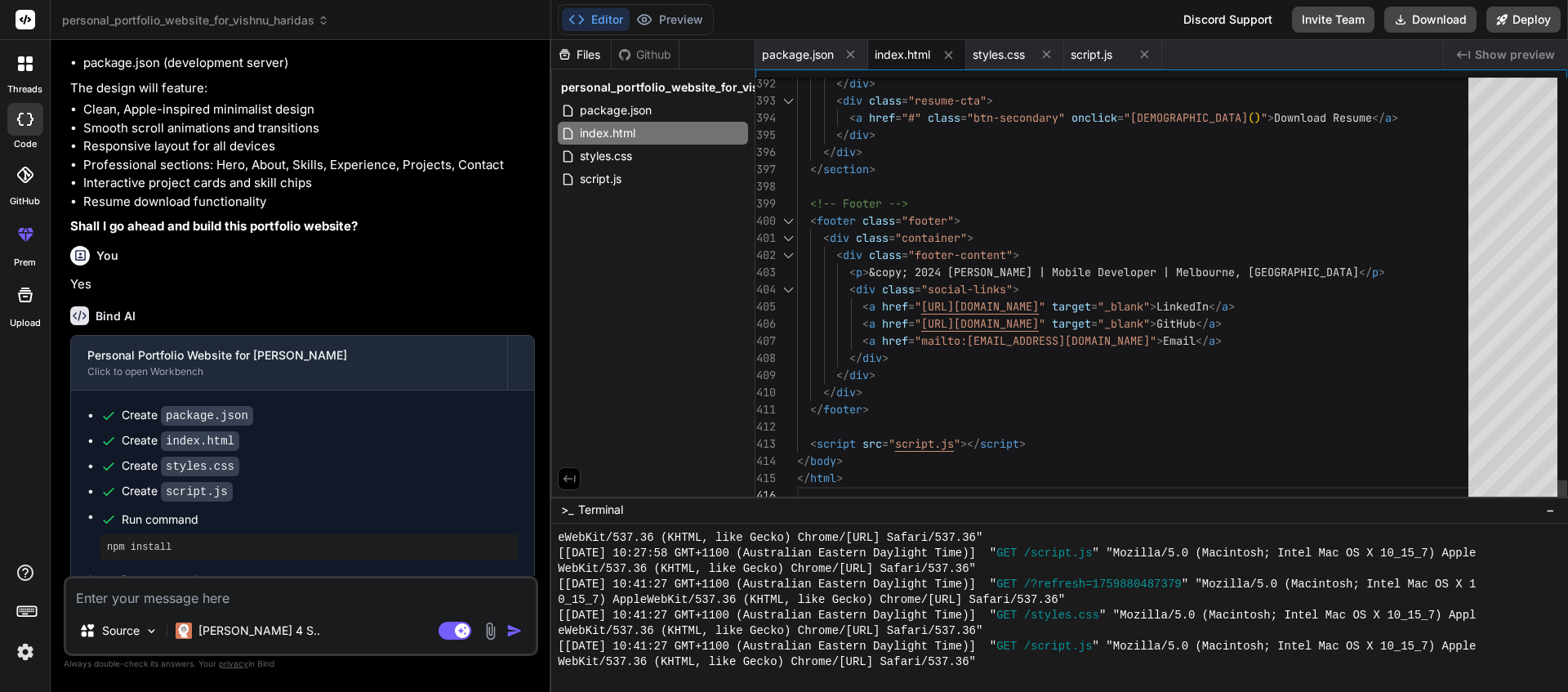
scroll to position [86, 0]
click at [632, 164] on span "styles.css" at bounding box center [606, 157] width 56 height 20
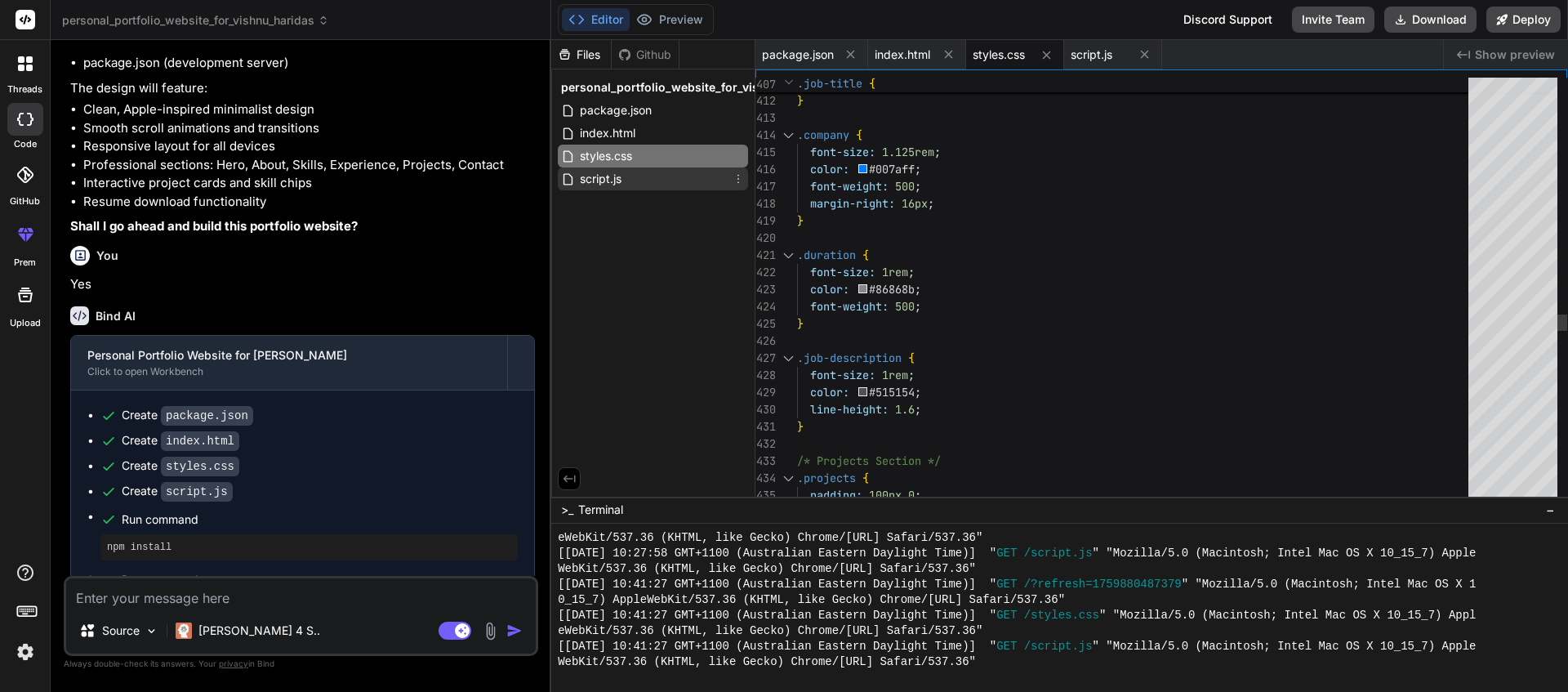
click at [628, 174] on div "script.js" at bounding box center [652, 178] width 191 height 23
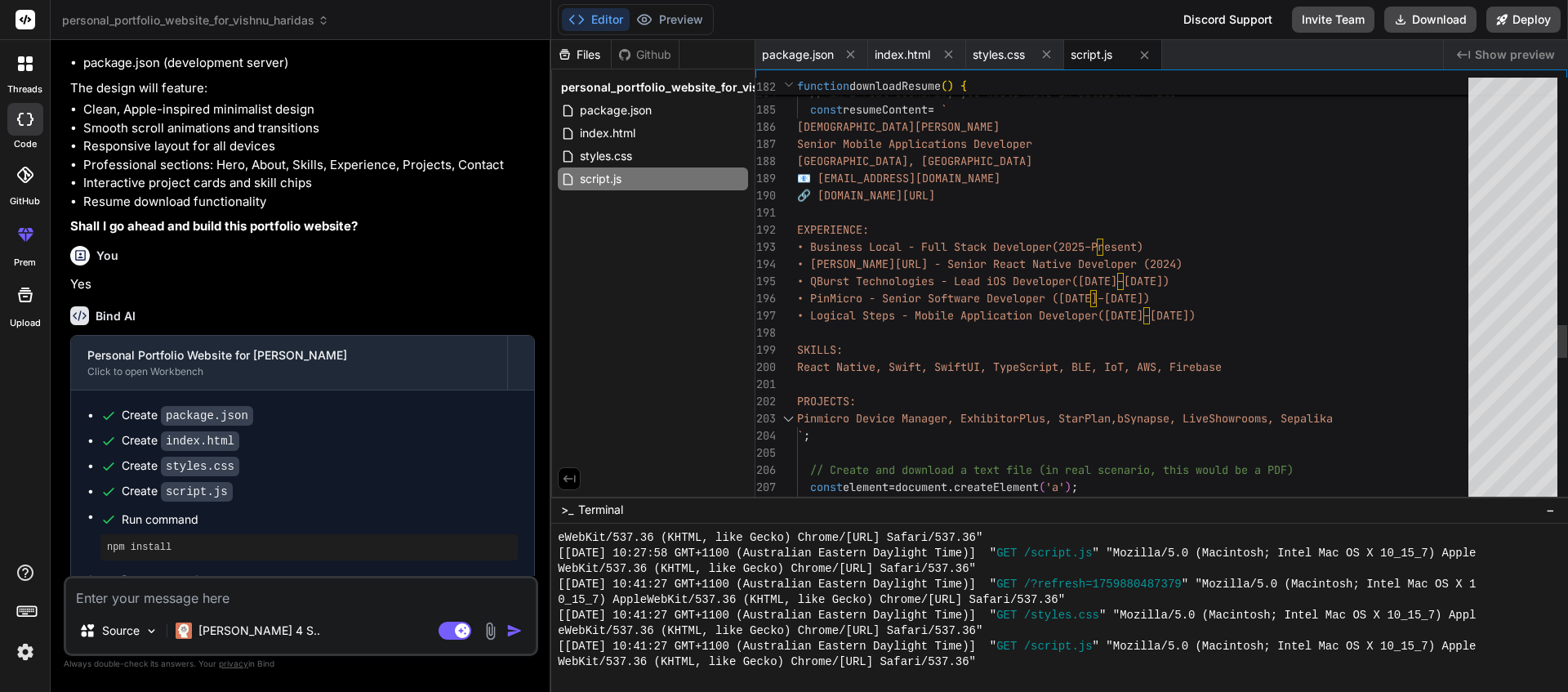
scroll to position [120, 0]
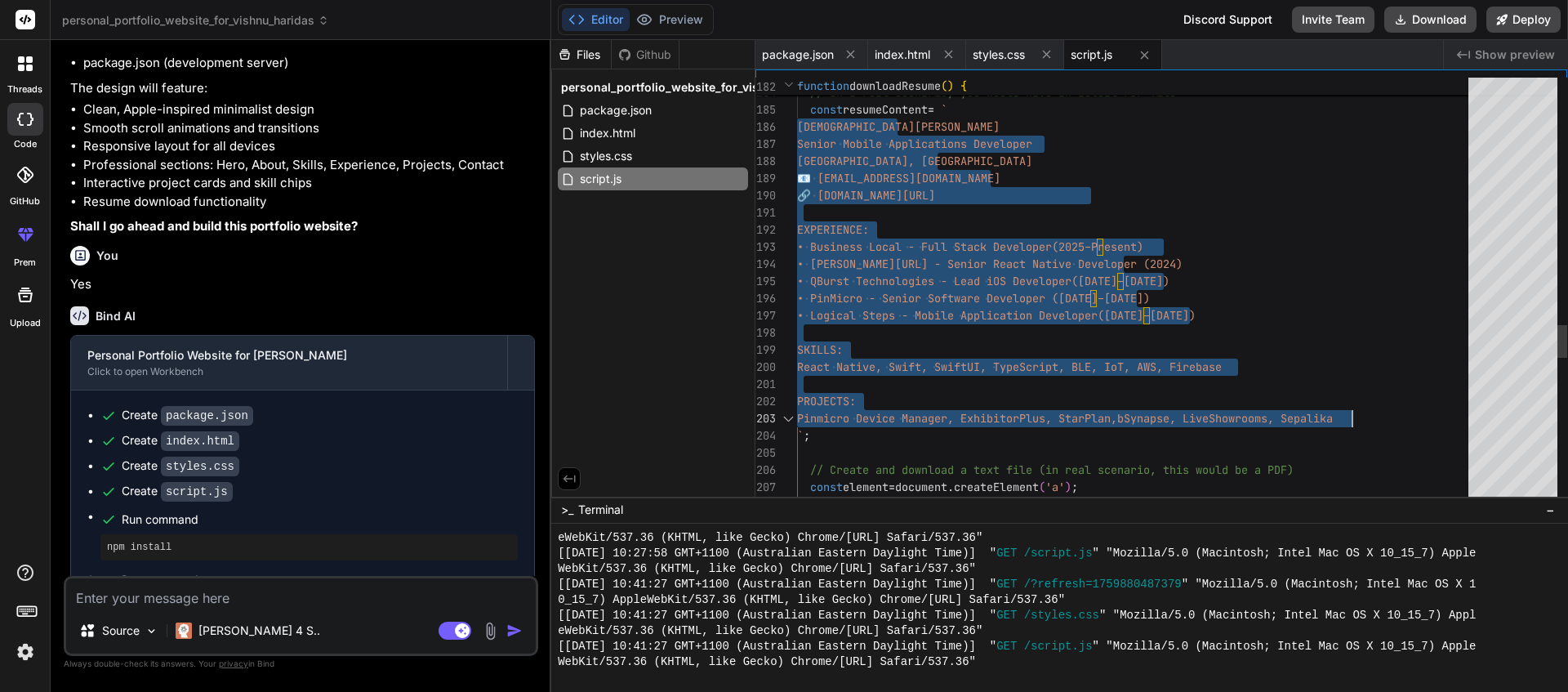
drag, startPoint x: 799, startPoint y: 126, endPoint x: 1354, endPoint y: 417, distance: 626.7
type textarea "`; // Create and download a text file (in real scenario, this would be a PDF) c…"
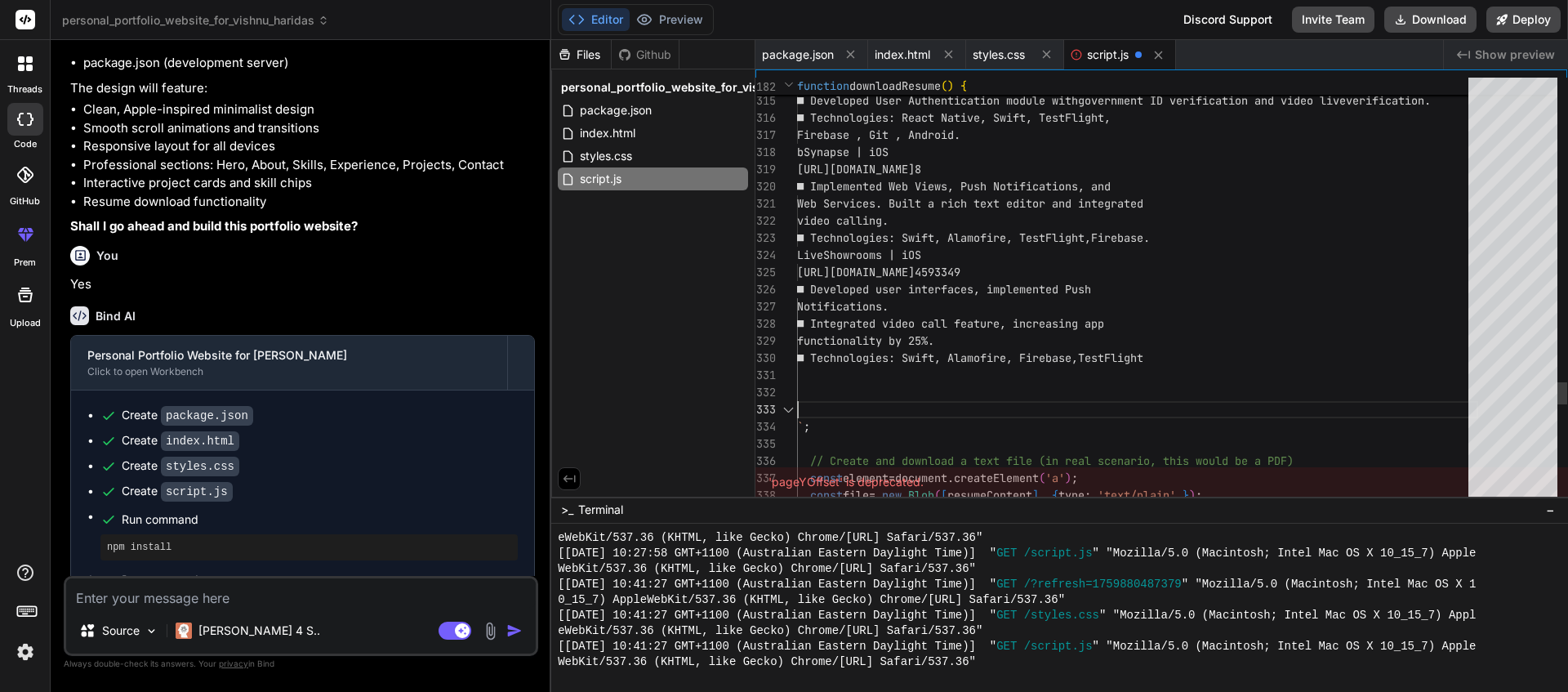
scroll to position [17, 0]
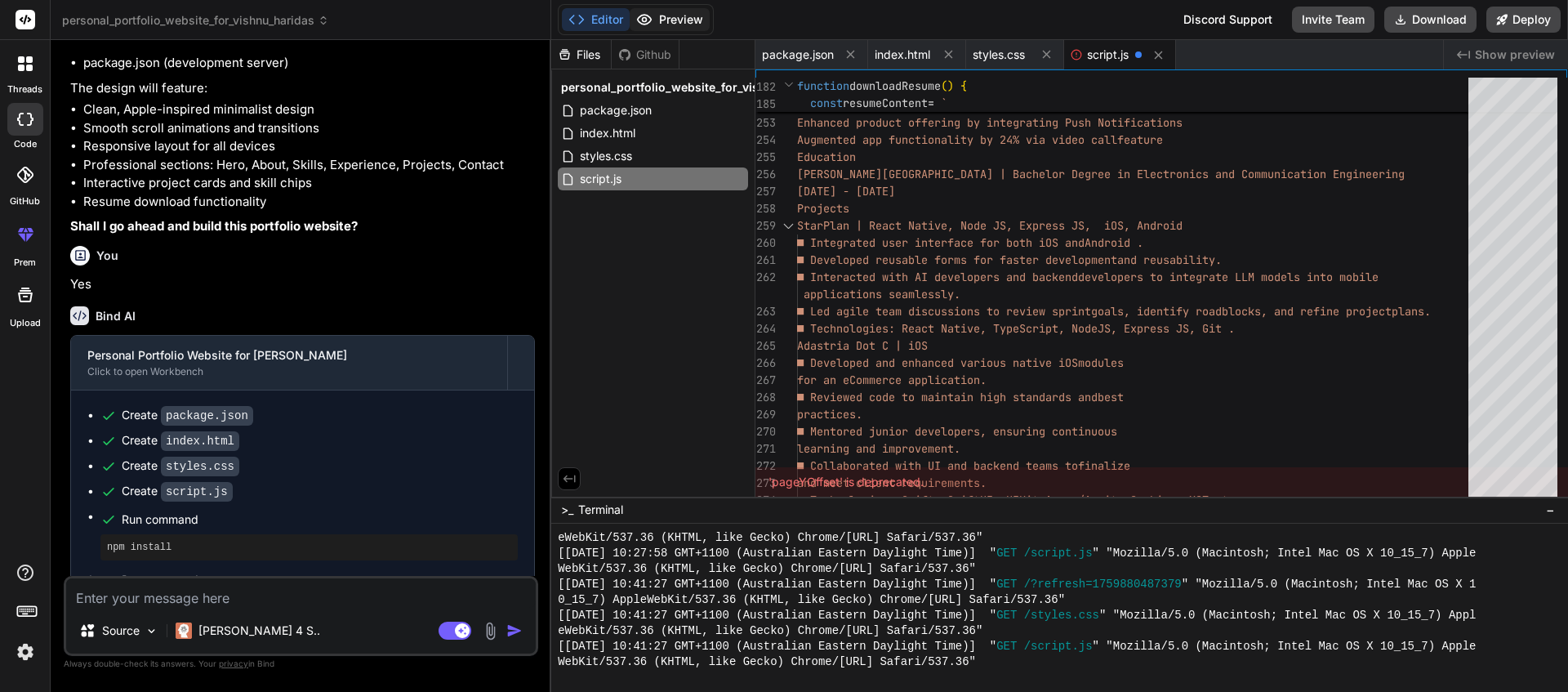
click at [680, 23] on button "Preview" at bounding box center [669, 19] width 80 height 23
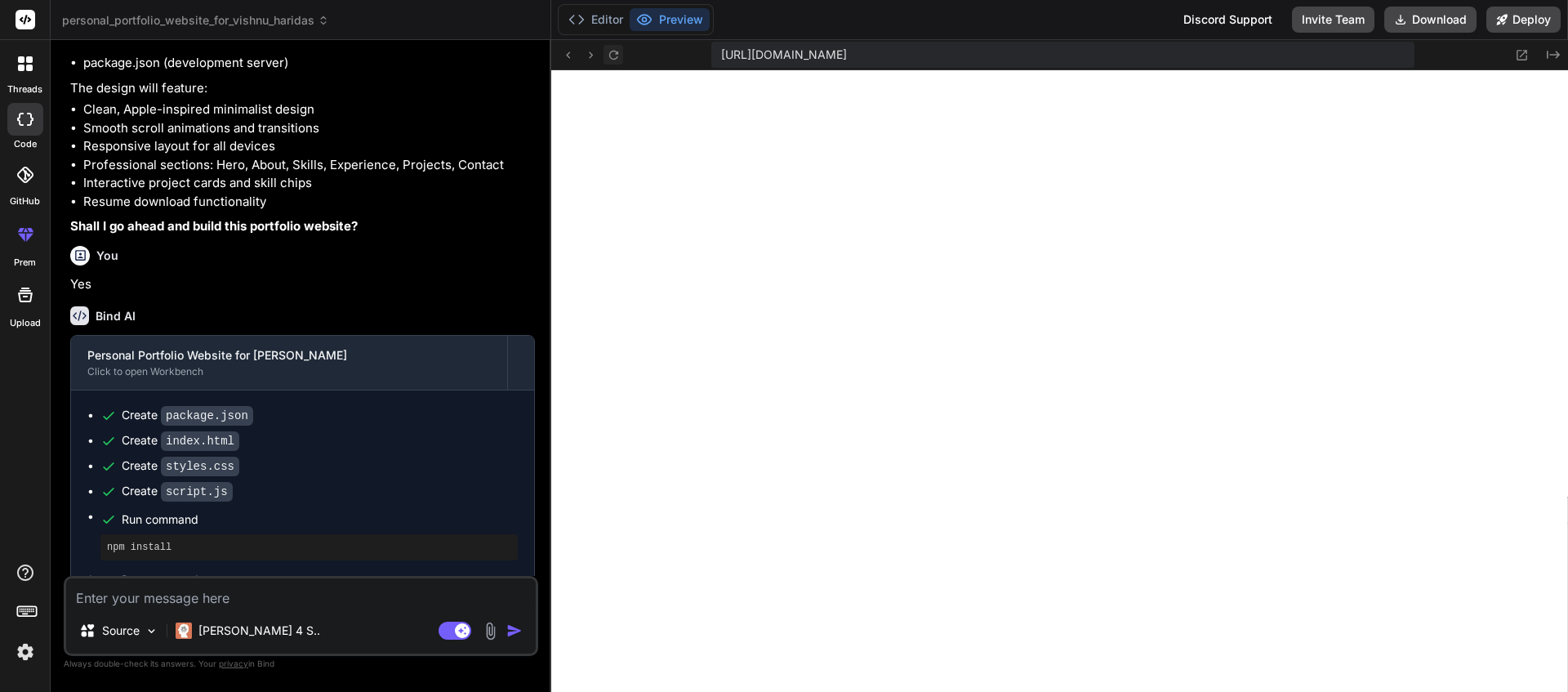
click at [616, 58] on icon at bounding box center [613, 55] width 14 height 14
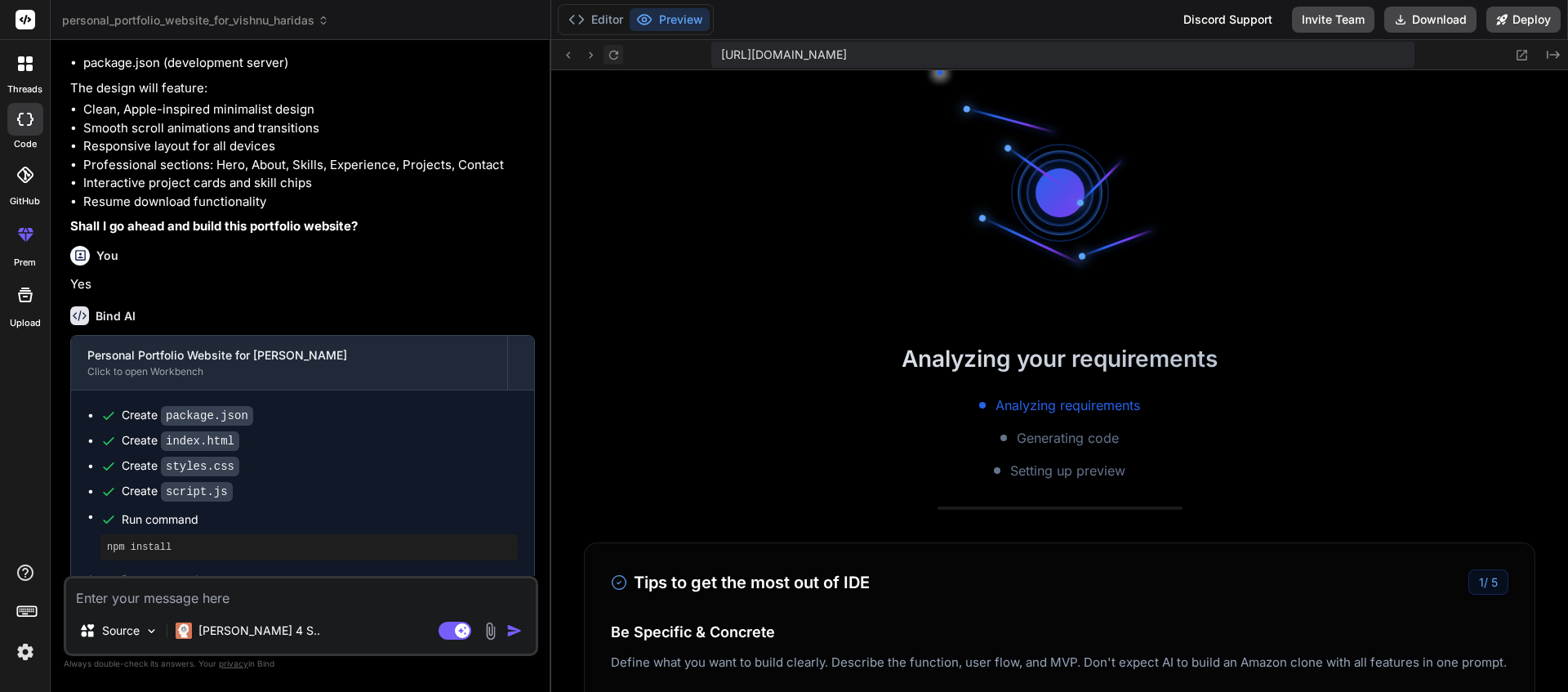
scroll to position [1086, 0]
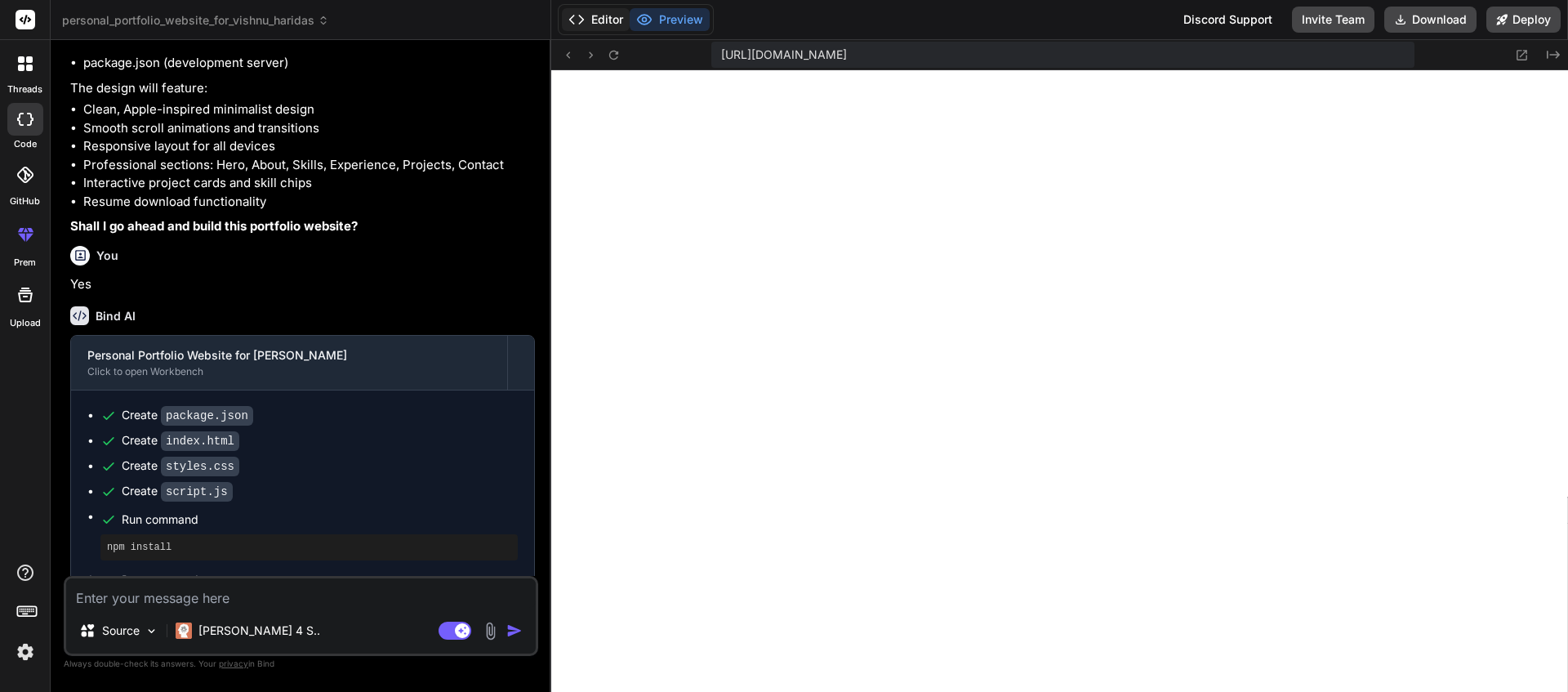
click at [613, 13] on button "Editor" at bounding box center [595, 19] width 68 height 23
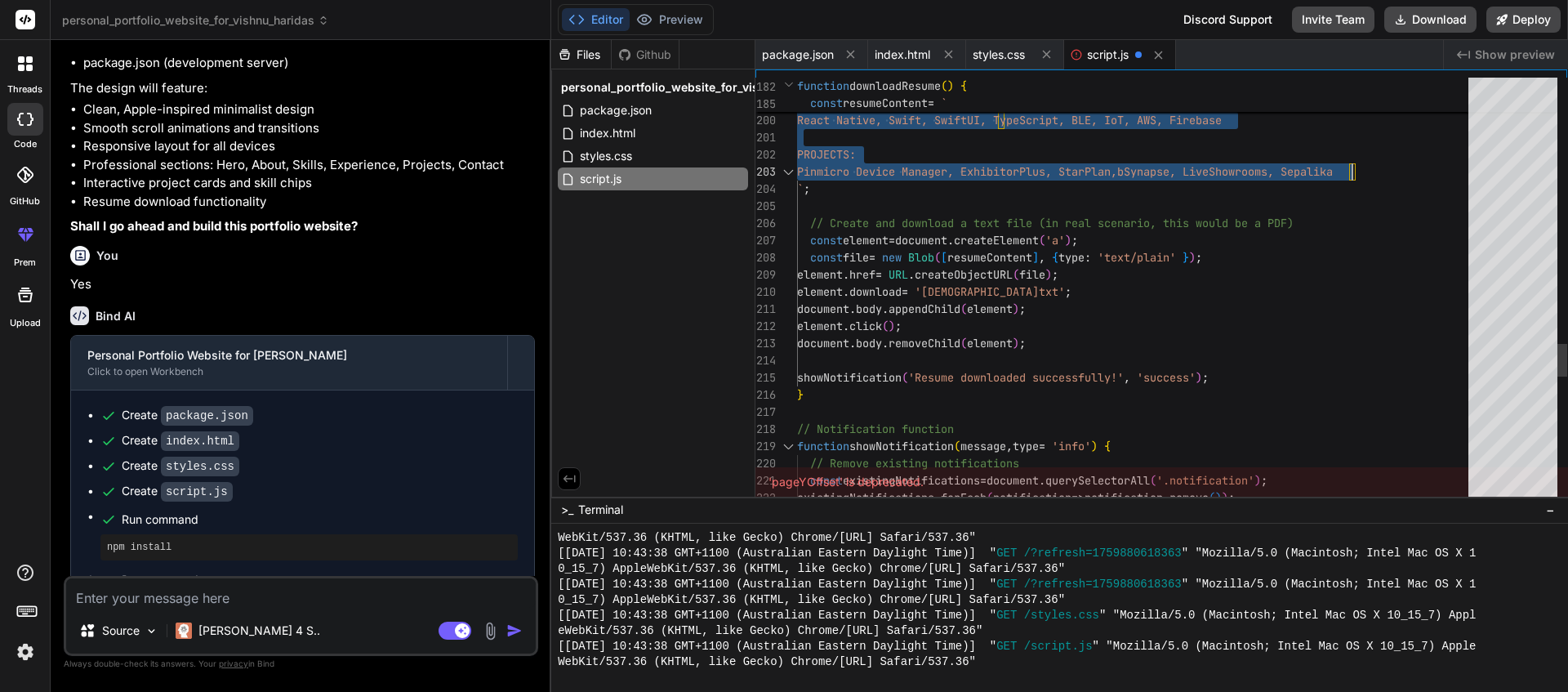
scroll to position [120, 0]
type textarea ".contact-form { padding: 24px; } }"
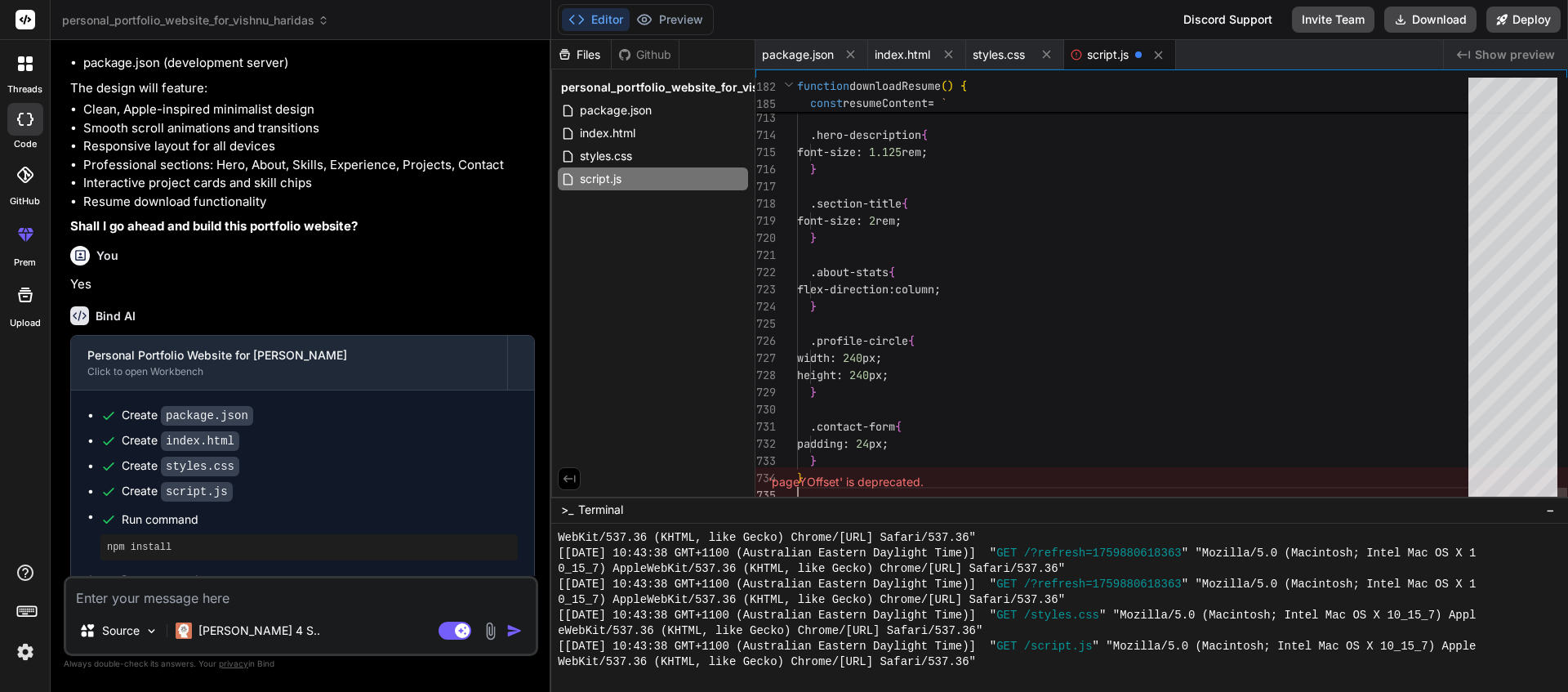
scroll to position [86, 0]
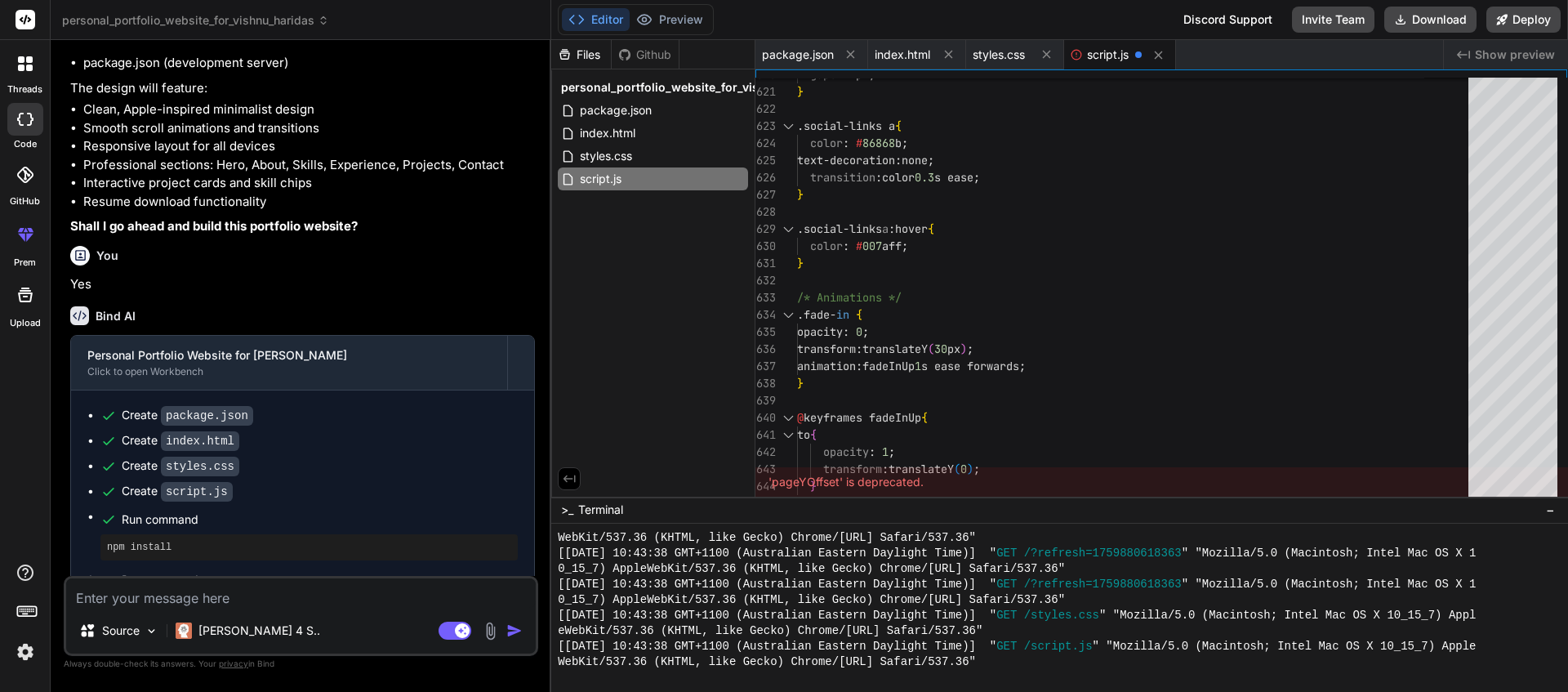
click at [913, 479] on div "'pageYOffset' is deprecated." at bounding box center [1162, 481] width 813 height 29
drag, startPoint x: 958, startPoint y: 485, endPoint x: 765, endPoint y: 489, distance: 193.0
click at [765, 489] on div "'pageYOffset' is deprecated." at bounding box center [1162, 481] width 813 height 29
copy div "'pageYOffset' is deprecated."
click at [252, 590] on textarea at bounding box center [300, 592] width 470 height 29
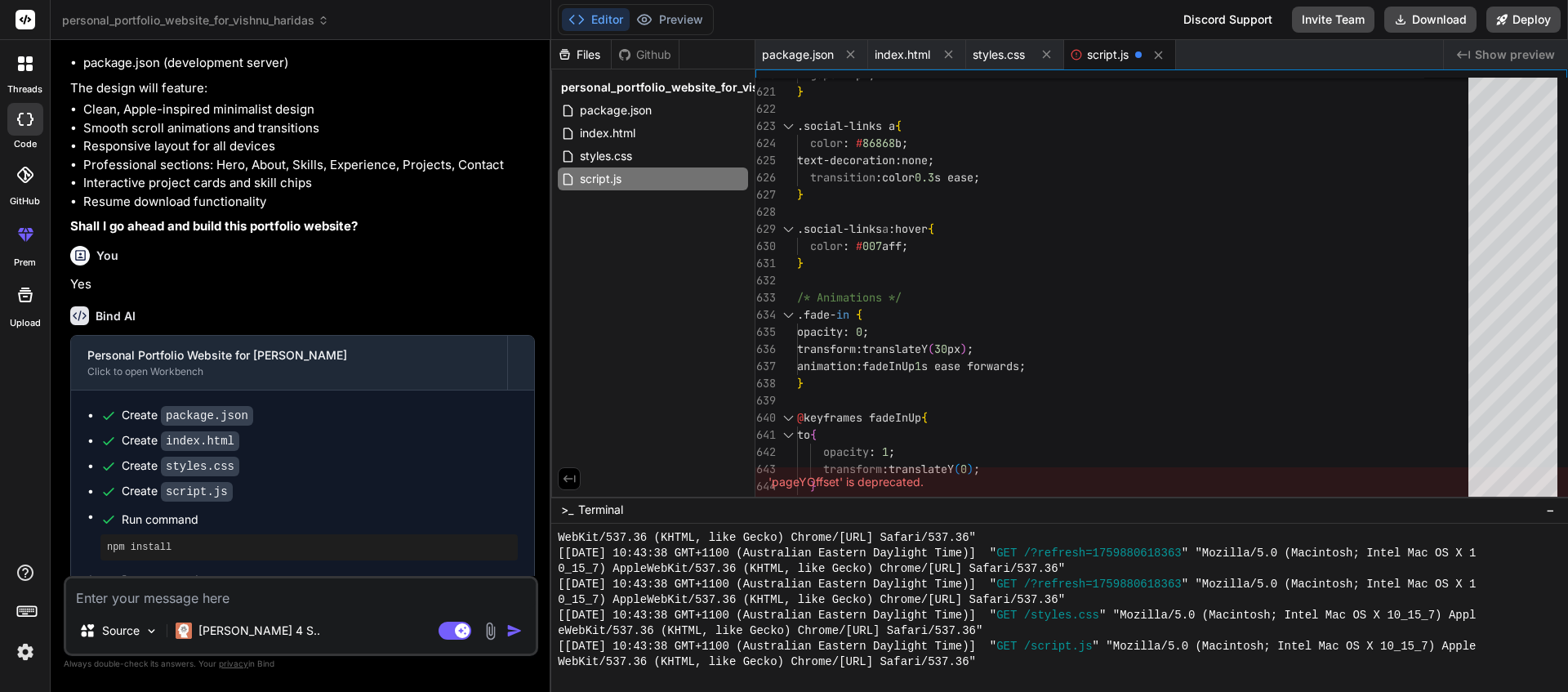
paste textarea "'pageYOffset' is deprecated."
type textarea "'pageYOffset' is deprecated."
type textarea "x"
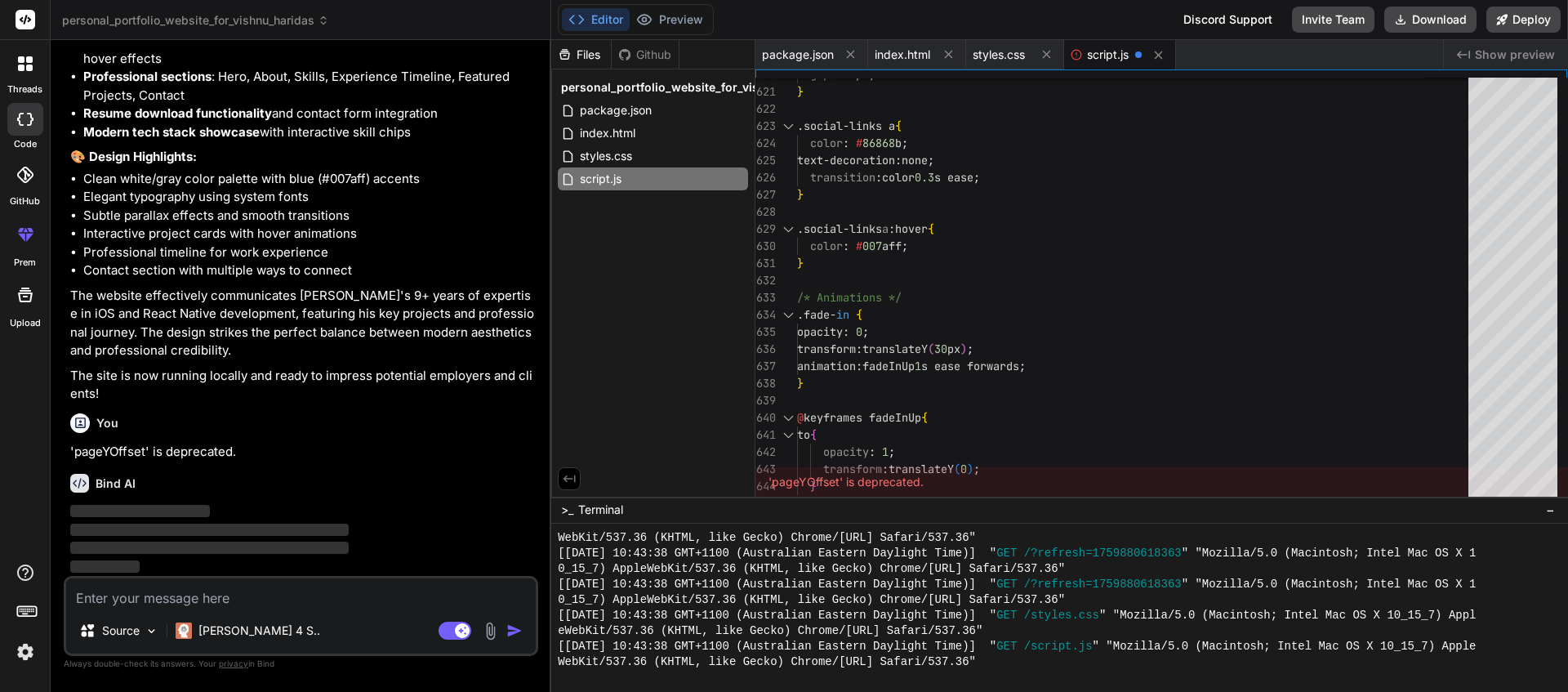
scroll to position [1968, 0]
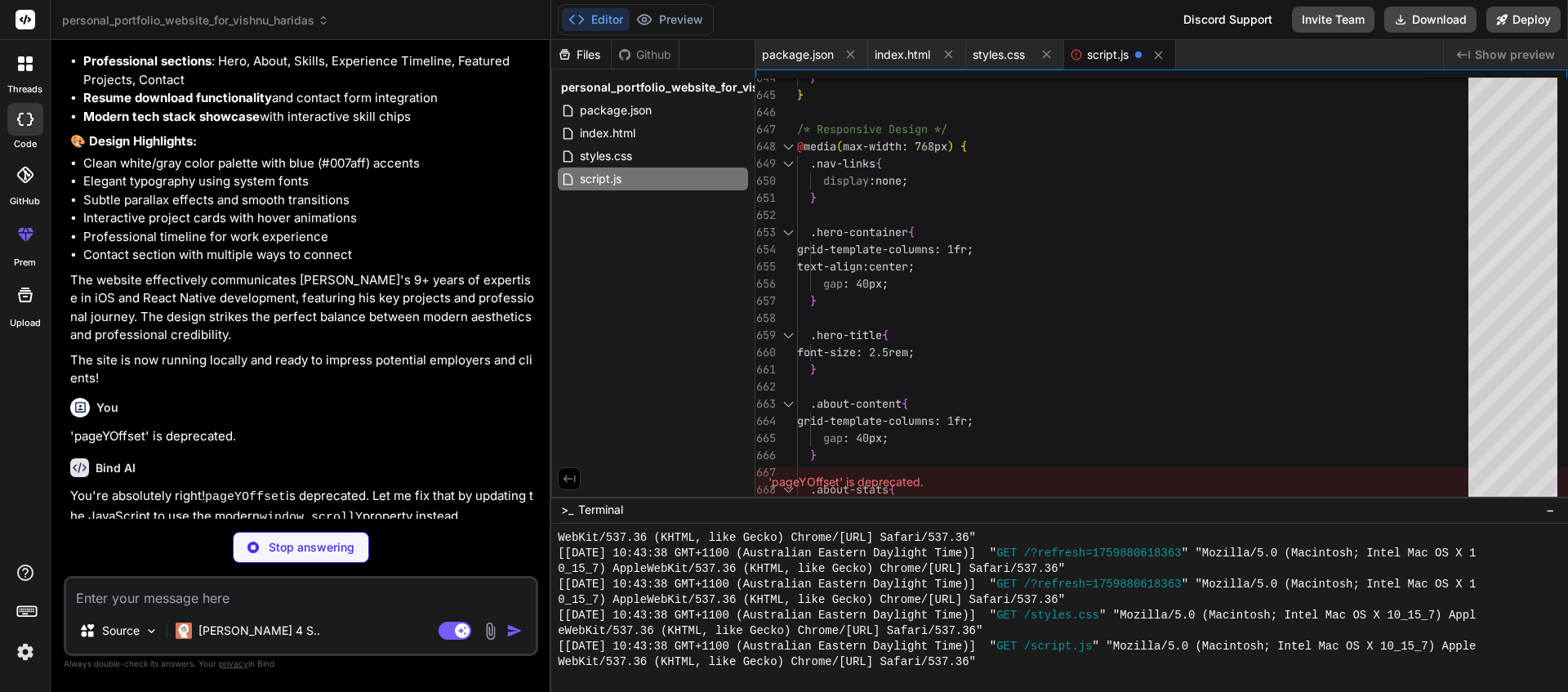
click at [1102, 55] on span "script.js" at bounding box center [1108, 55] width 42 height 16
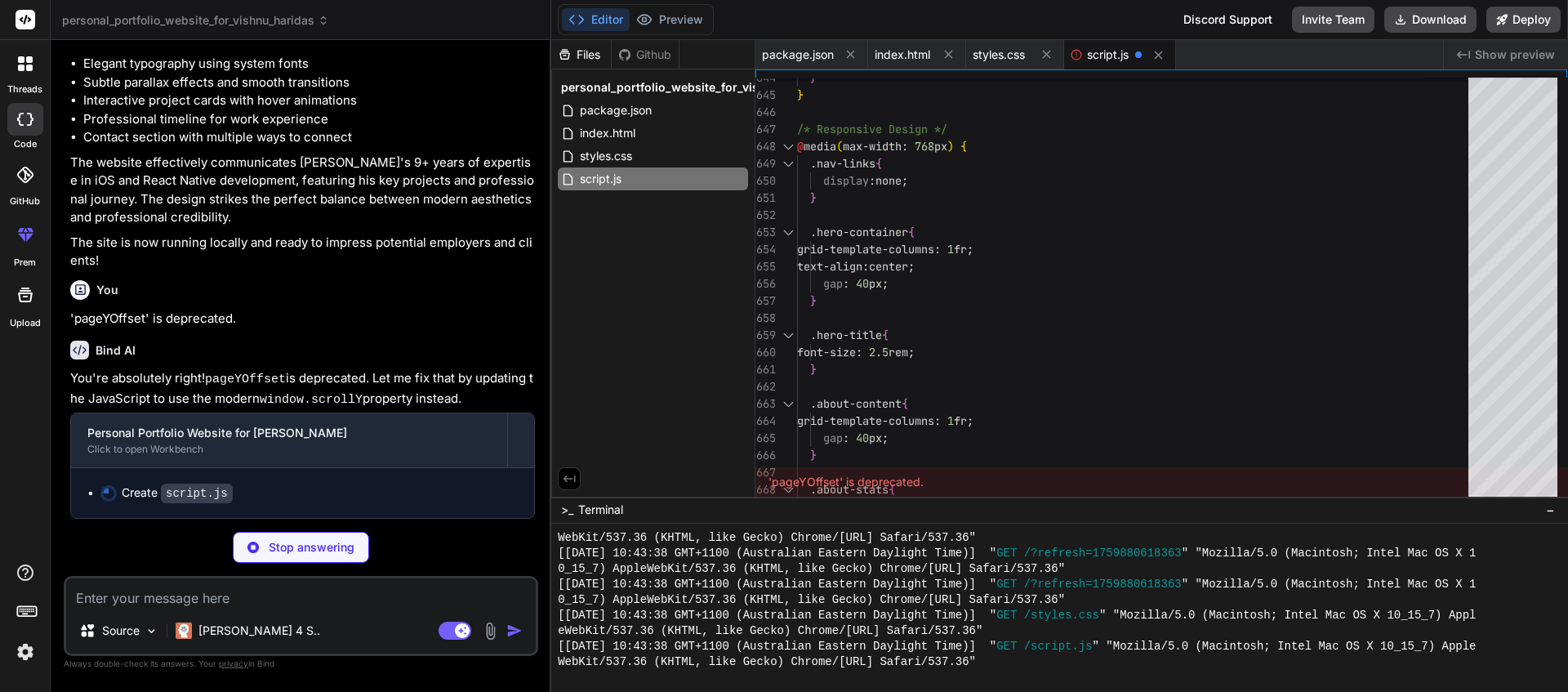
scroll to position [2097, 0]
type textarea "x"
type textarea "document.head.appendChild(style); // Initialize scroll reveal when DOM is loade…"
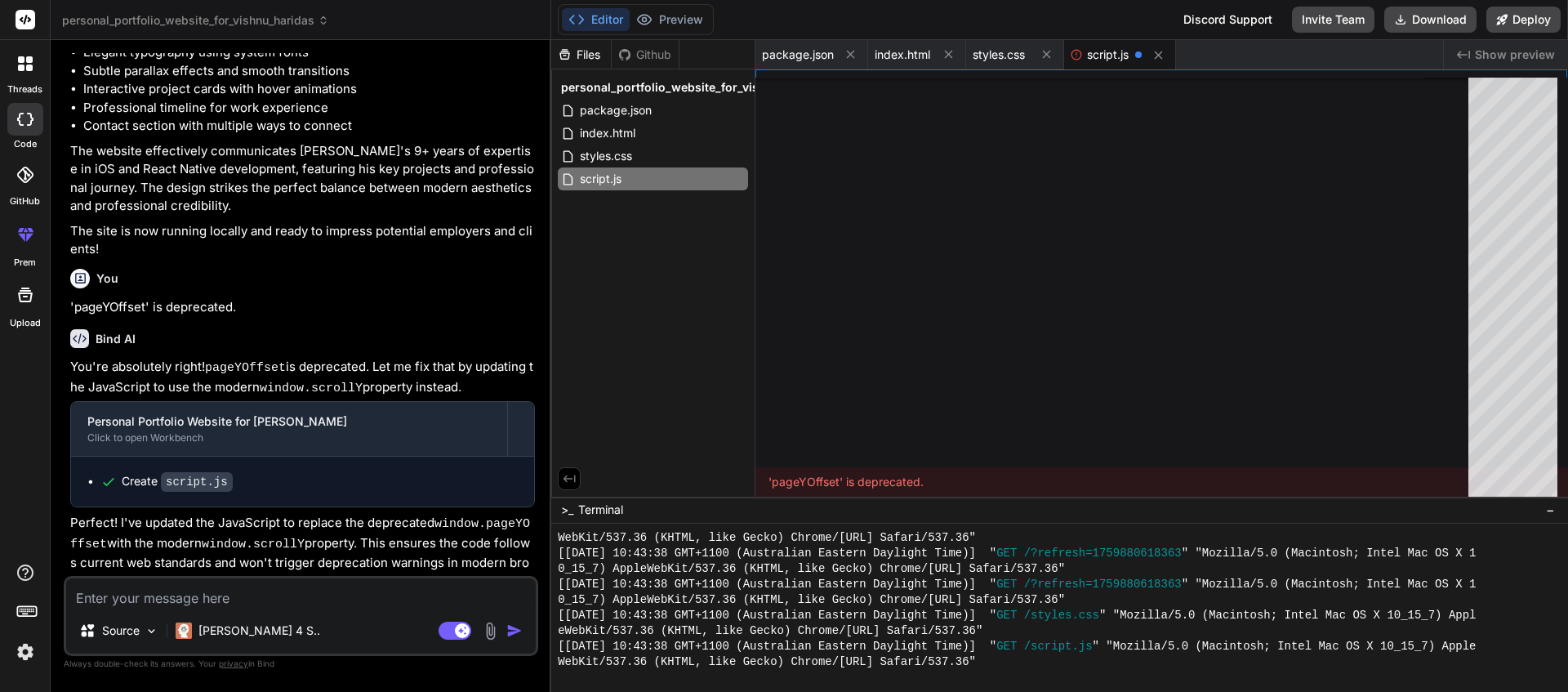
type textarea "x"
